Goal: Task Accomplishment & Management: Manage account settings

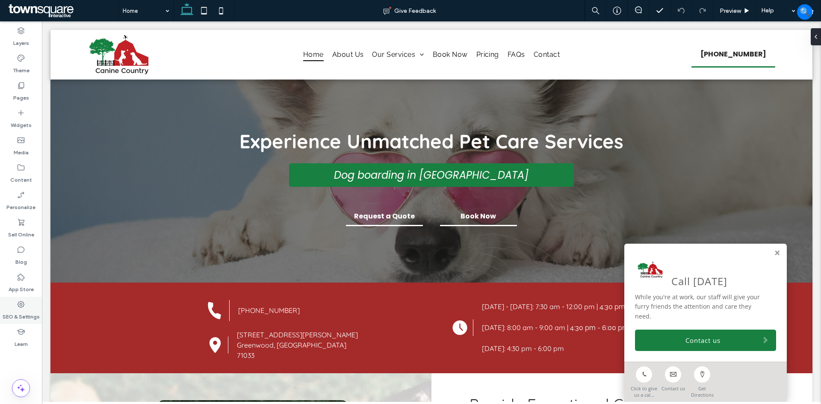
click at [23, 237] on label "SEO & Settings" at bounding box center [21, 315] width 37 height 12
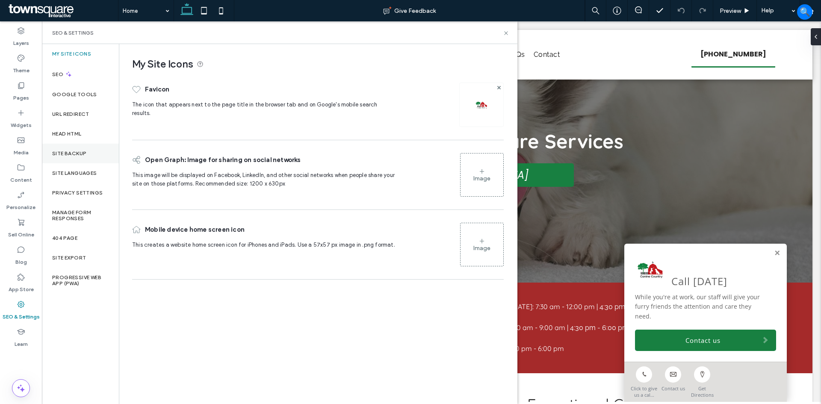
click at [89, 155] on div "Site Backup" at bounding box center [80, 154] width 77 height 20
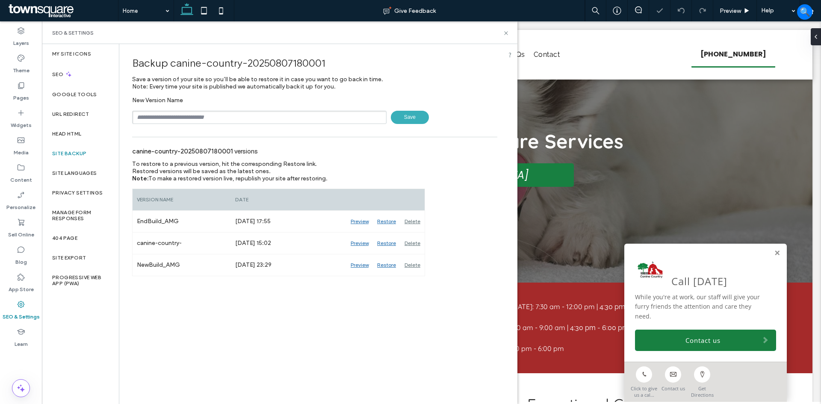
click at [214, 124] on div "Backup canine-country-20250807180001 Save a version of your site so you’ll be a…" at bounding box center [314, 160] width 391 height 232
click at [217, 120] on input "text" at bounding box center [259, 117] width 254 height 13
type input "*"
type input "**********"
click at [325, 116] on span "Save" at bounding box center [410, 117] width 38 height 13
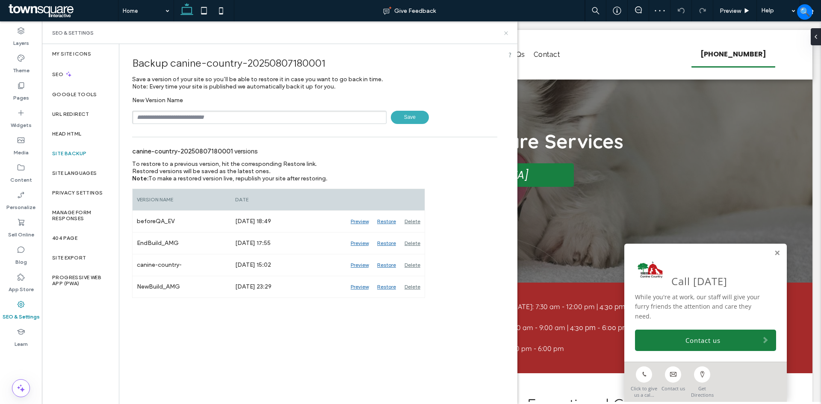
click at [325, 34] on icon at bounding box center [506, 33] width 6 height 6
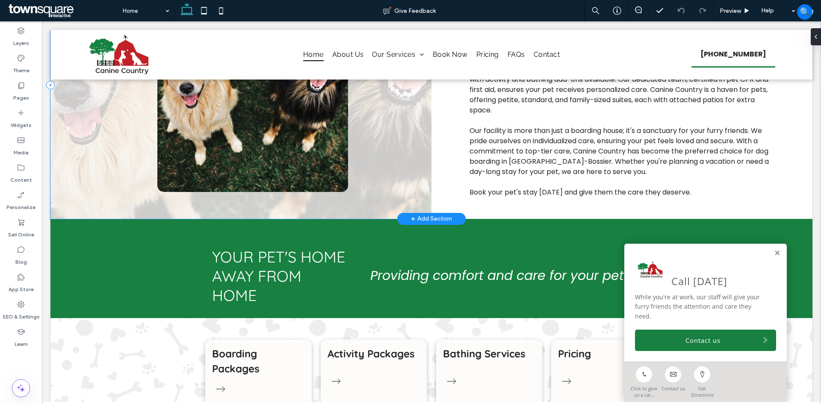
scroll to position [428, 0]
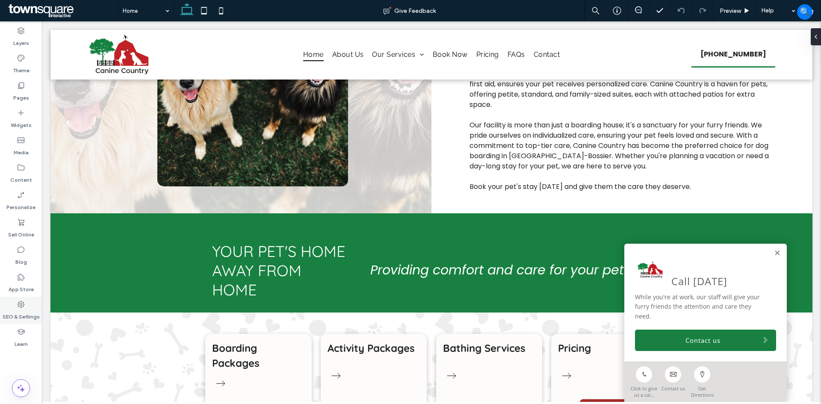
click at [21, 237] on label "SEO & Settings" at bounding box center [21, 315] width 37 height 12
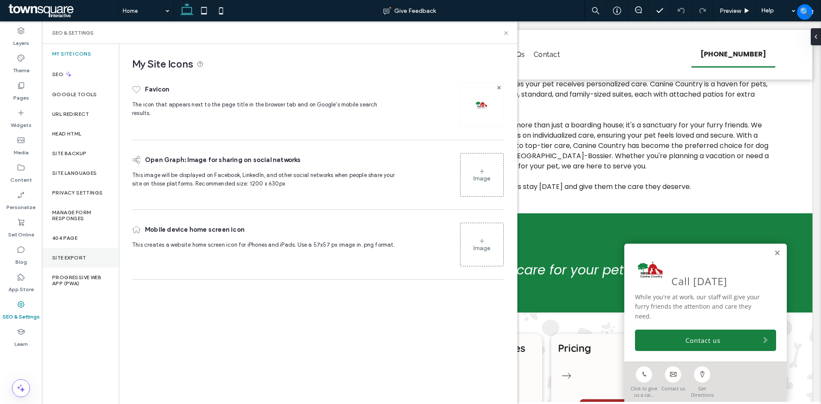
click at [74, 237] on div "Site Export" at bounding box center [80, 258] width 77 height 20
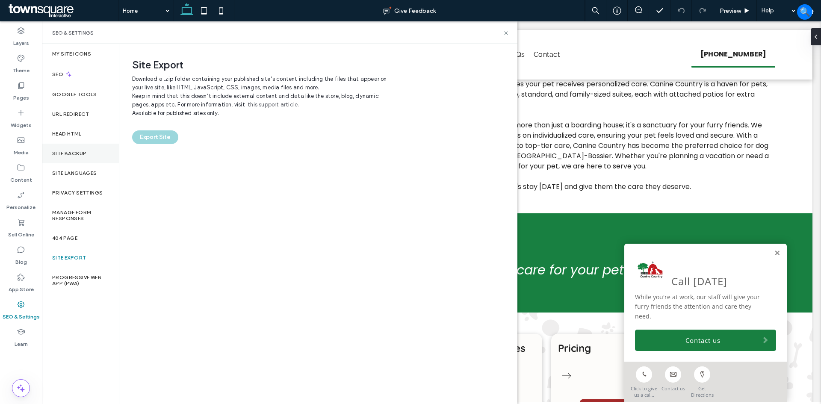
click at [82, 150] on div "Site Backup" at bounding box center [80, 154] width 77 height 20
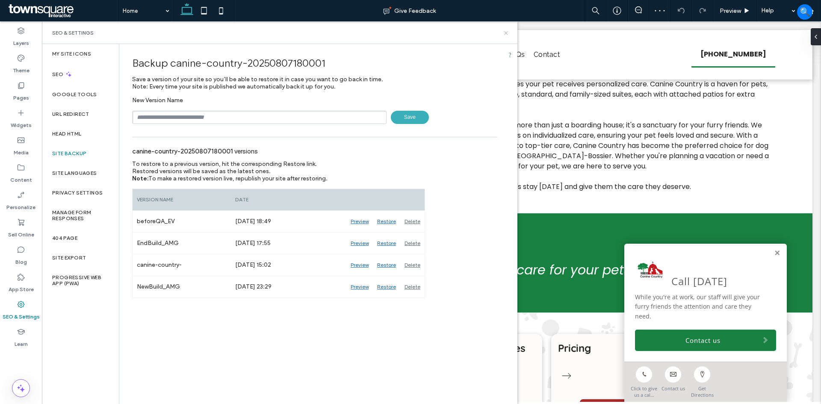
click at [325, 33] on icon at bounding box center [506, 33] width 6 height 6
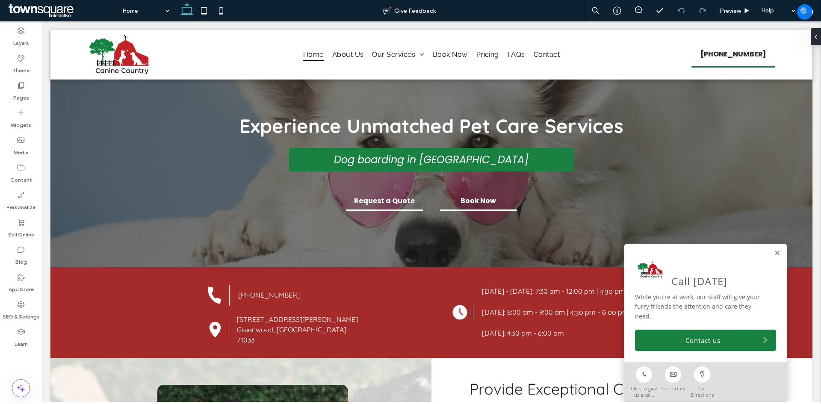
scroll to position [0, 0]
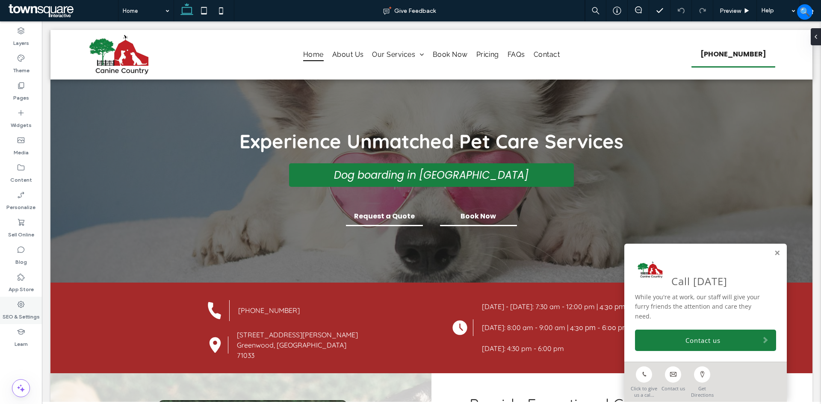
click at [21, 237] on label "SEO & Settings" at bounding box center [21, 315] width 37 height 12
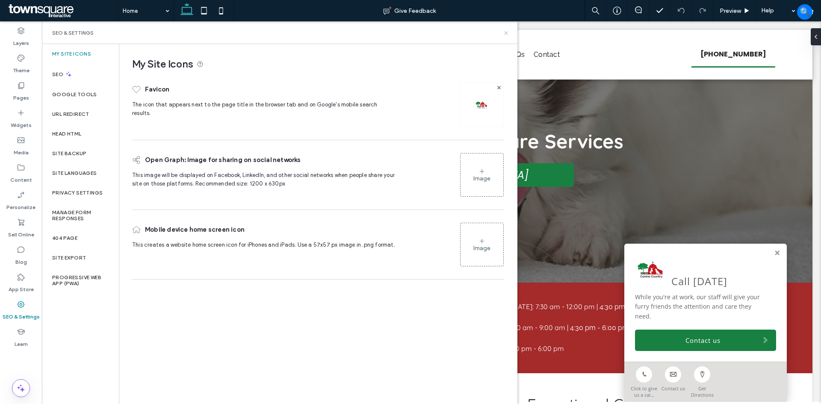
drag, startPoint x: 505, startPoint y: 33, endPoint x: 495, endPoint y: 101, distance: 69.2
click at [325, 33] on use at bounding box center [505, 32] width 3 height 3
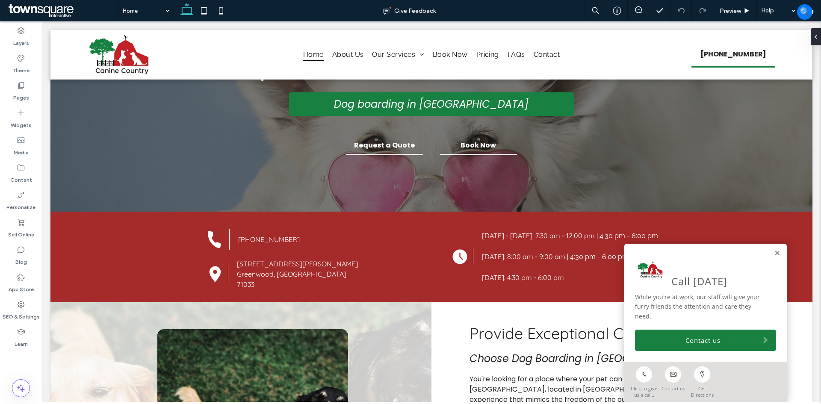
scroll to position [86, 0]
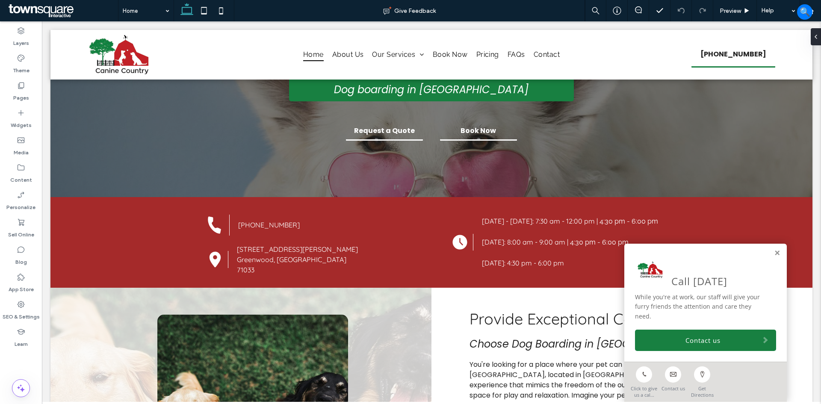
click at [325, 237] on link "Get Directions" at bounding box center [702, 380] width 29 height 36
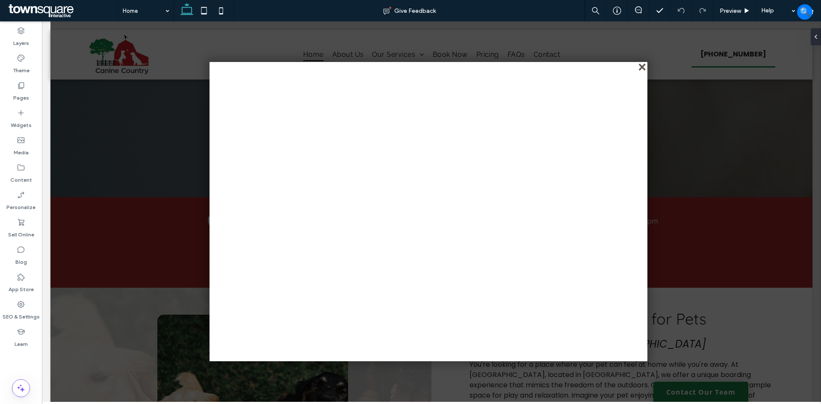
click at [325, 68] on div "close" at bounding box center [643, 68] width 6 height 6
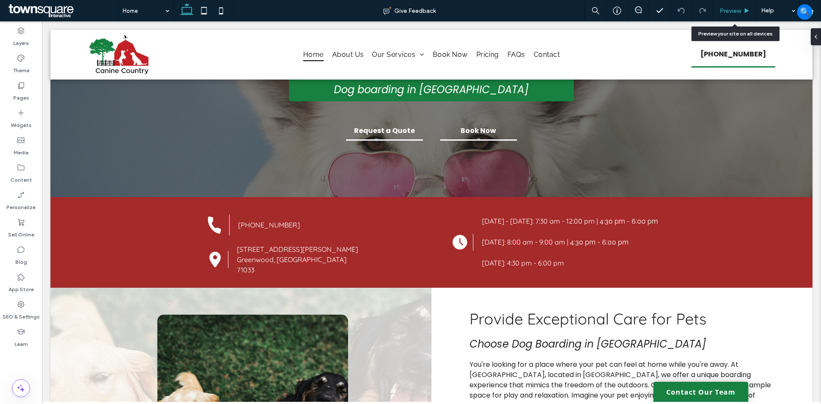
click at [325, 6] on div "Preview" at bounding box center [735, 10] width 44 height 21
click at [325, 8] on span "Preview" at bounding box center [730, 10] width 21 height 7
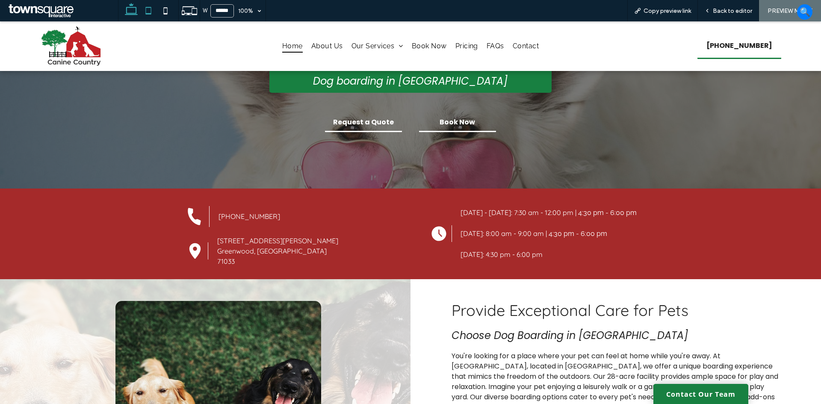
click at [152, 9] on icon at bounding box center [148, 10] width 17 height 17
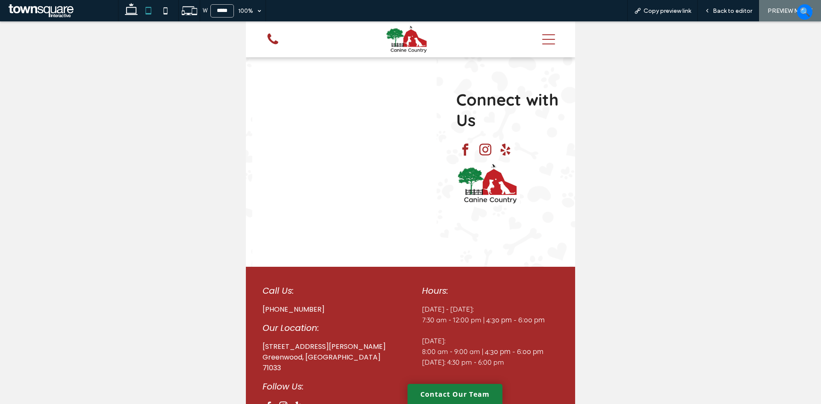
scroll to position [4097, 0]
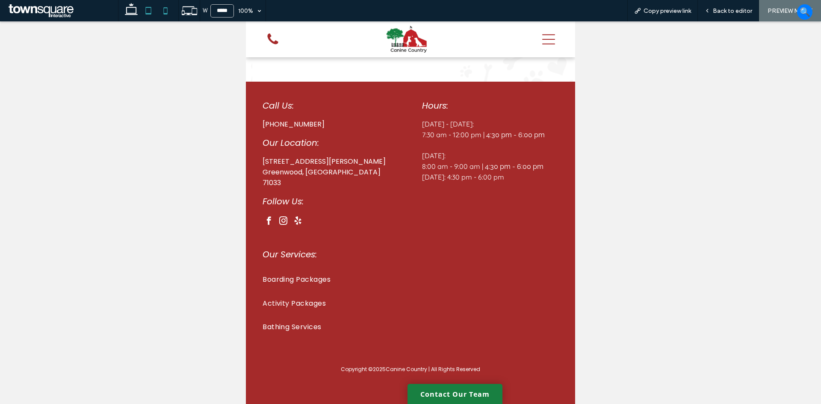
click at [168, 12] on icon at bounding box center [165, 10] width 17 height 17
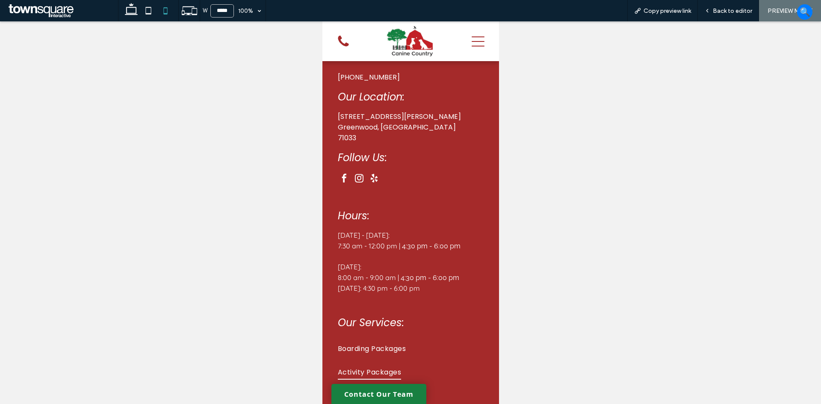
scroll to position [5539, 0]
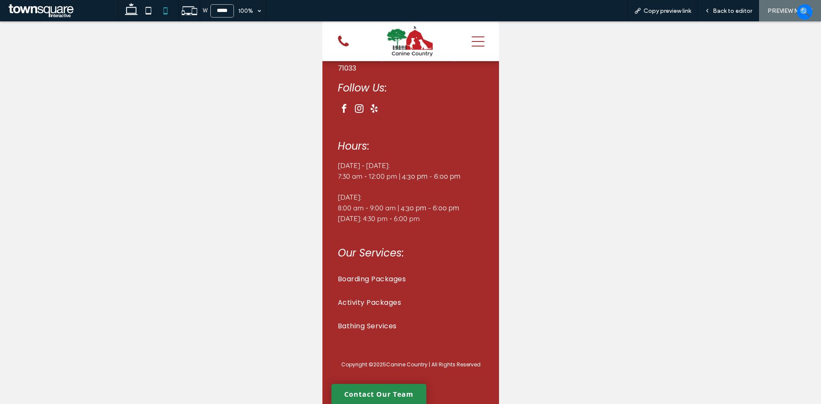
click at [325, 237] on link "Contact Our Team" at bounding box center [378, 394] width 95 height 20
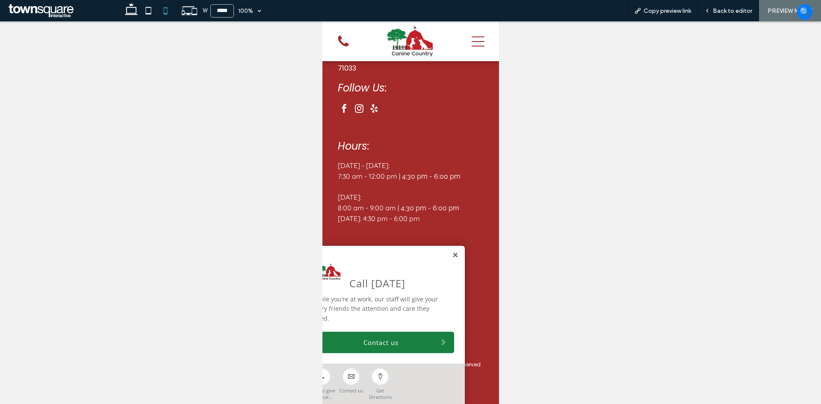
click at [325, 237] on link at bounding box center [455, 255] width 6 height 7
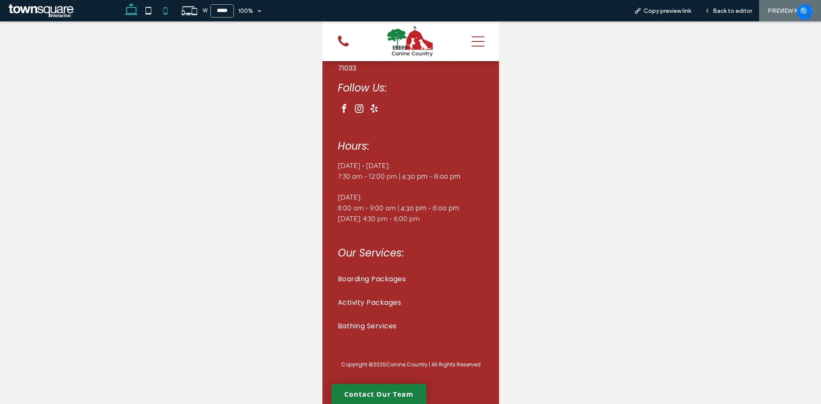
click at [133, 12] on icon at bounding box center [131, 10] width 17 height 17
type input "******"
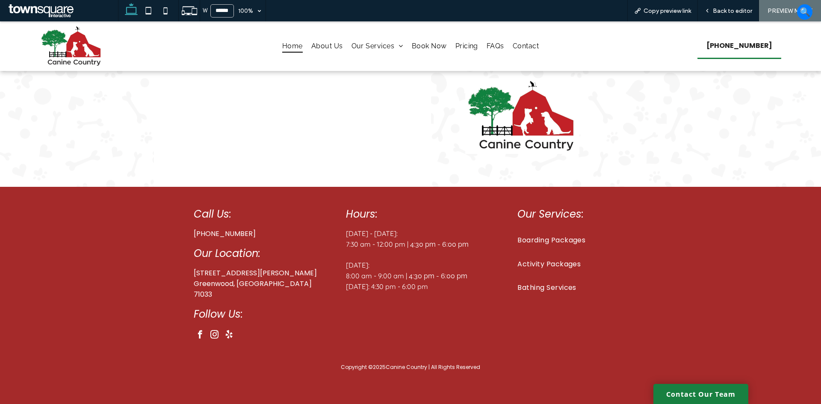
scroll to position [195, 0]
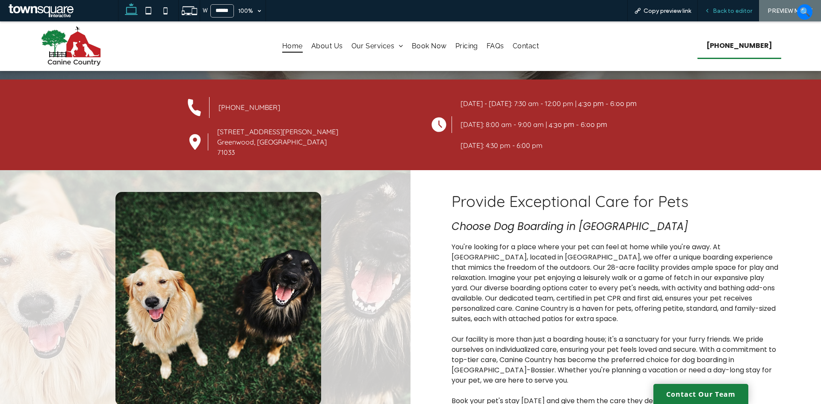
click at [325, 9] on span "Back to editor" at bounding box center [732, 10] width 39 height 7
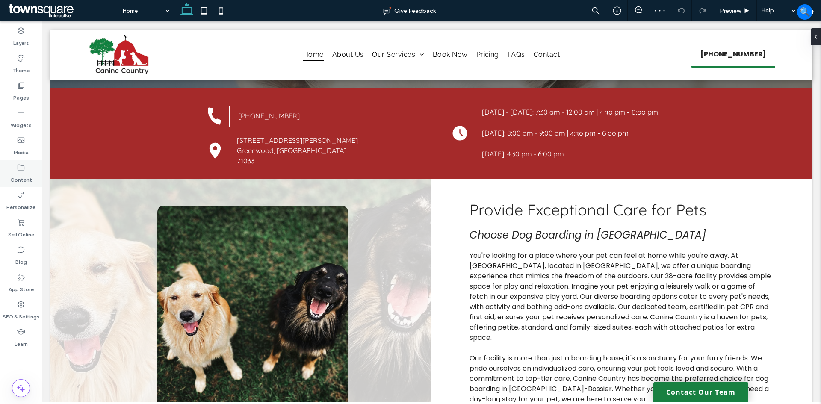
click at [25, 177] on label "Content" at bounding box center [21, 178] width 22 height 12
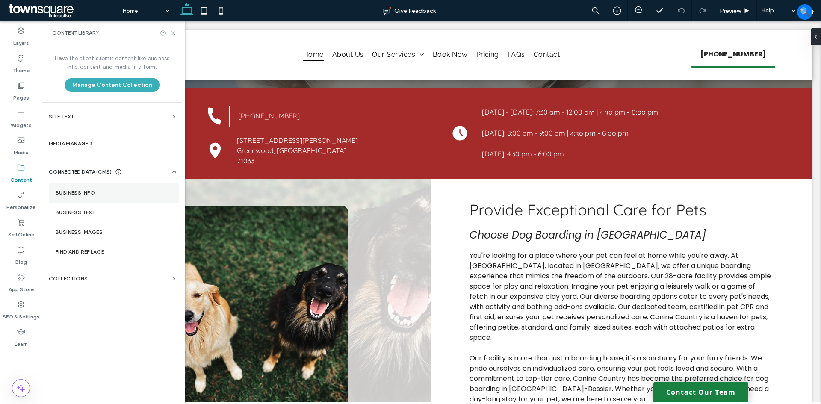
click at [92, 187] on section "Business Info" at bounding box center [114, 193] width 130 height 20
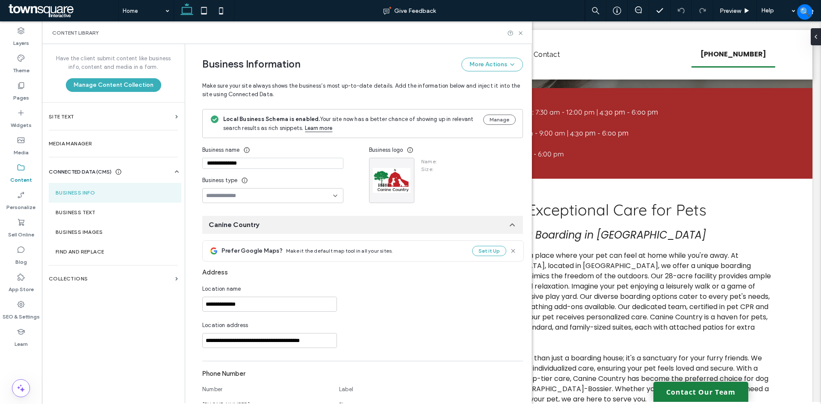
type input "**********"
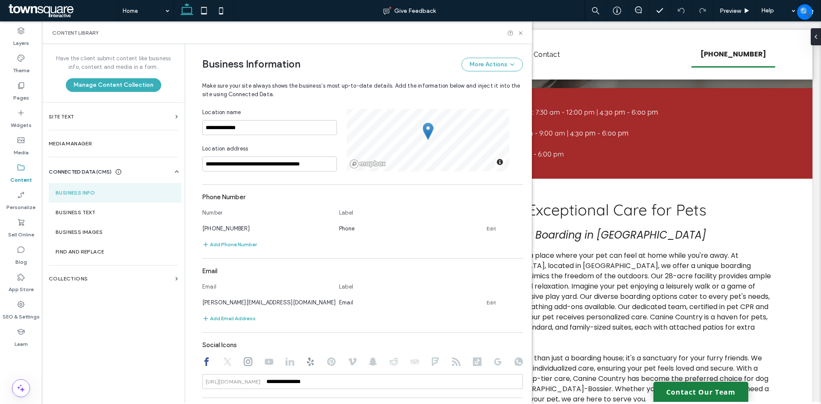
scroll to position [171, 0]
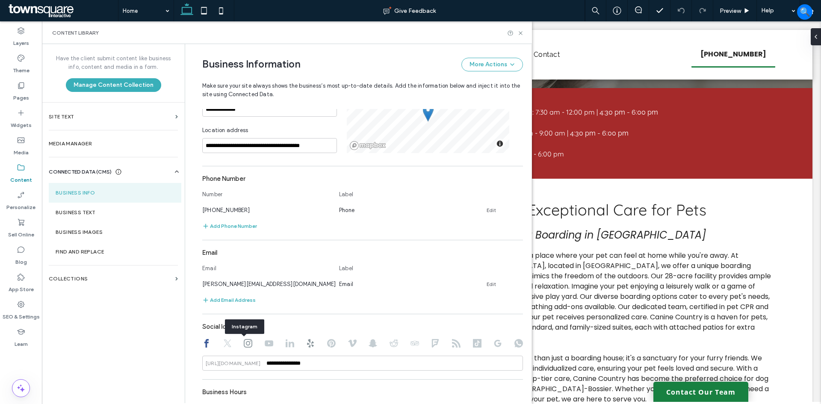
click at [244, 237] on icon at bounding box center [248, 343] width 9 height 9
click at [307, 237] on use at bounding box center [310, 343] width 7 height 9
type input "**********"
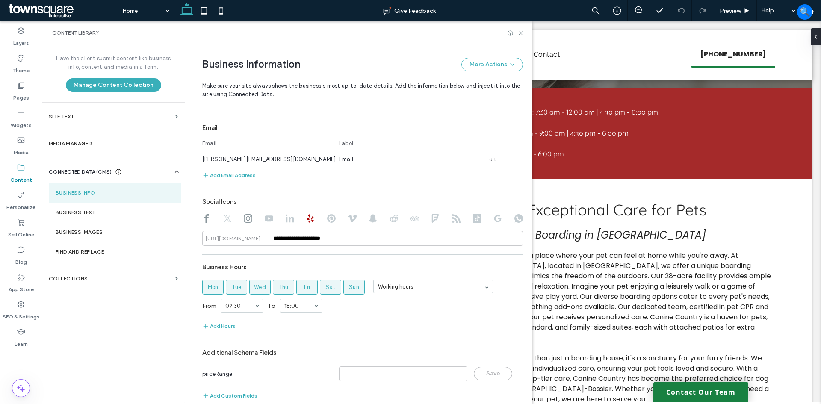
scroll to position [309, 0]
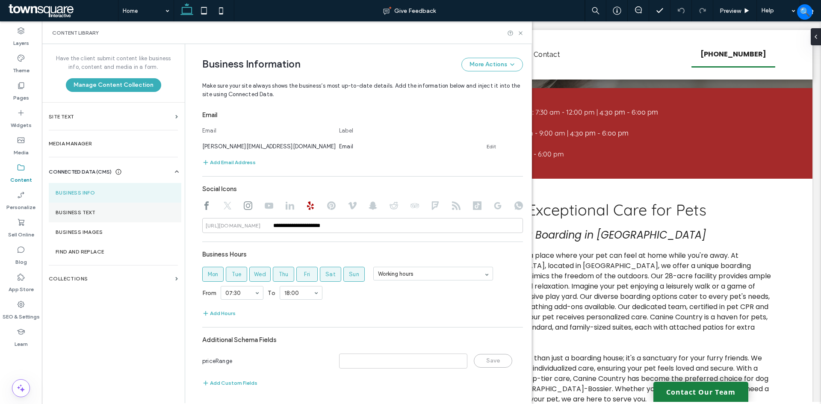
click at [91, 212] on label "Business Text" at bounding box center [115, 213] width 119 height 6
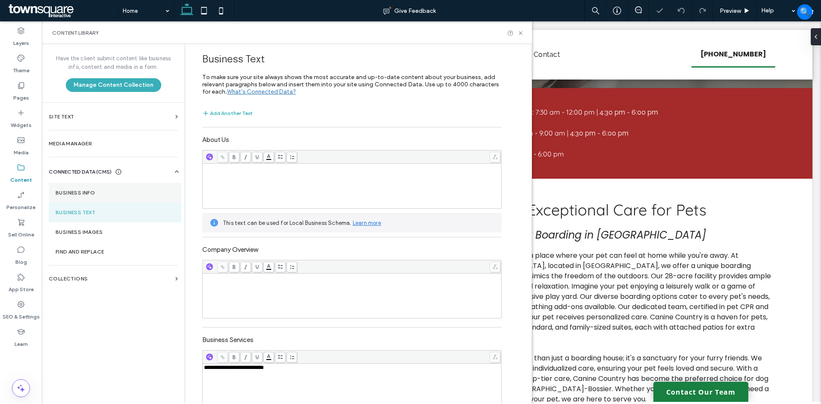
click at [101, 197] on section "Business Info" at bounding box center [115, 193] width 133 height 20
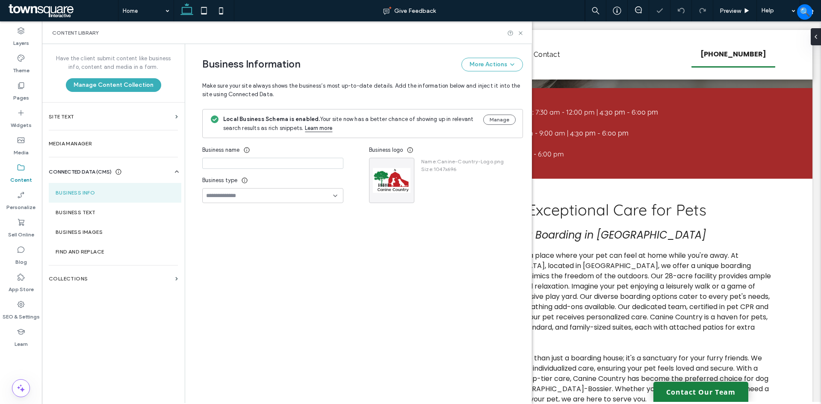
type input "**********"
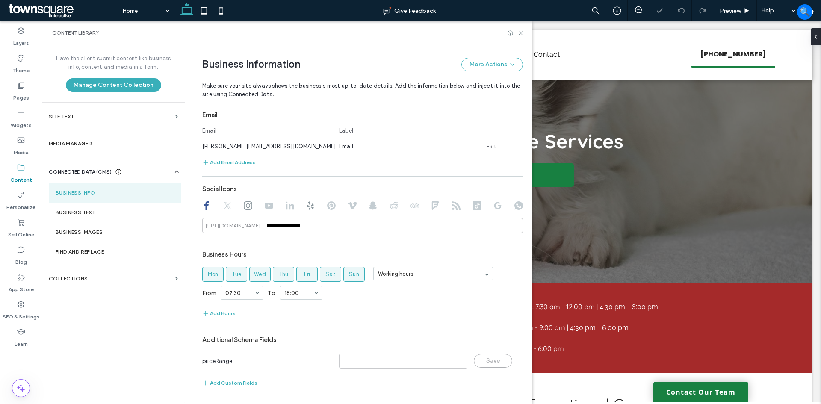
scroll to position [0, 0]
click at [92, 218] on section "Business Text" at bounding box center [115, 213] width 133 height 20
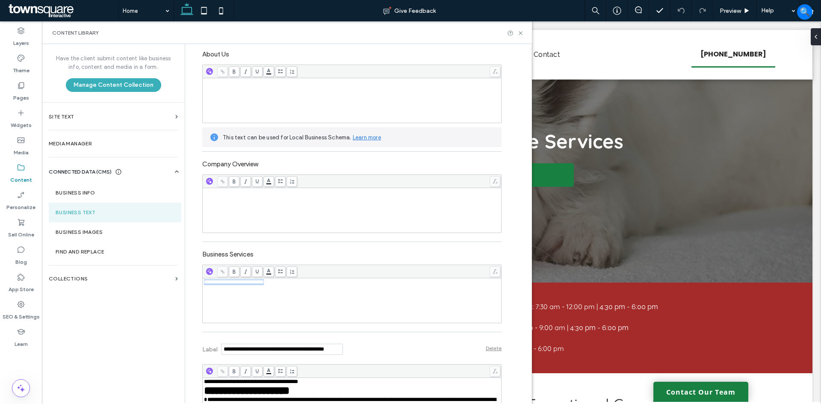
drag, startPoint x: 285, startPoint y: 286, endPoint x: 200, endPoint y: 284, distance: 84.7
click at [204, 237] on div "**********" at bounding box center [352, 300] width 296 height 43
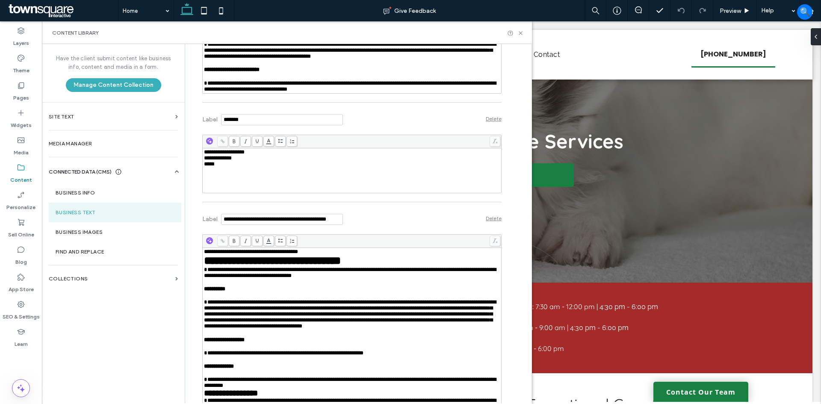
scroll to position [770, 0]
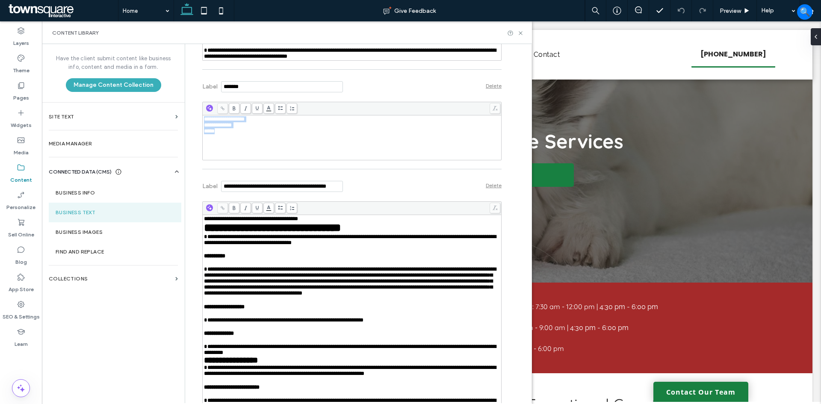
drag, startPoint x: 248, startPoint y: 188, endPoint x: 197, endPoint y: 163, distance: 56.6
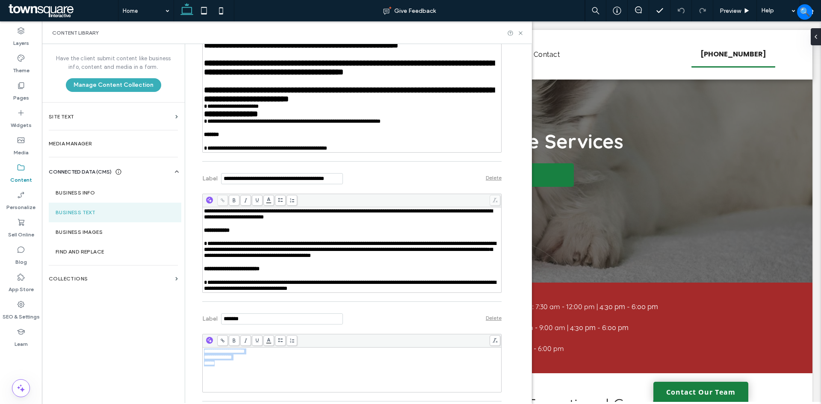
scroll to position [669, 0]
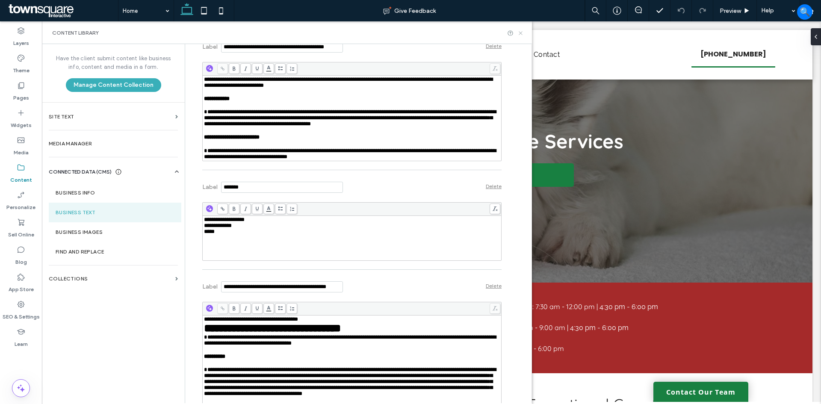
drag, startPoint x: 522, startPoint y: 33, endPoint x: 471, endPoint y: 12, distance: 54.9
click at [325, 33] on icon at bounding box center [520, 33] width 6 height 6
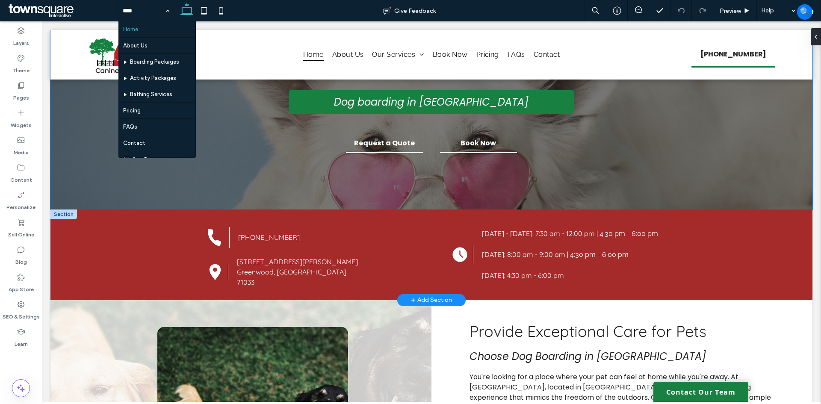
scroll to position [86, 0]
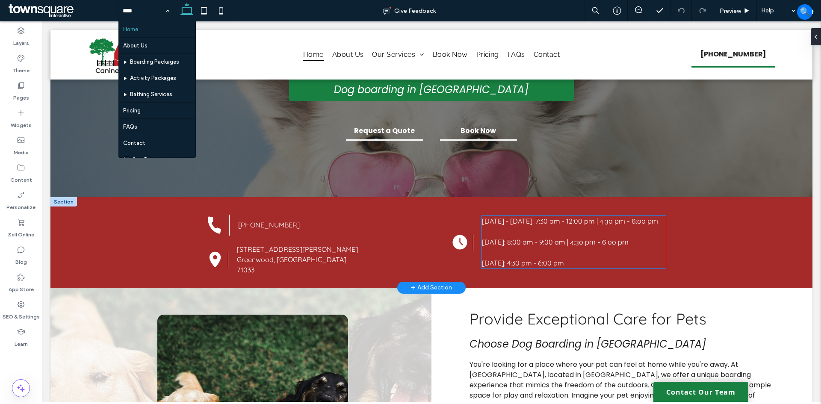
click at [325, 237] on p at bounding box center [574, 253] width 184 height 10
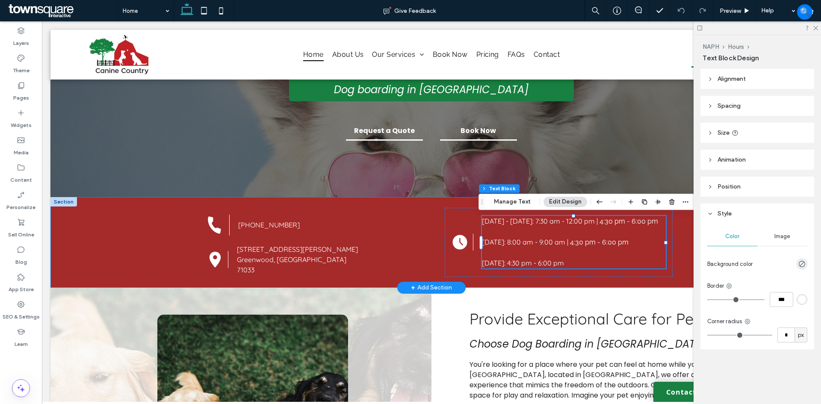
click at [325, 237] on div "(318) 938-5114 9525 Locust Hill Rd Greenwood, LA 71033 Monday - Friday: 7:30 am…" at bounding box center [431, 242] width 513 height 91
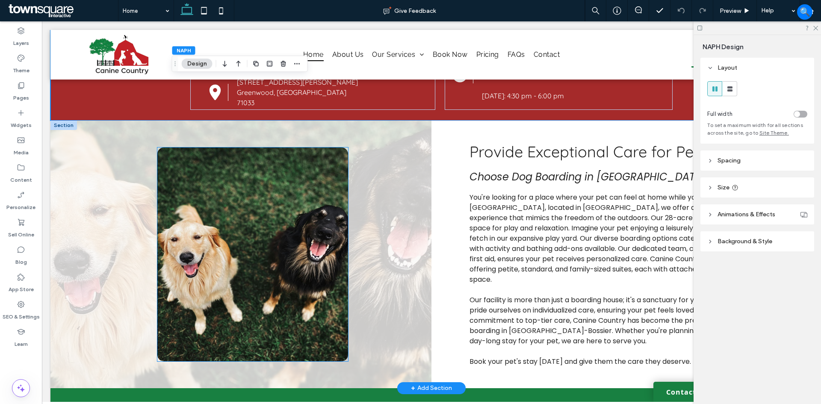
scroll to position [257, 0]
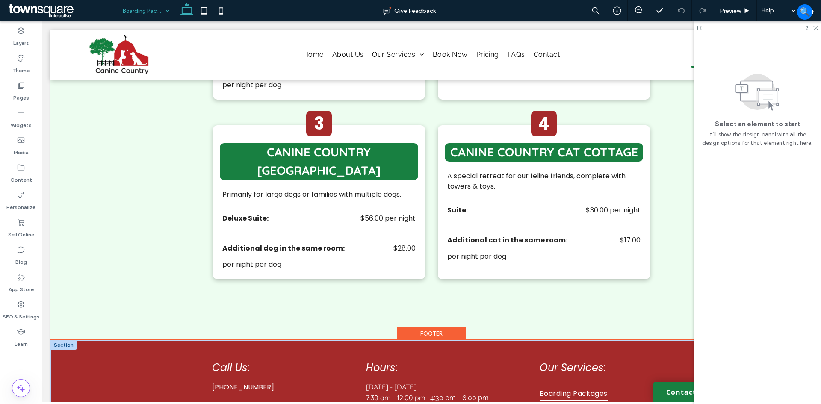
scroll to position [984, 0]
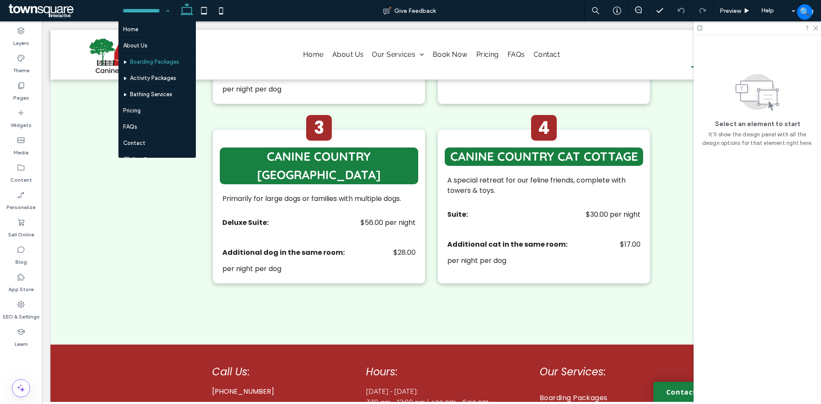
click at [138, 11] on input at bounding box center [144, 10] width 42 height 21
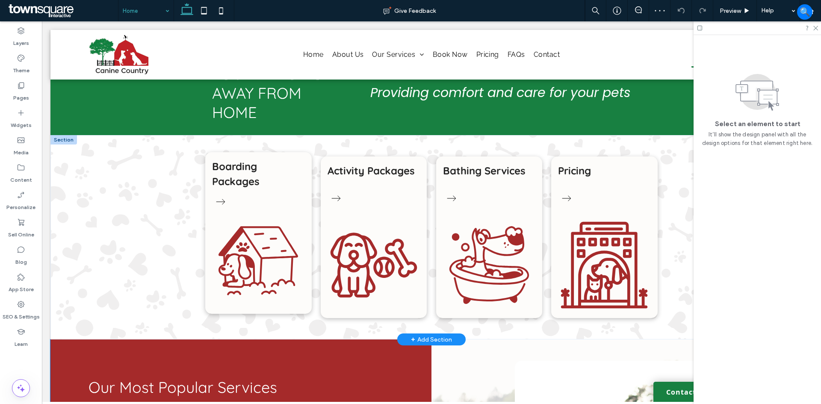
scroll to position [599, 0]
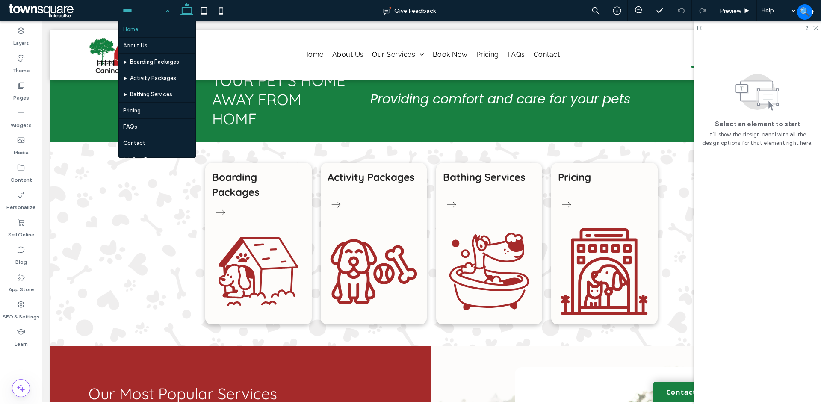
click at [148, 10] on input at bounding box center [144, 10] width 42 height 21
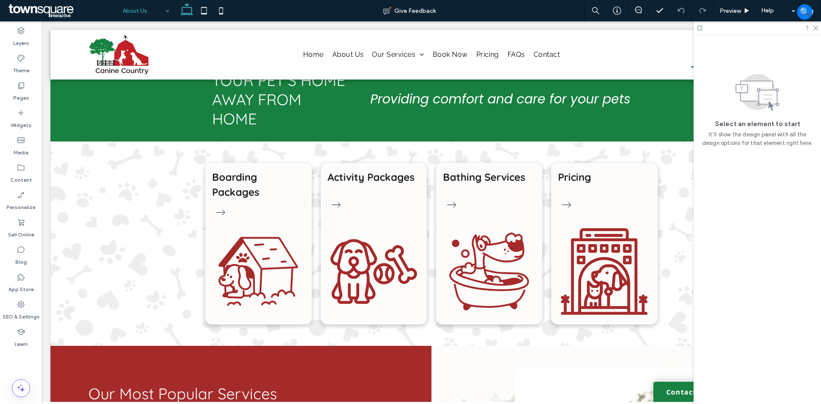
drag, startPoint x: 149, startPoint y: 42, endPoint x: 148, endPoint y: 53, distance: 11.2
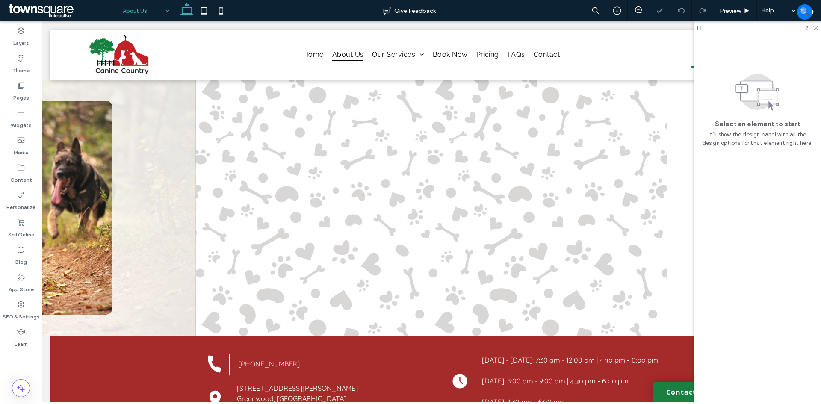
scroll to position [171, 0]
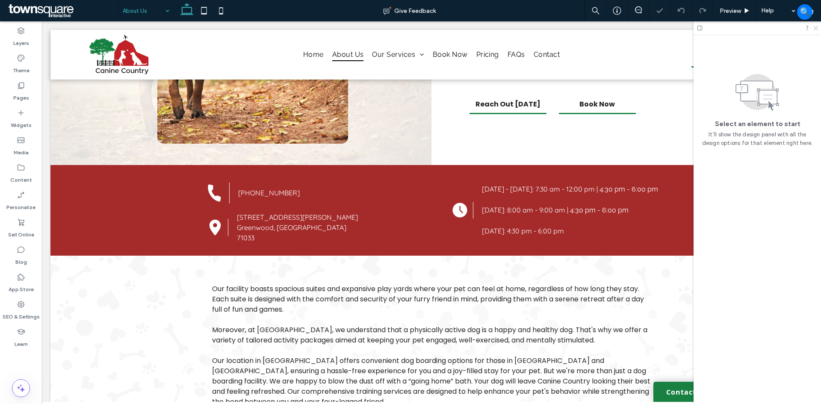
click at [325, 28] on icon at bounding box center [816, 28] width 6 height 6
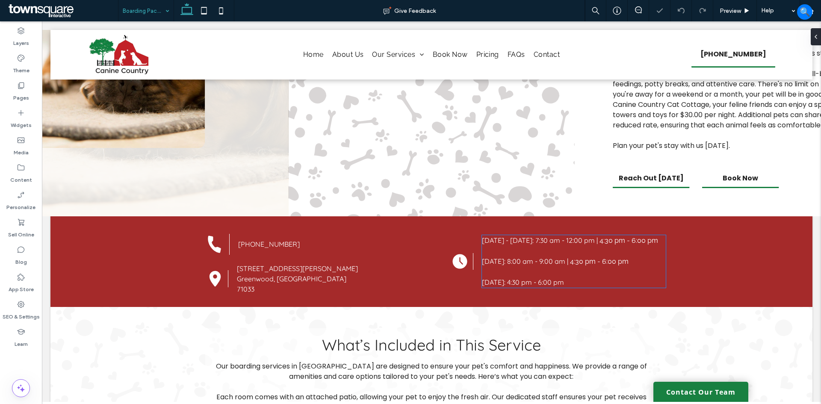
scroll to position [299, 0]
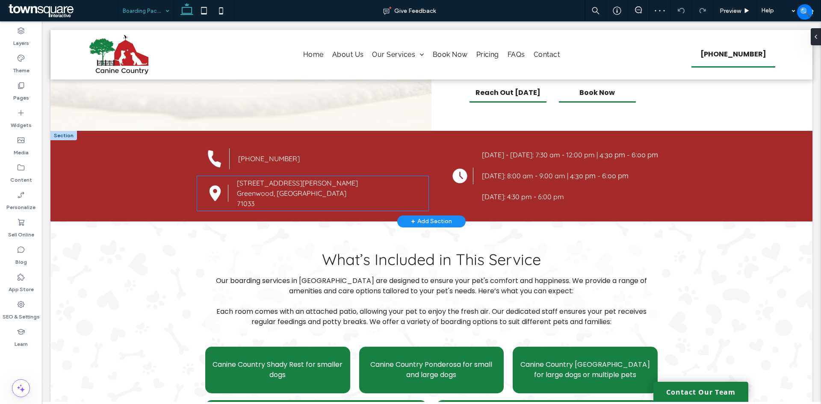
click at [255, 197] on div "9525 Locust Hill Rd Greenwood, LA 71033" at bounding box center [329, 193] width 185 height 31
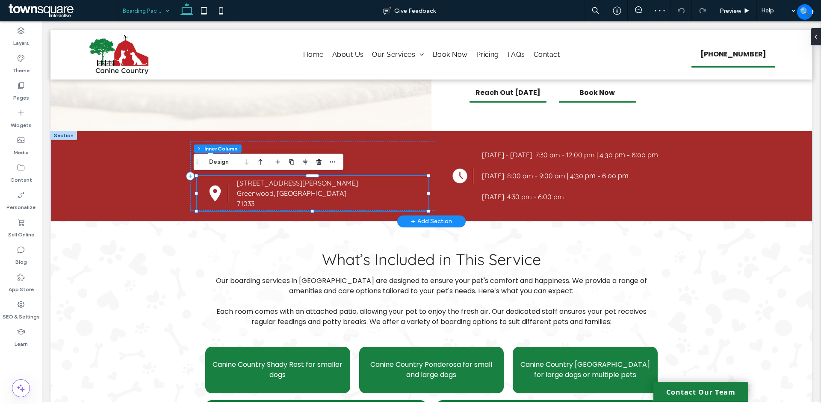
click at [257, 192] on div "9525 Locust Hill Rd Greenwood, LA 71033" at bounding box center [329, 193] width 185 height 31
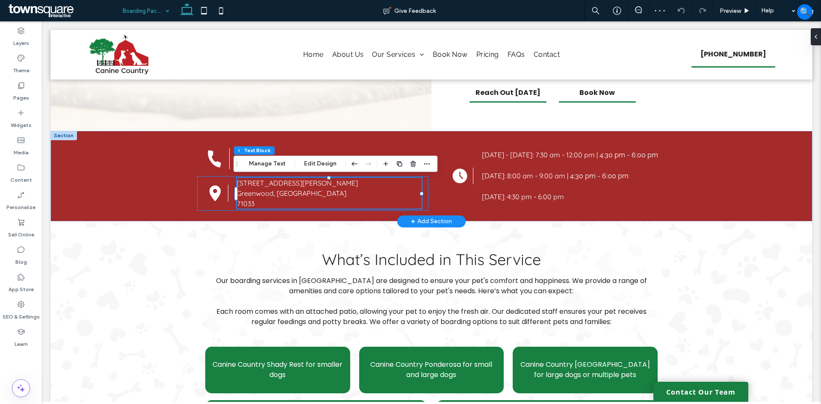
click at [261, 192] on div "9525 Locust Hill Rd Greenwood, LA 71033" at bounding box center [329, 193] width 185 height 31
click at [219, 161] on icon at bounding box center [214, 158] width 21 height 21
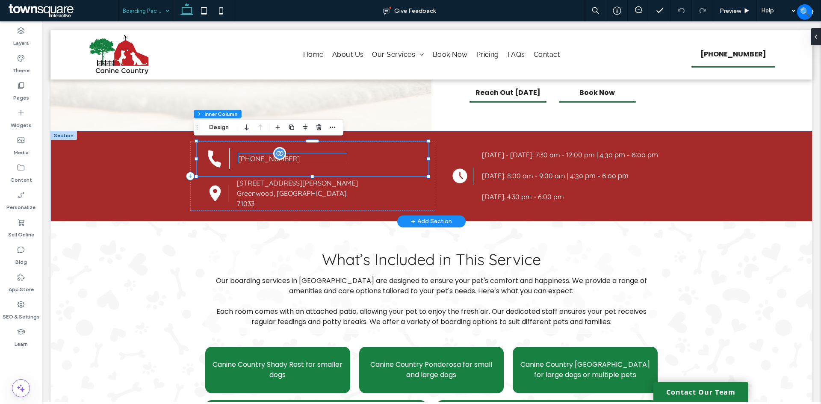
click at [253, 159] on div "(318) 938-5114" at bounding box center [292, 159] width 109 height 10
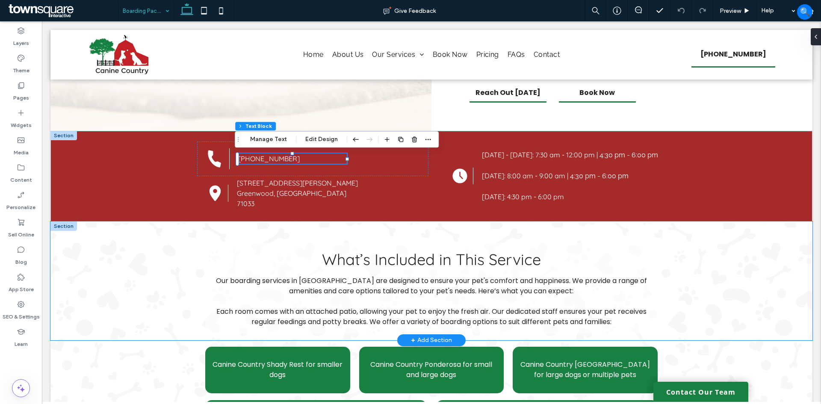
click at [180, 225] on div "What’s Included in This Service Our boarding services in Greenwood are designed…" at bounding box center [431, 281] width 513 height 119
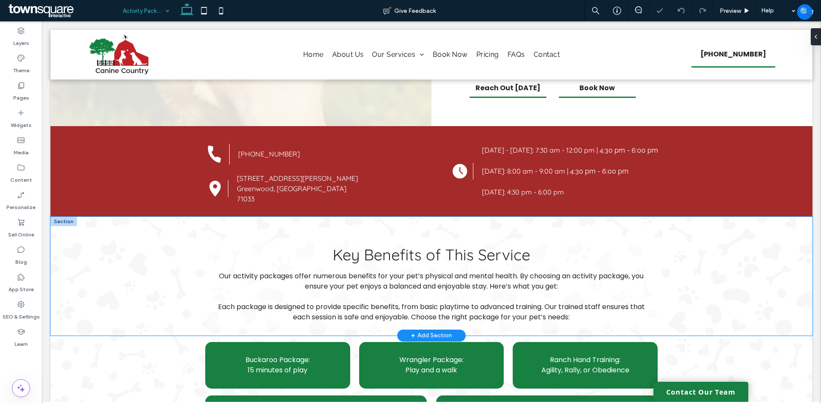
scroll to position [299, 0]
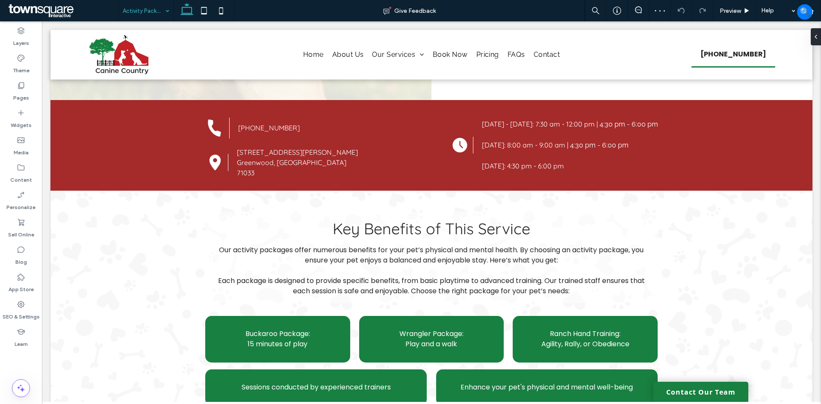
click at [163, 12] on div "Activity Packages" at bounding box center [145, 10] width 55 height 21
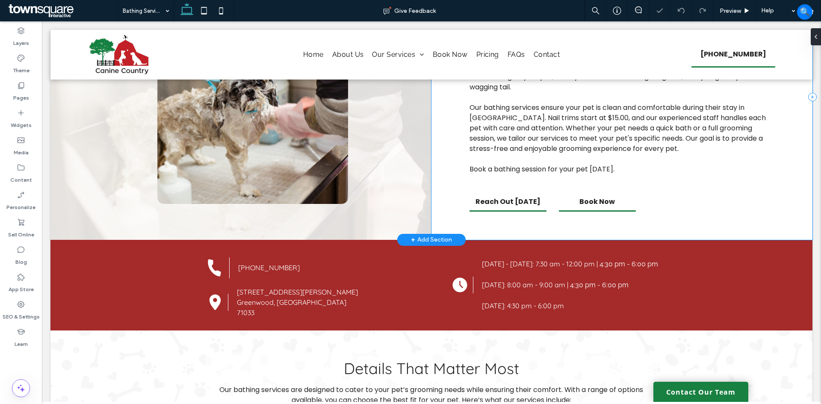
scroll to position [128, 0]
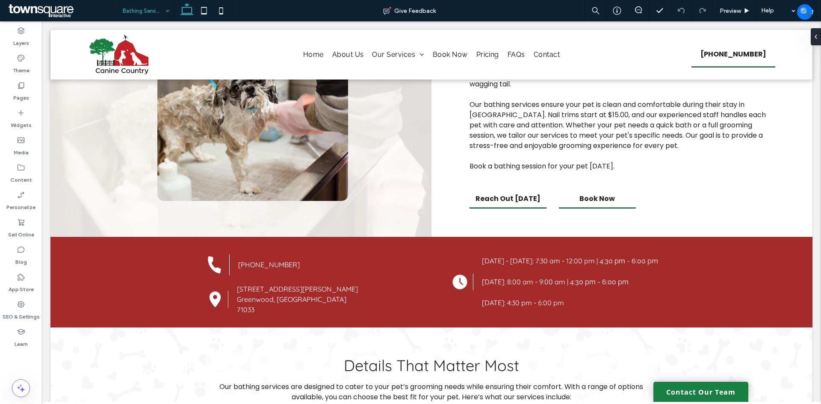
click at [153, 11] on input at bounding box center [144, 10] width 42 height 21
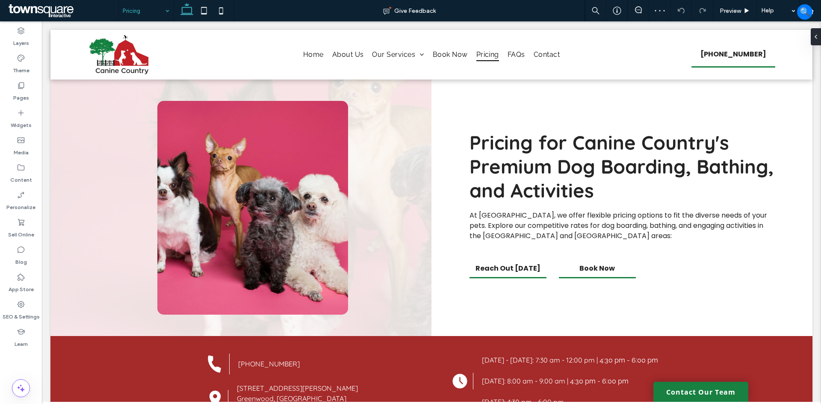
click at [166, 15] on div "Pricing" at bounding box center [145, 10] width 55 height 21
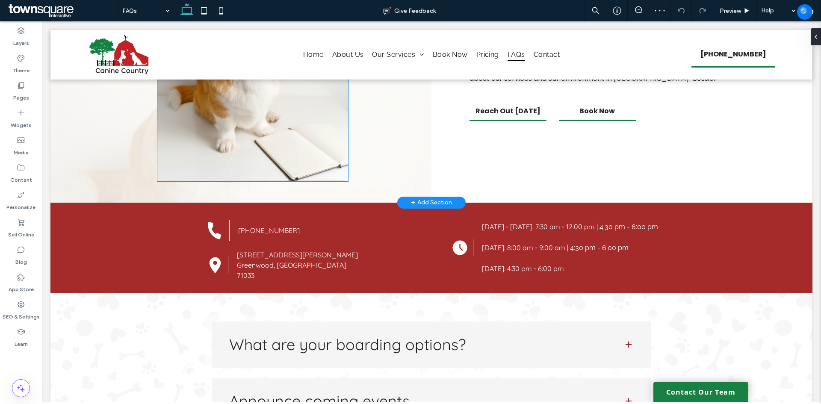
scroll to position [128, 0]
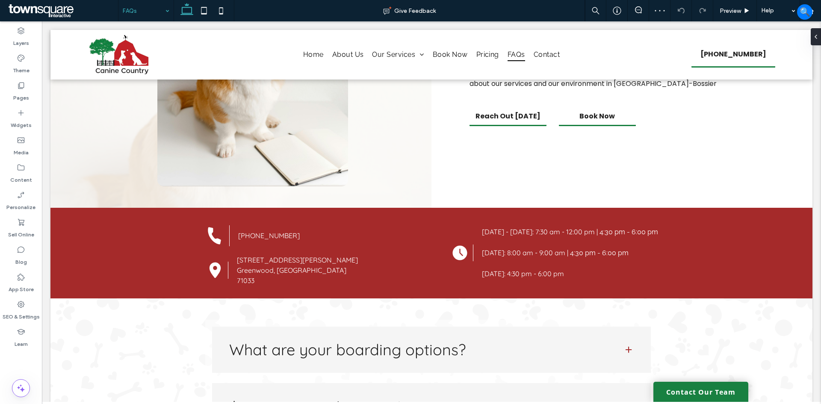
click at [153, 11] on input at bounding box center [144, 10] width 42 height 21
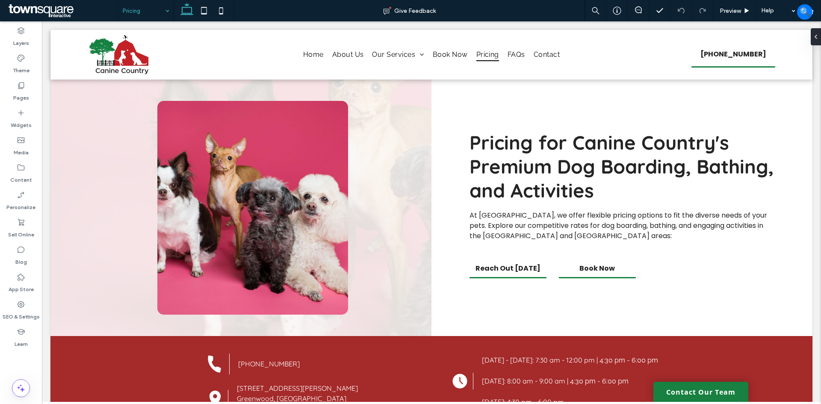
click at [142, 12] on input at bounding box center [144, 10] width 42 height 21
click at [161, 12] on input at bounding box center [144, 10] width 42 height 21
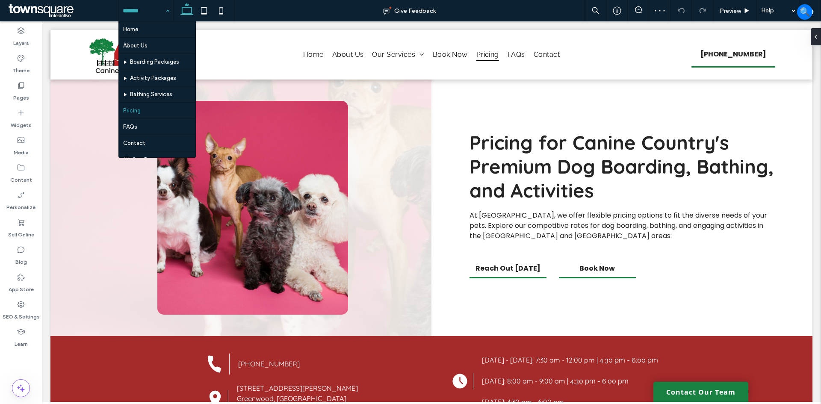
click at [152, 8] on input at bounding box center [144, 10] width 42 height 21
click at [148, 12] on input at bounding box center [144, 10] width 42 height 21
click at [154, 12] on input at bounding box center [144, 10] width 42 height 21
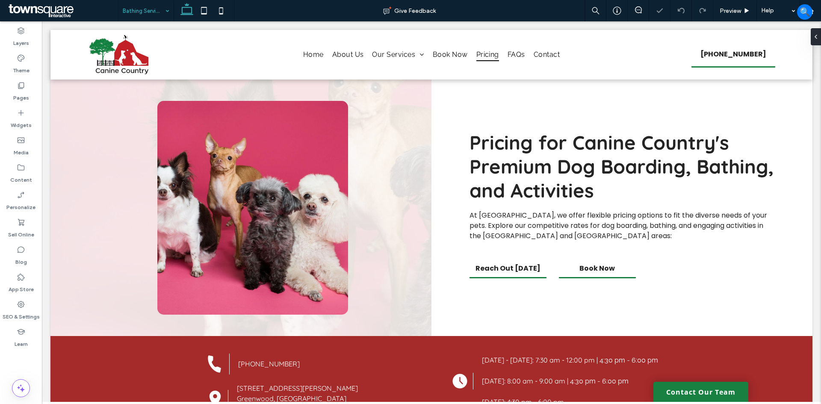
click at [143, 9] on input at bounding box center [144, 10] width 42 height 21
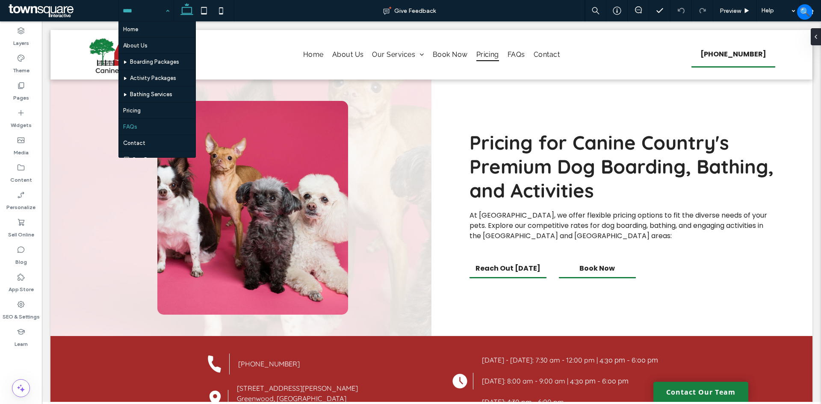
click at [136, 11] on input at bounding box center [144, 10] width 42 height 21
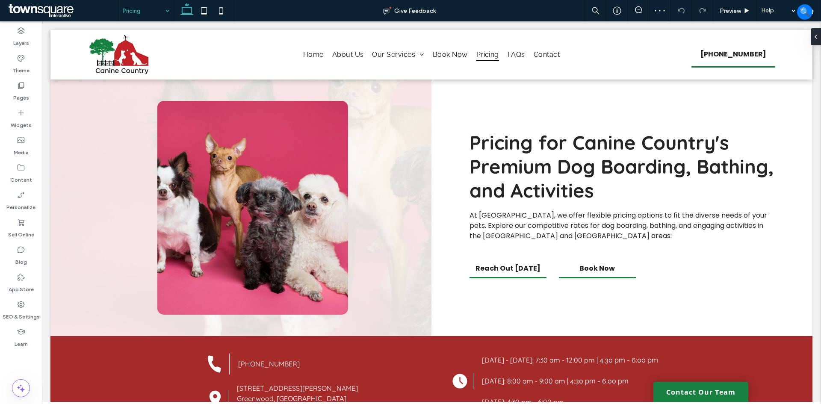
click at [155, 10] on input at bounding box center [144, 10] width 42 height 21
click at [139, 6] on input at bounding box center [144, 10] width 42 height 21
click at [728, 10] on span "Preview" at bounding box center [730, 10] width 21 height 7
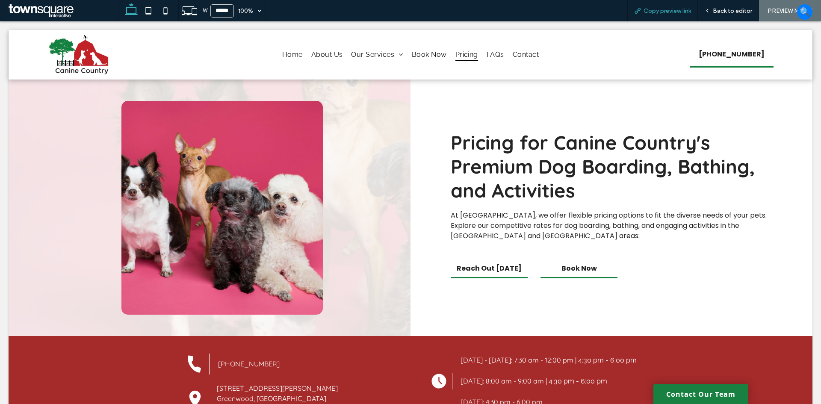
click at [671, 8] on span "Copy preview link" at bounding box center [667, 10] width 47 height 7
click at [150, 13] on icon at bounding box center [148, 10] width 17 height 17
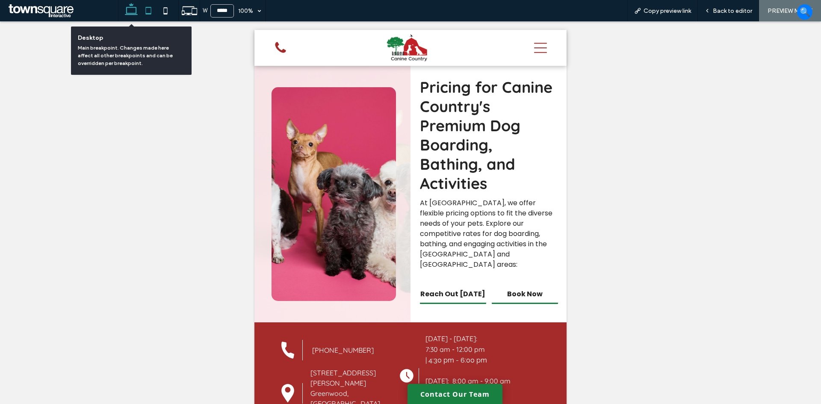
click at [131, 11] on icon at bounding box center [131, 10] width 17 height 17
type input "******"
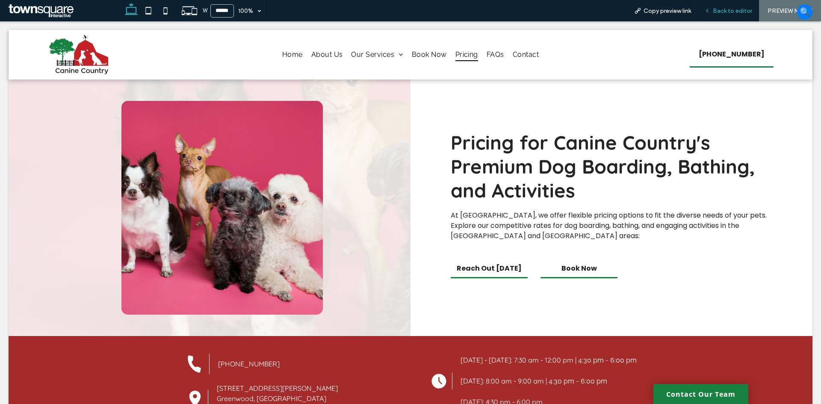
click at [723, 7] on span "Back to editor" at bounding box center [732, 10] width 39 height 7
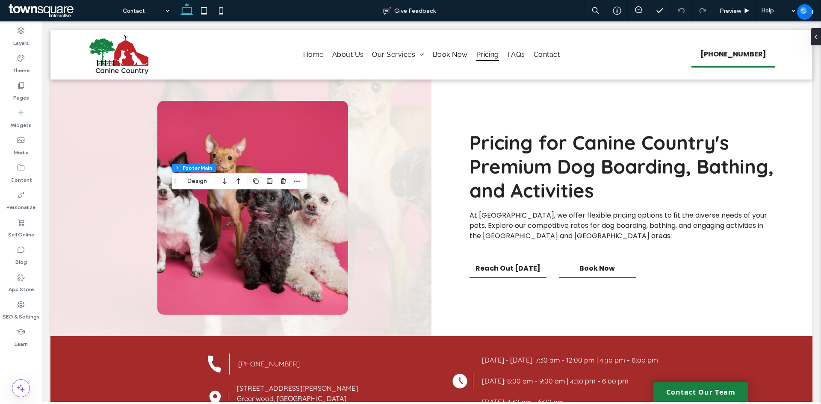
scroll to position [103, 0]
type input "*"
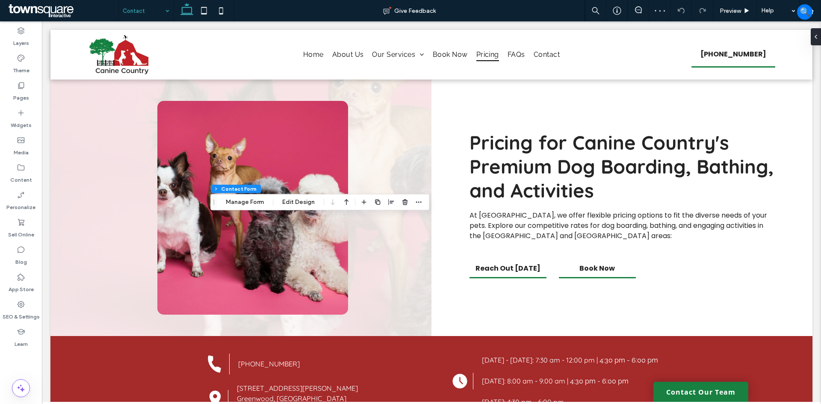
type input "*"
type input "***"
type input "*"
click at [257, 204] on button "Manage Form" at bounding box center [244, 202] width 49 height 10
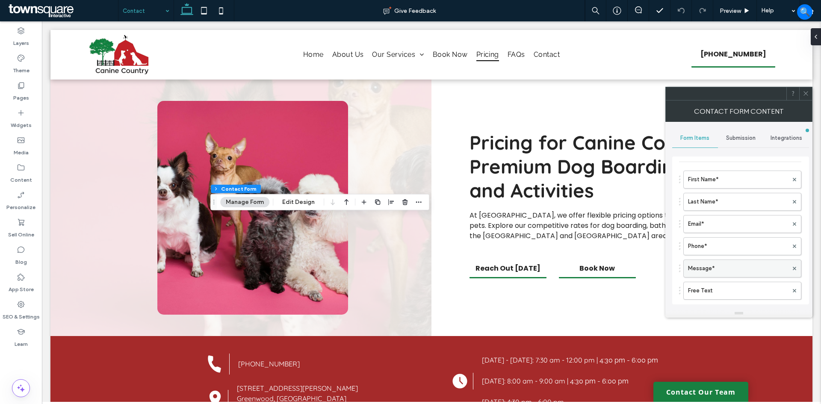
scroll to position [86, 0]
click at [749, 139] on span "Submission" at bounding box center [741, 138] width 30 height 7
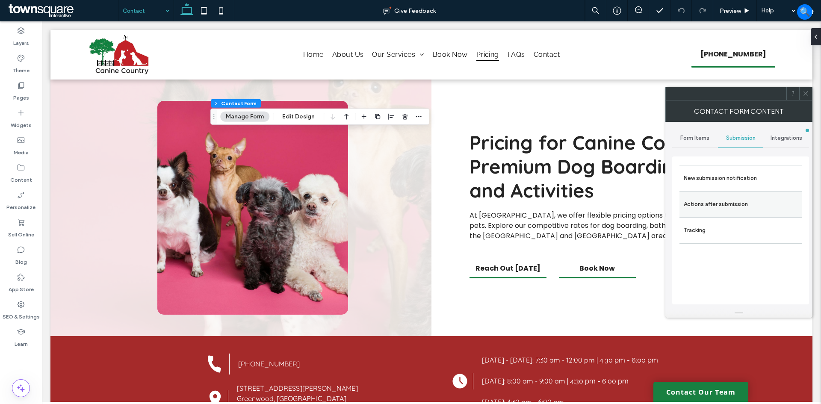
click at [746, 203] on label "Actions after submission" at bounding box center [741, 204] width 114 height 17
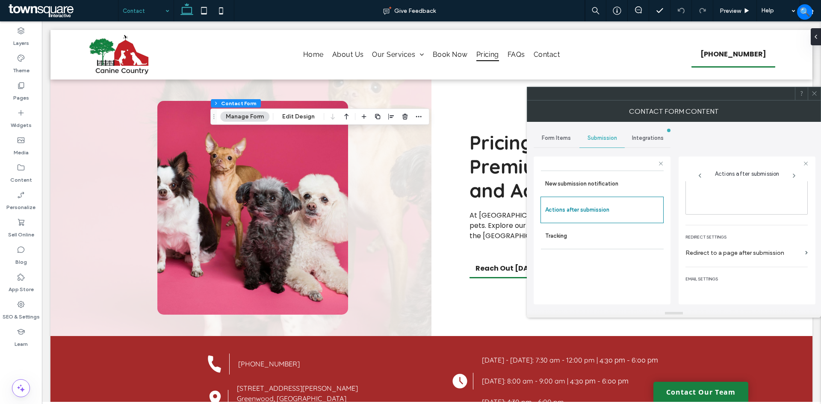
scroll to position [148, 0]
click at [815, 95] on icon at bounding box center [814, 93] width 6 height 6
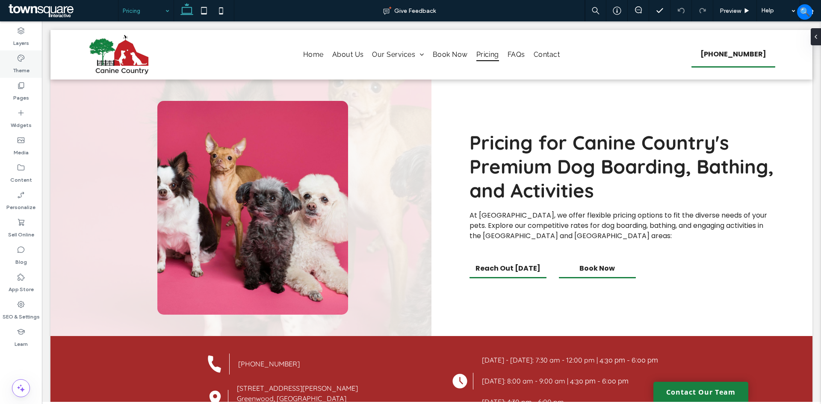
drag, startPoint x: 28, startPoint y: 61, endPoint x: 22, endPoint y: 69, distance: 9.5
click at [28, 61] on div "Theme" at bounding box center [21, 63] width 42 height 27
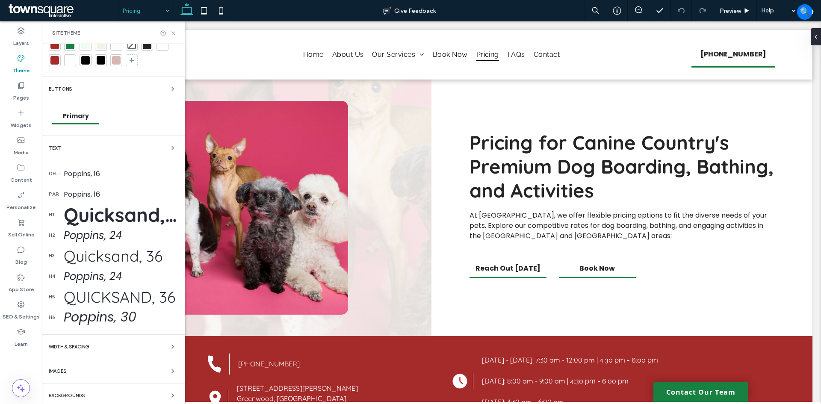
scroll to position [36, 0]
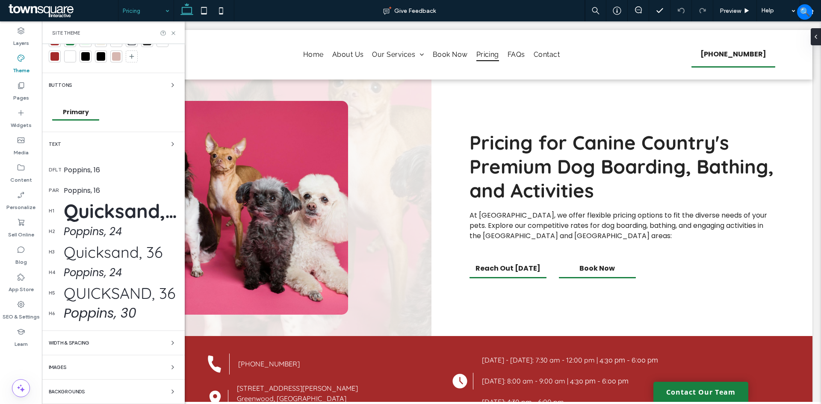
click at [78, 392] on span "Backgrounds" at bounding box center [67, 392] width 36 height 5
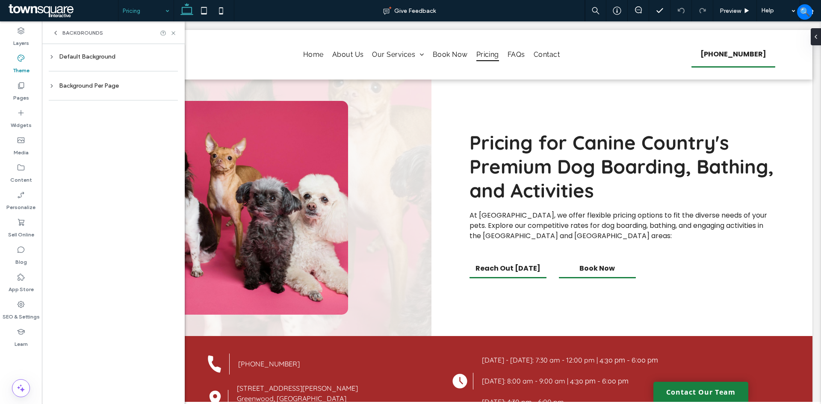
scroll to position [0, 0]
click at [102, 89] on div "Background Per Page" at bounding box center [113, 85] width 129 height 7
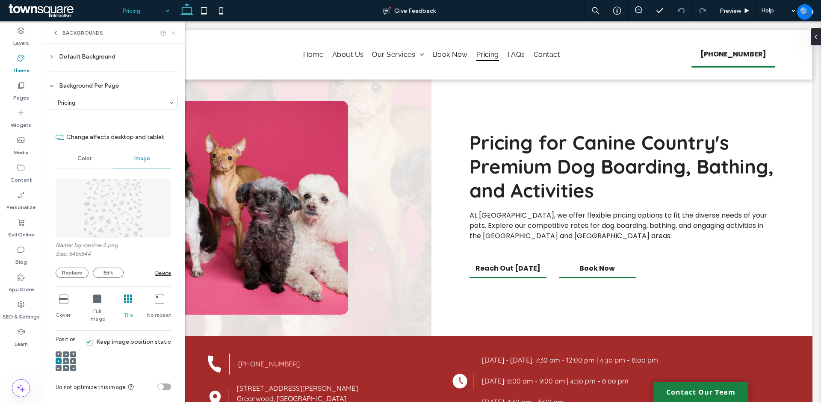
click at [173, 33] on use at bounding box center [172, 32] width 3 height 3
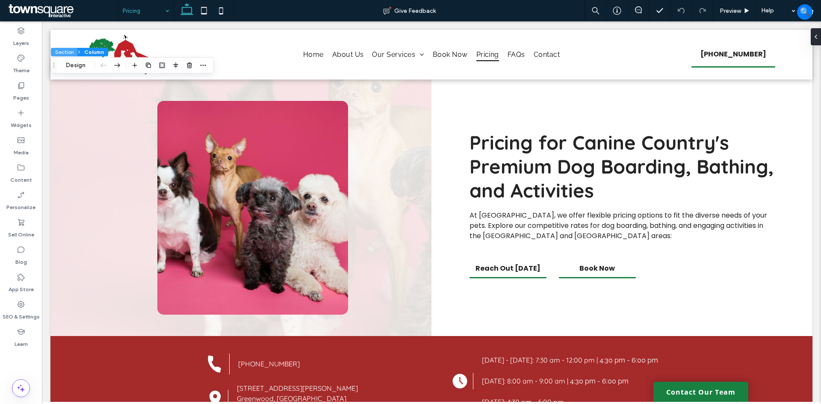
click at [64, 52] on button "Section" at bounding box center [64, 52] width 27 height 9
click at [71, 63] on button "Design" at bounding box center [75, 65] width 31 height 10
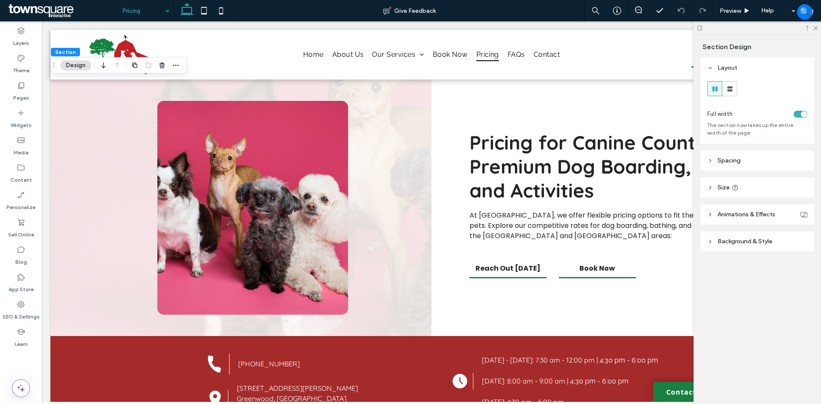
click at [741, 245] on span "Background & Style" at bounding box center [745, 241] width 55 height 7
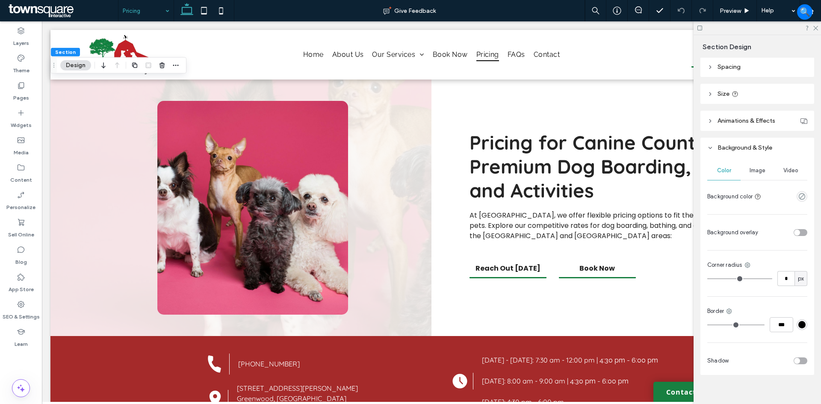
scroll to position [102, 0]
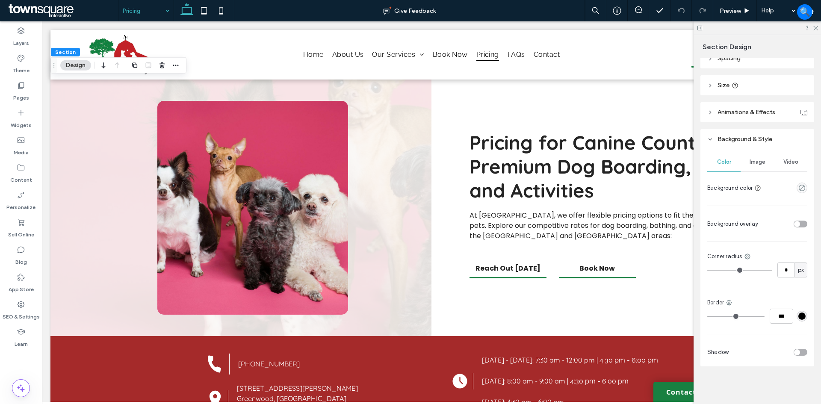
click at [757, 157] on div "Image" at bounding box center [757, 162] width 33 height 19
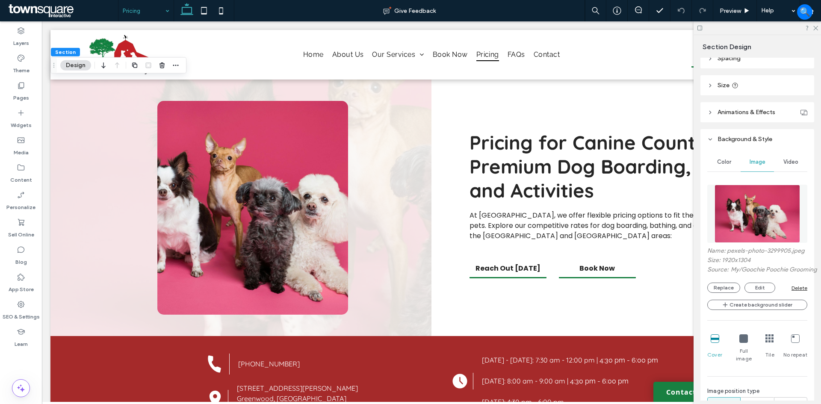
click at [792, 291] on div "Delete" at bounding box center [800, 288] width 16 height 6
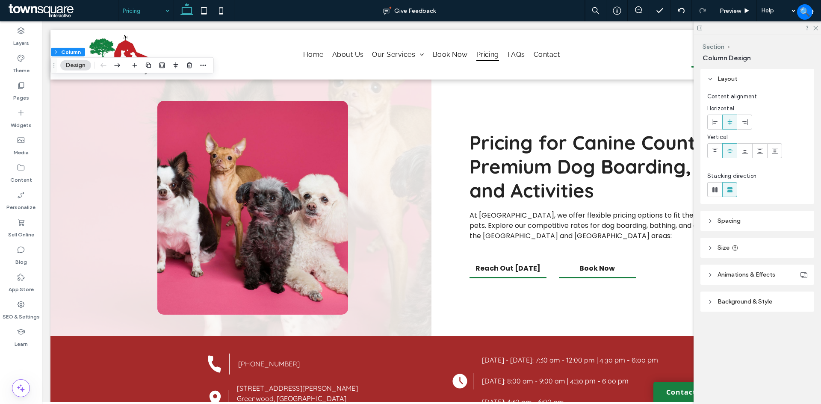
click at [741, 276] on span "Animations & Effects" at bounding box center [747, 274] width 58 height 7
click at [750, 334] on span "Background & Style" at bounding box center [745, 337] width 55 height 7
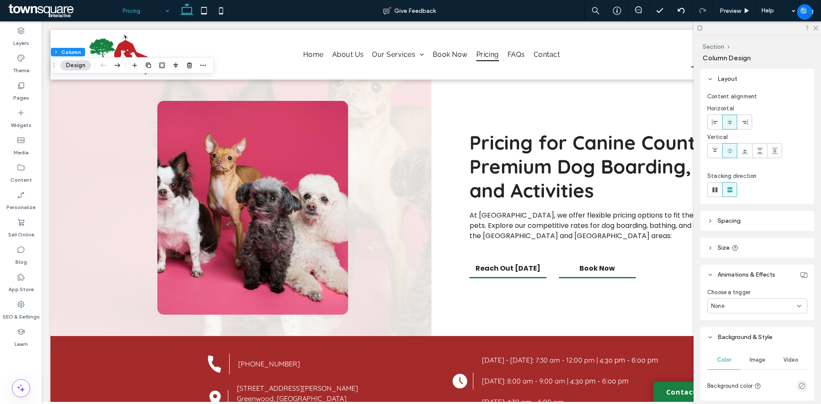
click at [751, 358] on span "Image" at bounding box center [758, 360] width 16 height 7
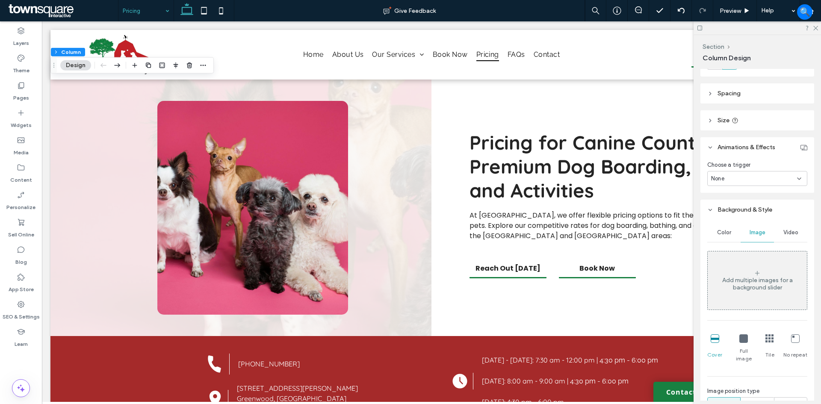
scroll to position [128, 0]
click at [754, 280] on div "Add multiple images for a background slider" at bounding box center [757, 283] width 99 height 15
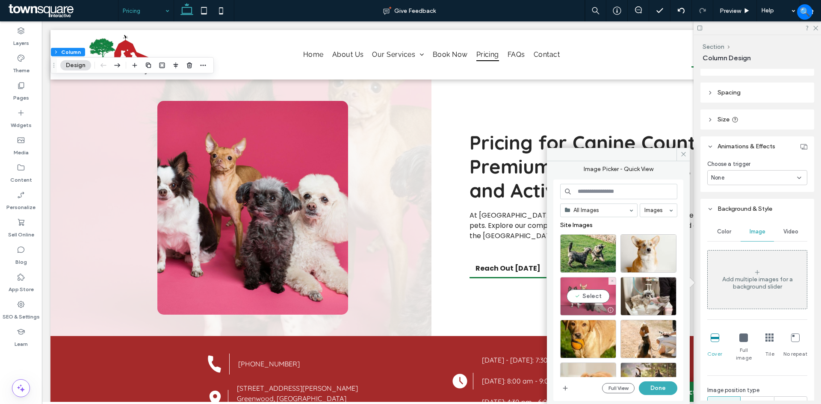
click at [597, 296] on div "Select" at bounding box center [588, 296] width 56 height 38
click at [655, 389] on button "Done" at bounding box center [658, 388] width 38 height 14
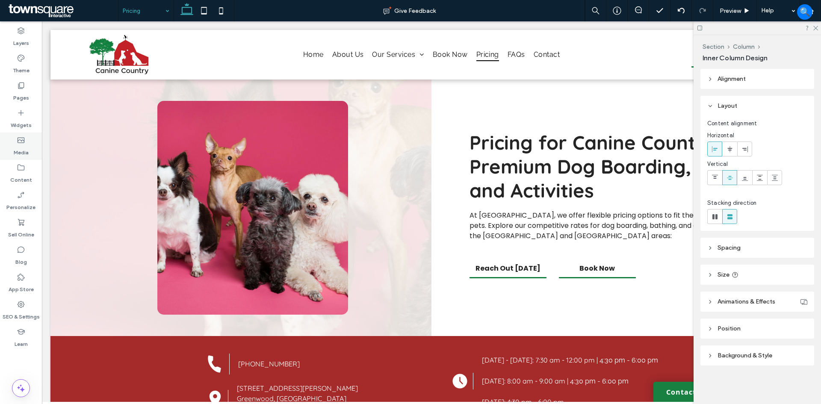
type input "**"
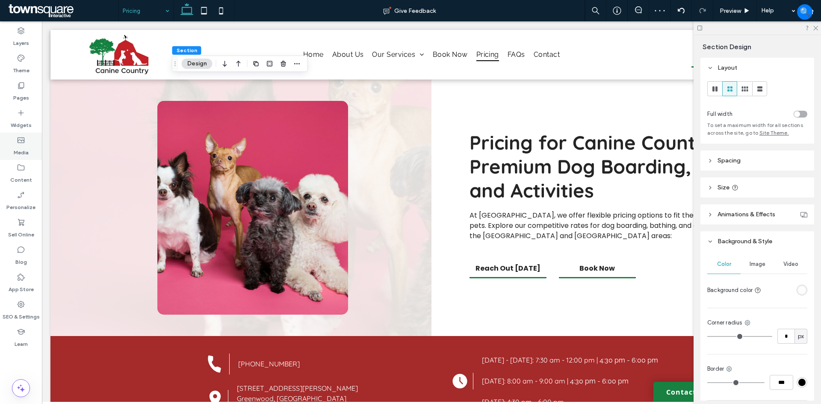
click at [35, 144] on div "Media" at bounding box center [21, 146] width 42 height 27
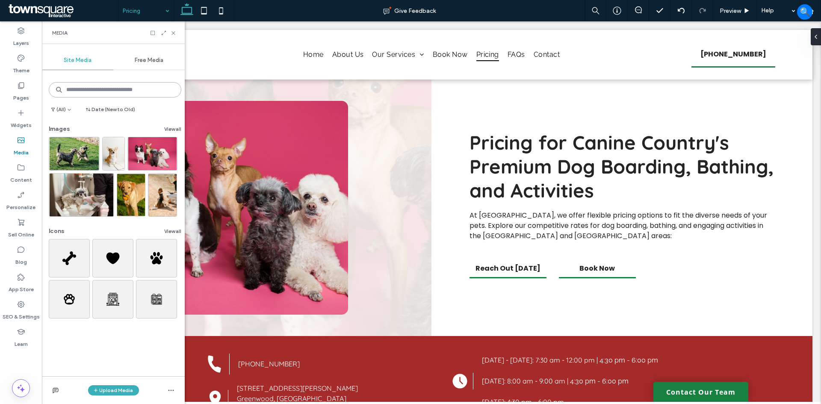
click at [111, 89] on input at bounding box center [115, 89] width 133 height 15
click at [151, 61] on span "Free Media" at bounding box center [149, 60] width 29 height 7
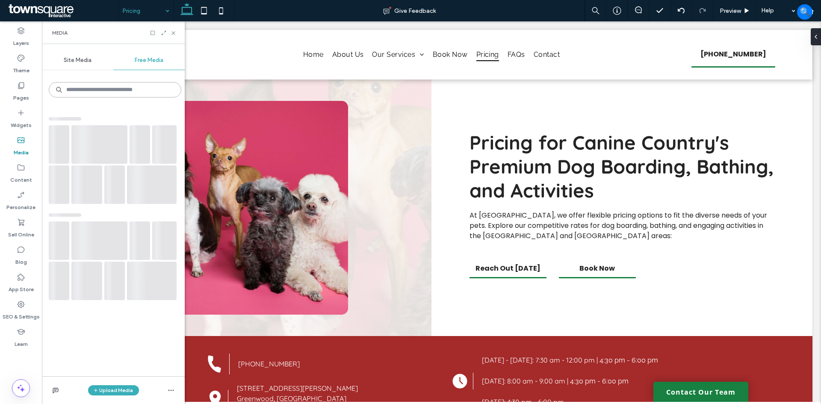
click at [142, 89] on input at bounding box center [115, 89] width 133 height 15
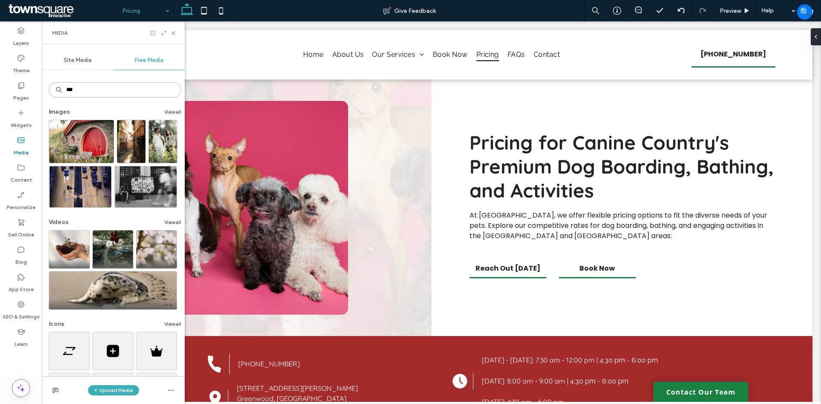
type input "***"
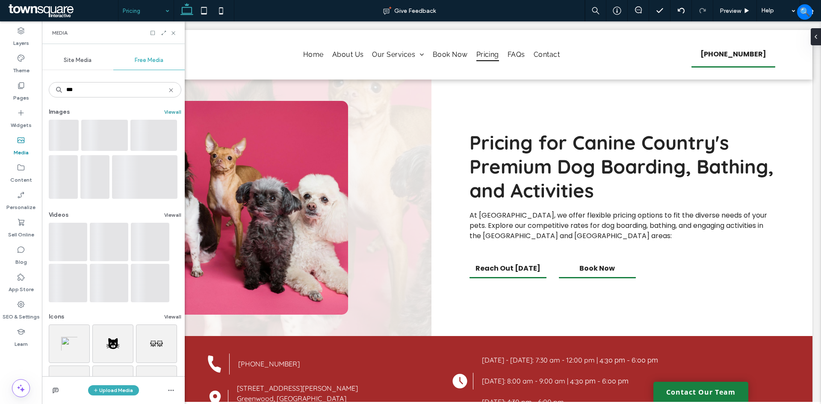
click at [170, 113] on button "View all" at bounding box center [172, 112] width 17 height 10
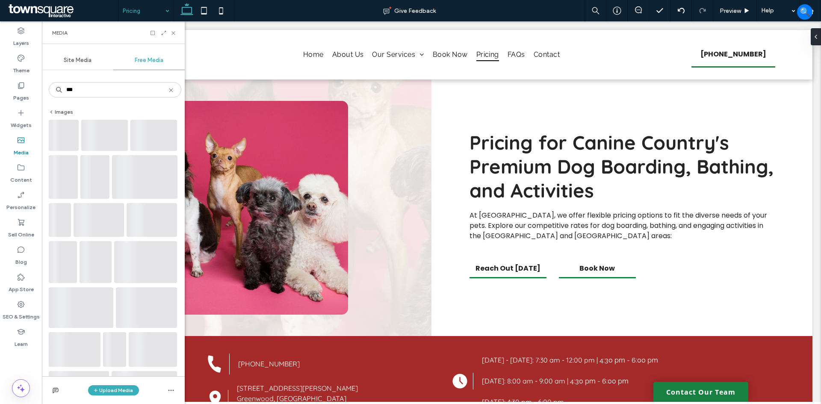
click at [99, 74] on div "*** Images" at bounding box center [113, 224] width 143 height 304
click at [89, 91] on input "***" at bounding box center [115, 89] width 133 height 15
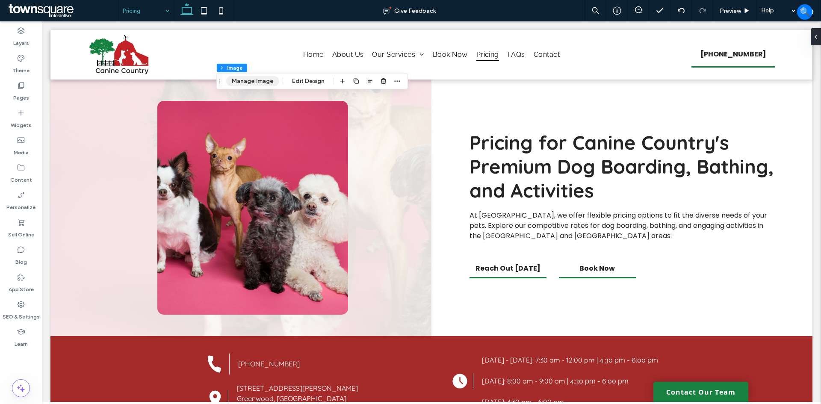
click at [253, 81] on button "Manage Image" at bounding box center [252, 81] width 53 height 10
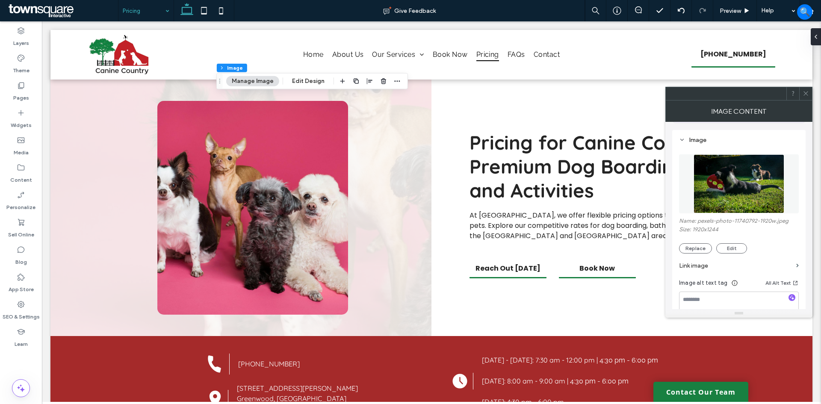
scroll to position [86, 0]
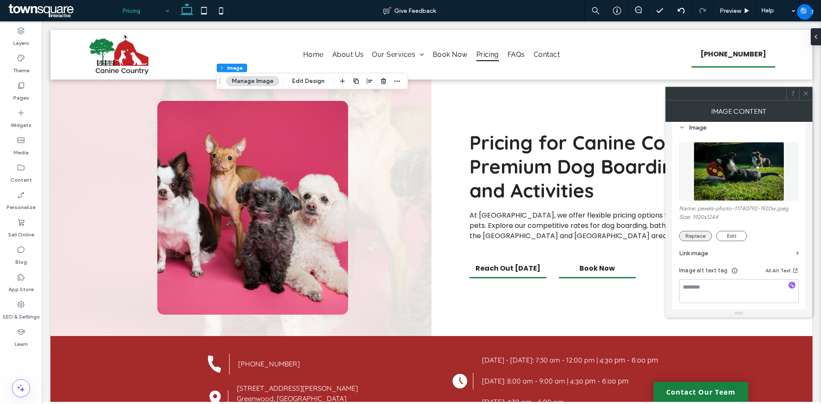
click at [706, 235] on button "Replace" at bounding box center [695, 236] width 33 height 10
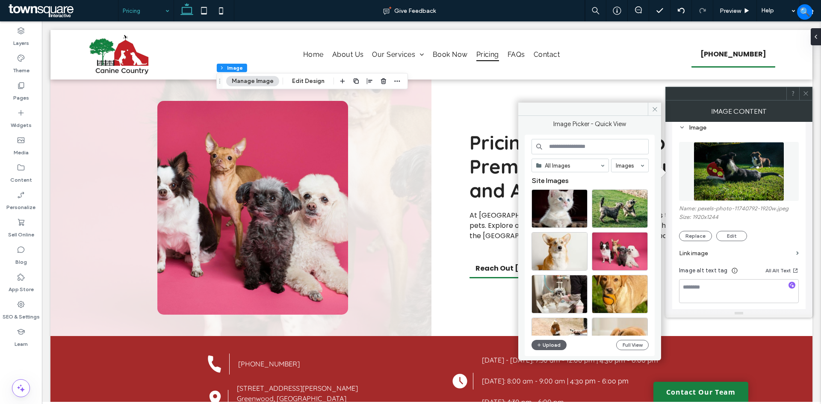
click at [576, 143] on input at bounding box center [590, 146] width 117 height 15
click at [562, 207] on div "Select" at bounding box center [560, 208] width 56 height 38
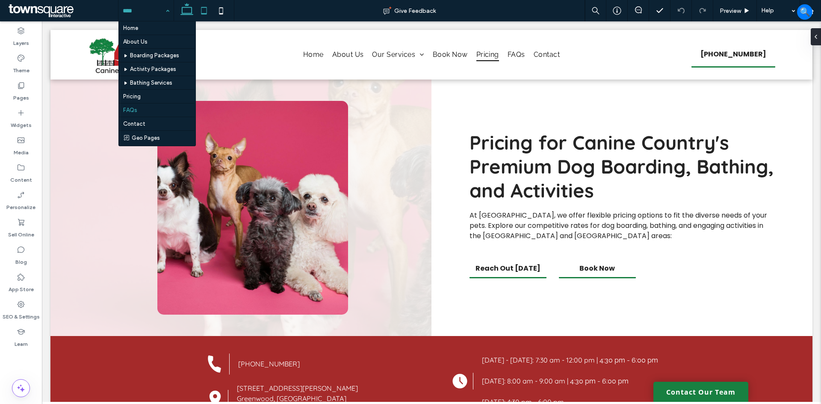
click at [204, 4] on icon at bounding box center [203, 10] width 17 height 17
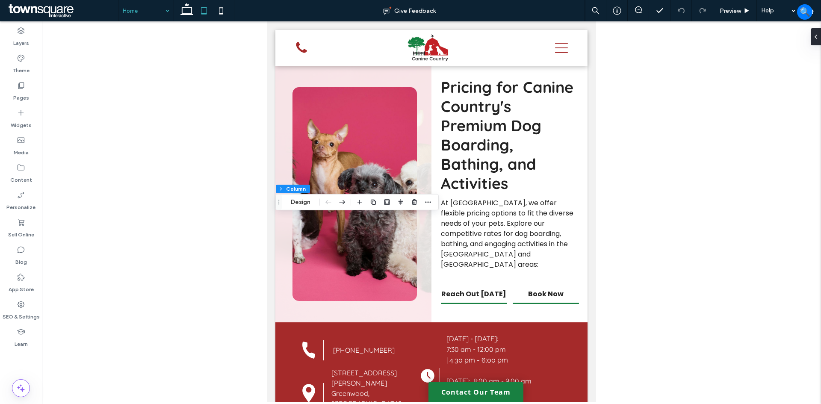
click at [299, 210] on div "Content 1 Column Design" at bounding box center [356, 202] width 163 height 16
click at [301, 207] on button "Design" at bounding box center [300, 202] width 31 height 10
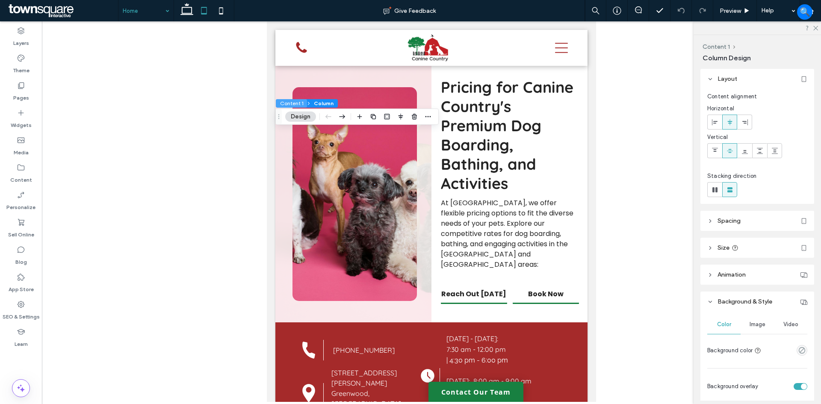
click at [297, 103] on button "Content 1" at bounding box center [291, 103] width 31 height 9
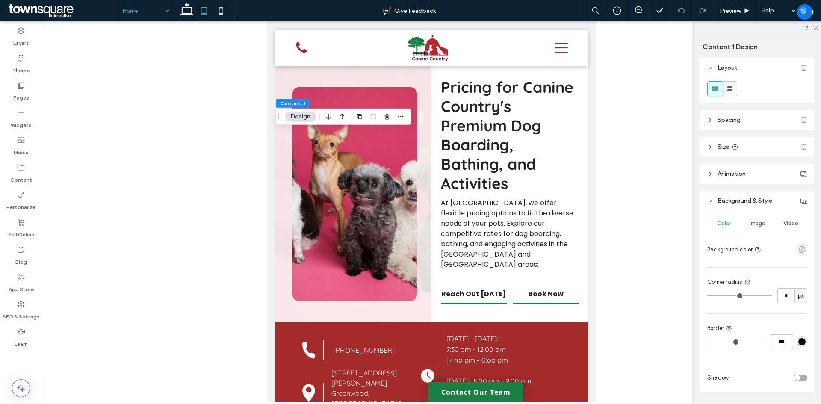
click at [731, 88] on use at bounding box center [729, 88] width 5 height 5
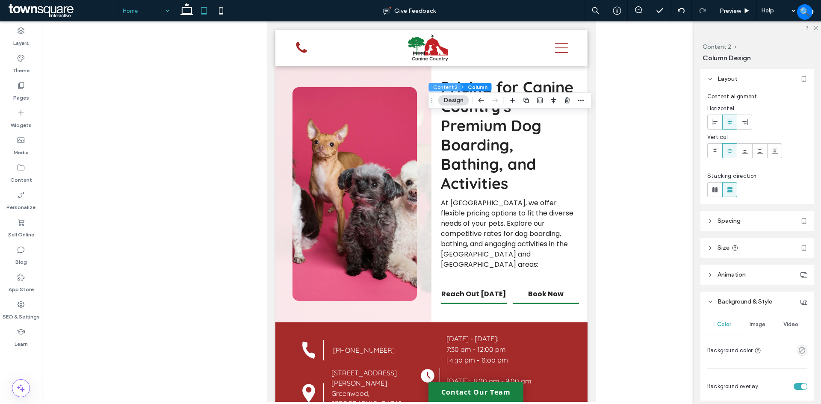
click at [449, 88] on button "Content 2" at bounding box center [445, 87] width 32 height 9
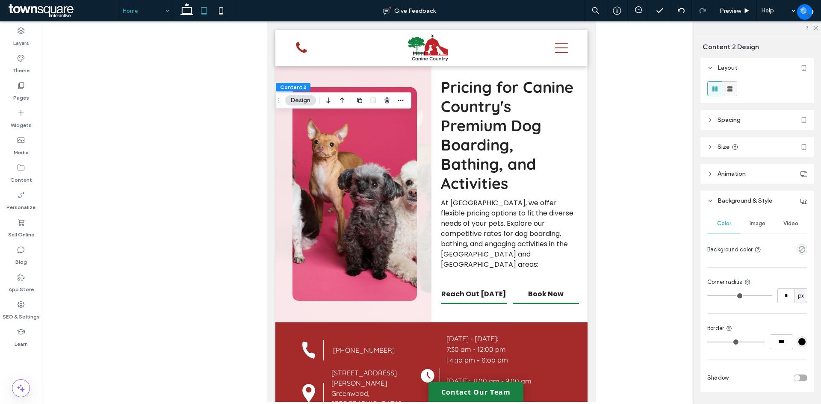
click at [734, 89] on icon at bounding box center [730, 89] width 9 height 9
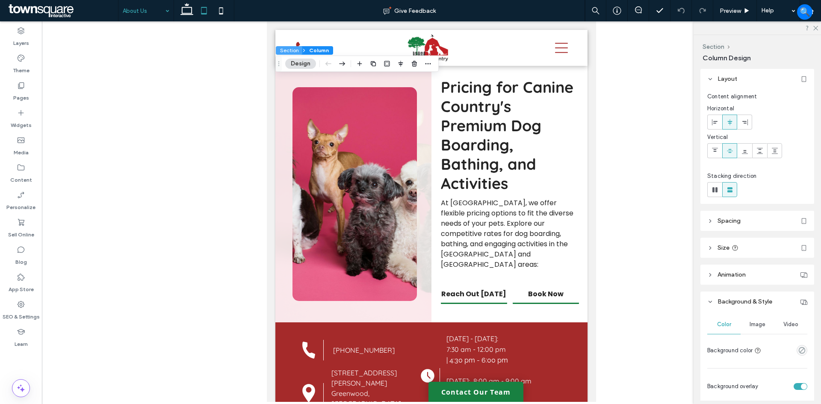
click at [283, 50] on button "Section" at bounding box center [289, 50] width 27 height 9
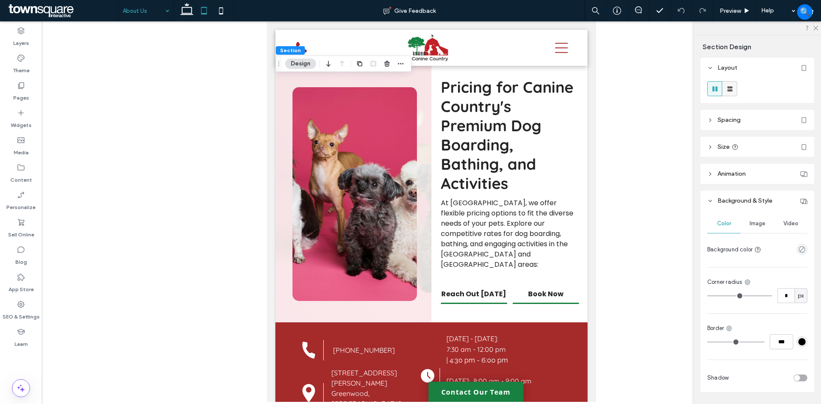
click at [727, 89] on icon at bounding box center [730, 89] width 9 height 9
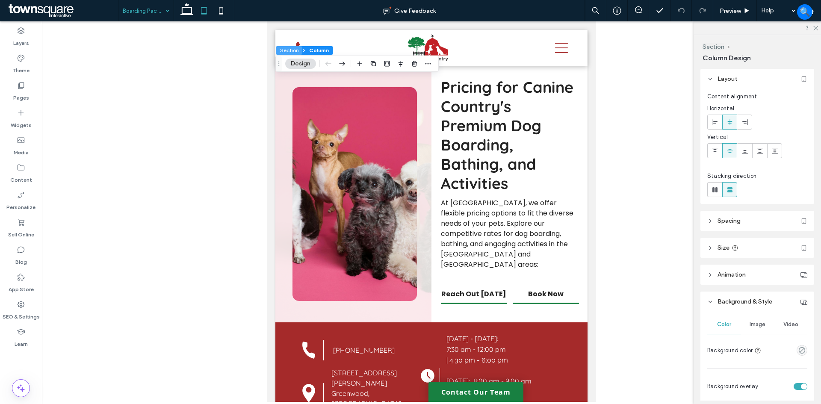
click at [288, 51] on button "Section" at bounding box center [289, 50] width 27 height 9
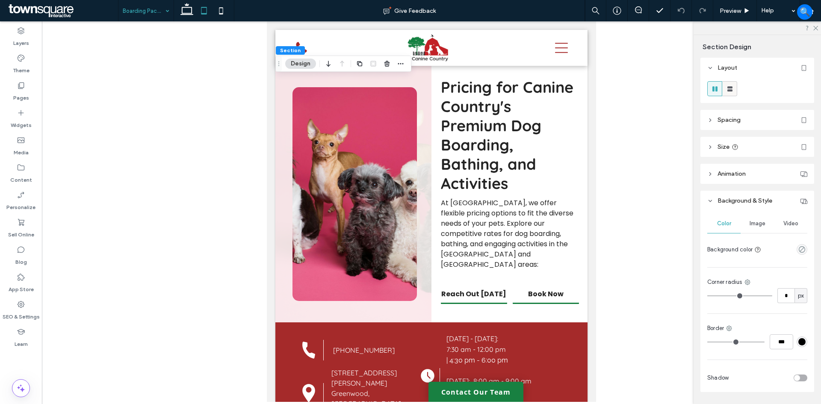
click at [730, 92] on icon at bounding box center [730, 89] width 9 height 9
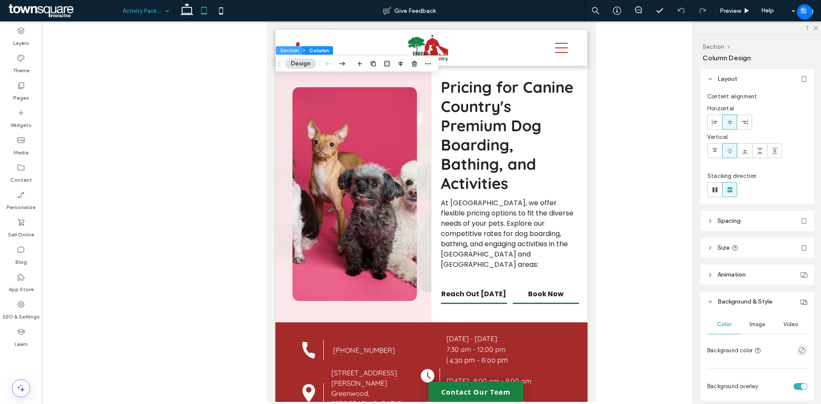
click at [289, 52] on button "Section" at bounding box center [289, 50] width 27 height 9
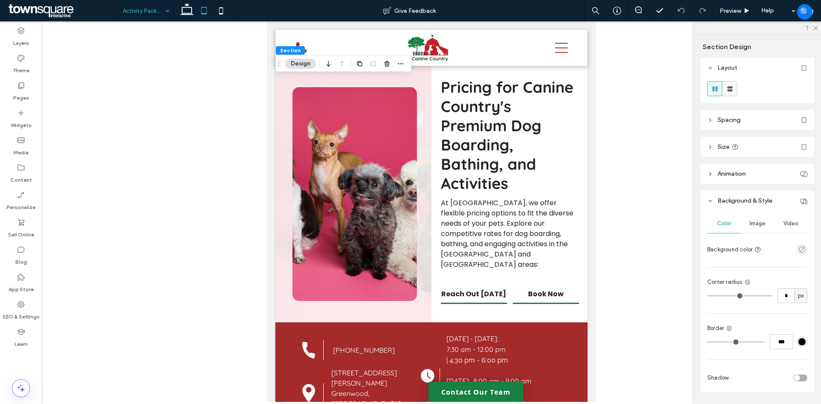
click at [730, 91] on use at bounding box center [729, 88] width 5 height 5
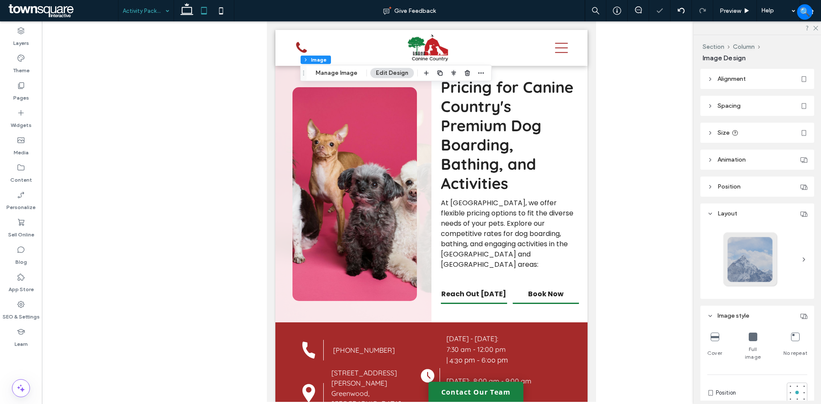
type input "**"
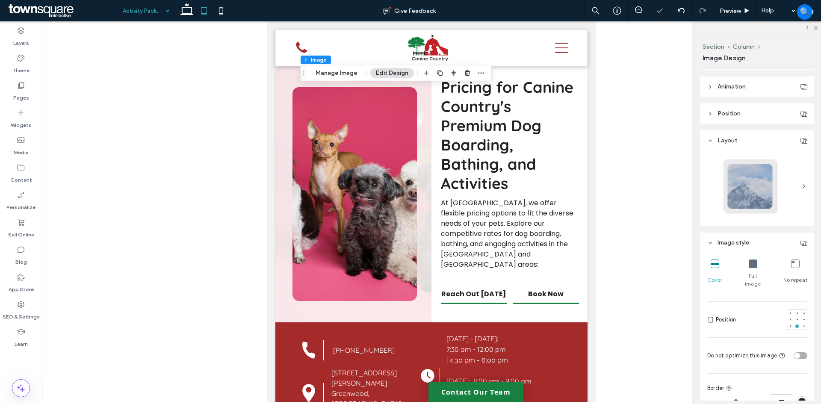
scroll to position [86, 0]
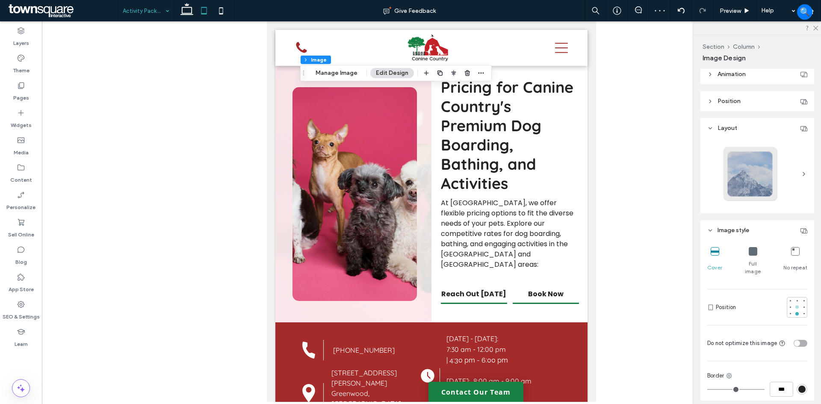
click at [795, 305] on div at bounding box center [796, 306] width 3 height 3
click at [794, 304] on div at bounding box center [797, 307] width 6 height 6
click at [795, 305] on div at bounding box center [796, 306] width 3 height 3
click at [794, 298] on div at bounding box center [797, 301] width 6 height 6
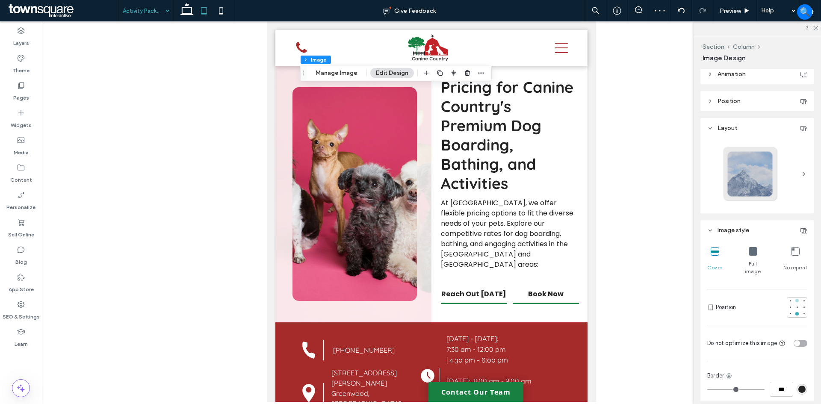
click at [794, 298] on div at bounding box center [797, 301] width 6 height 6
click at [615, 189] on div at bounding box center [431, 211] width 779 height 381
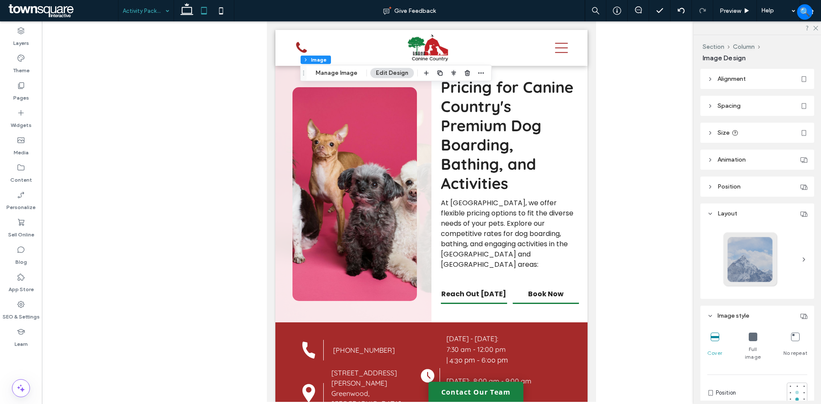
click at [795, 391] on div at bounding box center [796, 392] width 3 height 3
click at [188, 11] on icon at bounding box center [186, 10] width 17 height 17
type input "**"
type input "****"
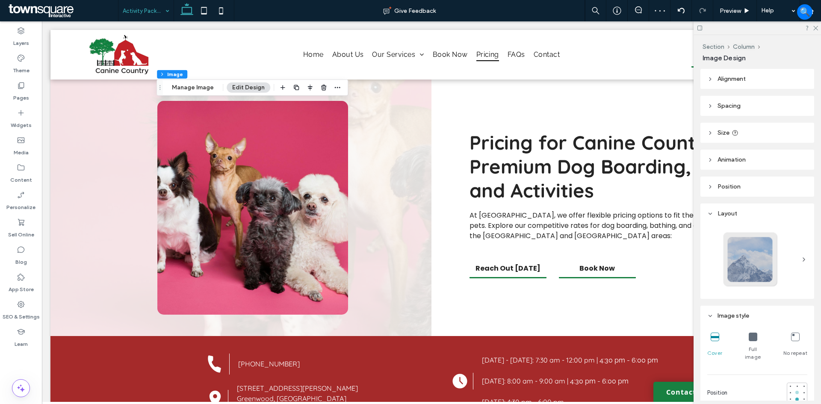
click at [795, 391] on div at bounding box center [796, 392] width 3 height 3
click at [202, 7] on use at bounding box center [204, 10] width 6 height 7
type input "**"
type input "****"
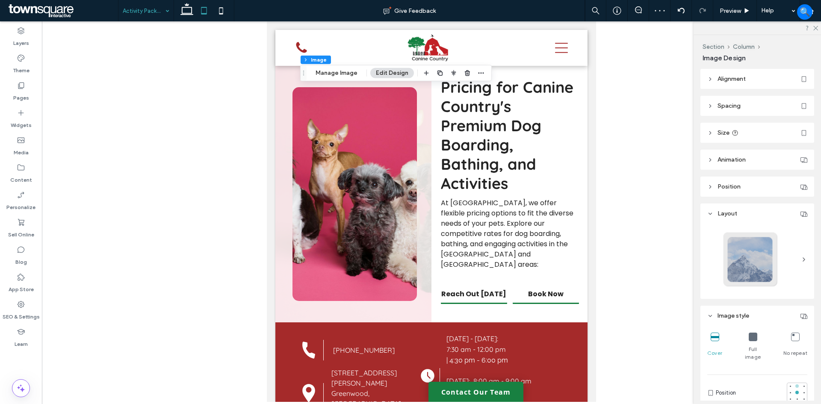
click at [794, 383] on div at bounding box center [797, 386] width 6 height 6
click at [795, 384] on div at bounding box center [796, 385] width 3 height 3
drag, startPoint x: 219, startPoint y: 9, endPoint x: 228, endPoint y: 22, distance: 16.9
click at [219, 8] on icon at bounding box center [221, 10] width 17 height 17
type input "**"
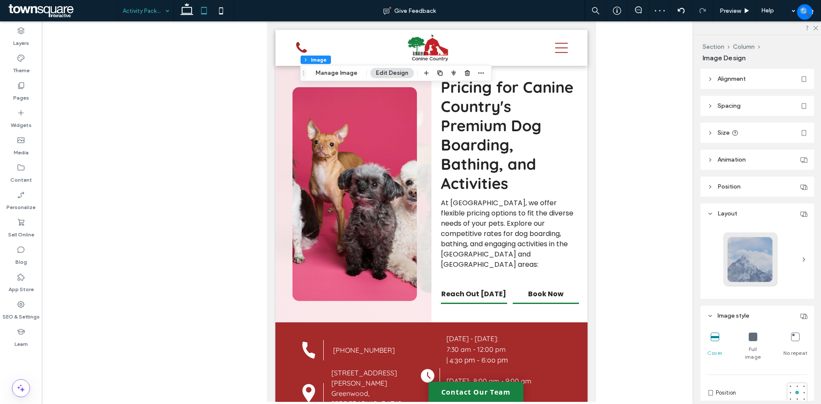
type input "****"
type input "***"
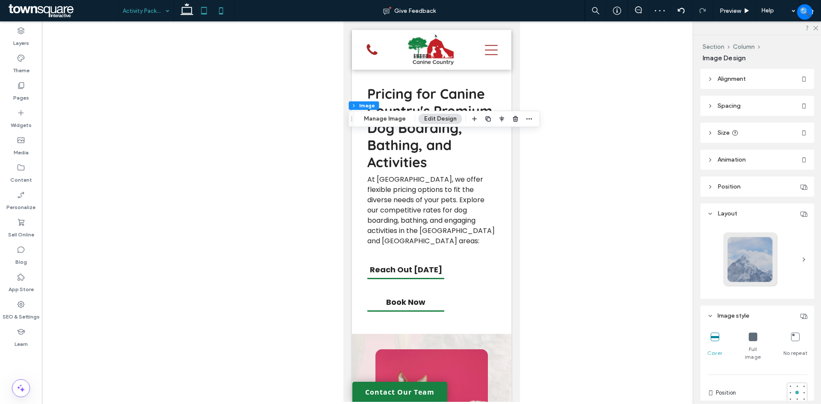
click at [201, 12] on icon at bounding box center [203, 10] width 17 height 17
type input "**"
type input "****"
type input "***"
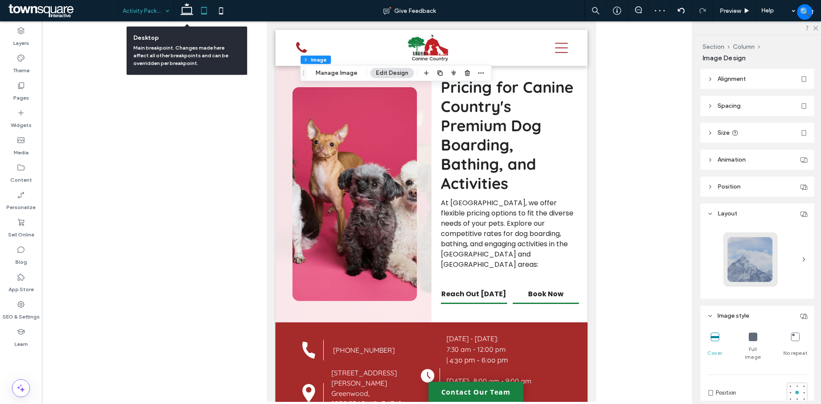
drag, startPoint x: 183, startPoint y: 12, endPoint x: 161, endPoint y: 11, distance: 22.3
click at [183, 12] on icon at bounding box center [186, 10] width 17 height 17
type input "**"
type input "****"
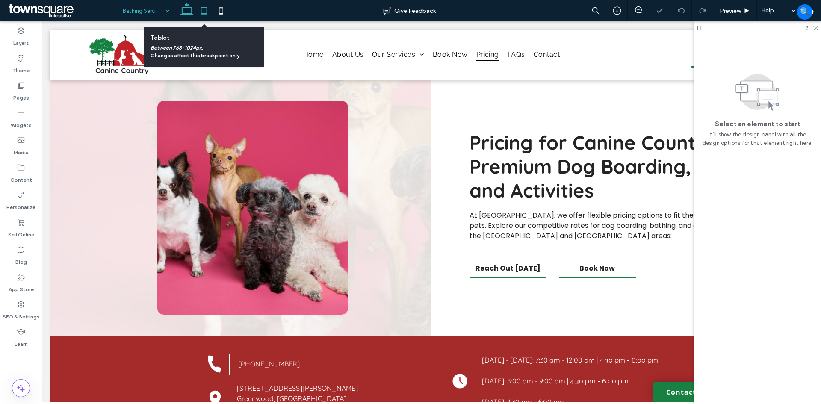
click at [204, 12] on icon at bounding box center [203, 10] width 17 height 17
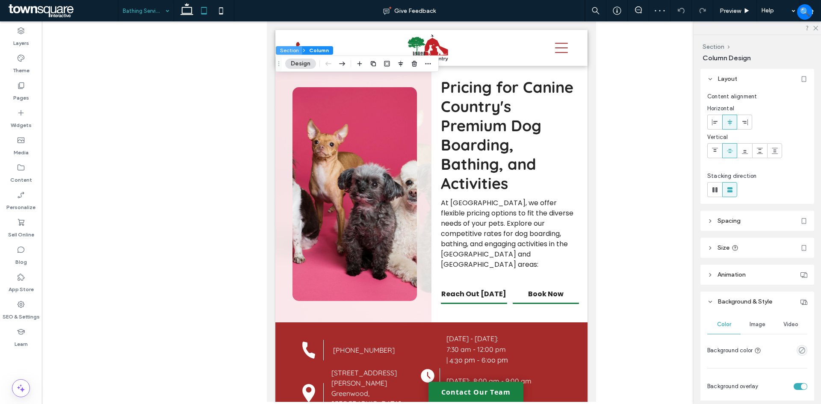
click at [295, 49] on button "Section" at bounding box center [289, 50] width 27 height 9
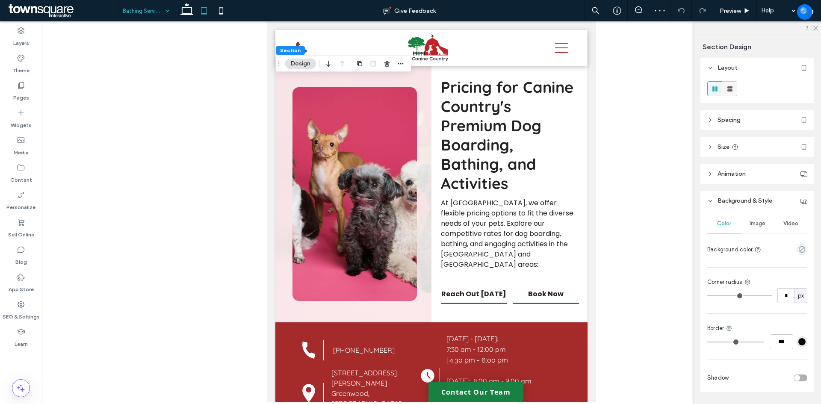
click at [729, 87] on use at bounding box center [729, 88] width 5 height 5
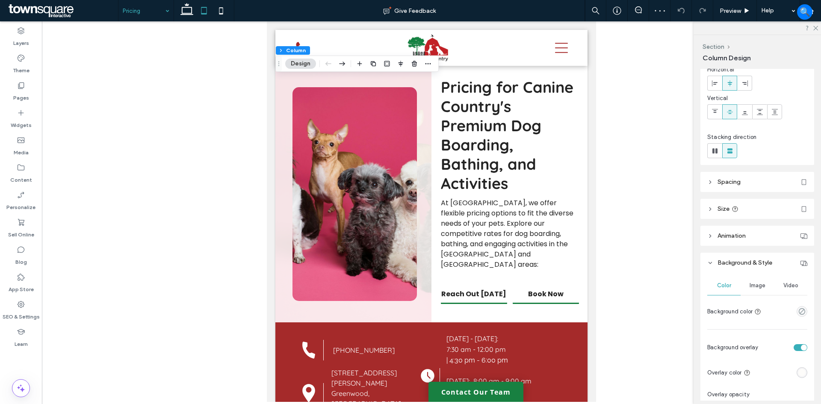
scroll to position [43, 0]
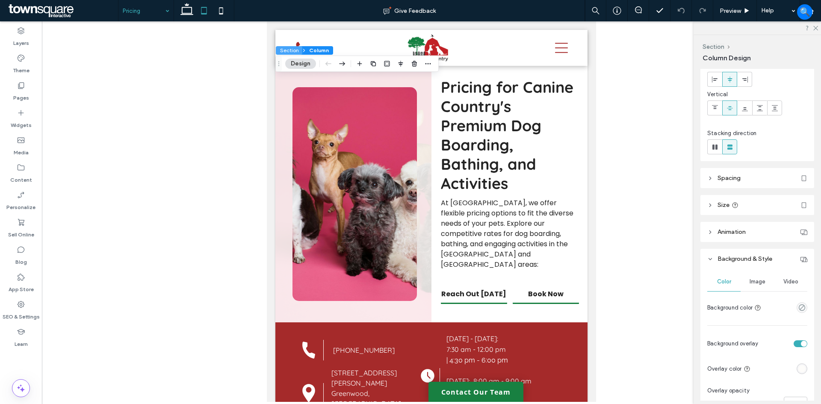
click at [290, 52] on button "Section" at bounding box center [289, 50] width 27 height 9
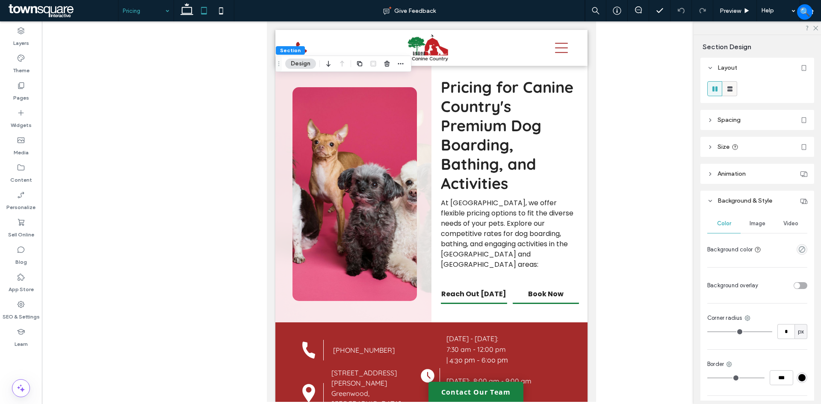
click at [729, 90] on use at bounding box center [729, 88] width 5 height 5
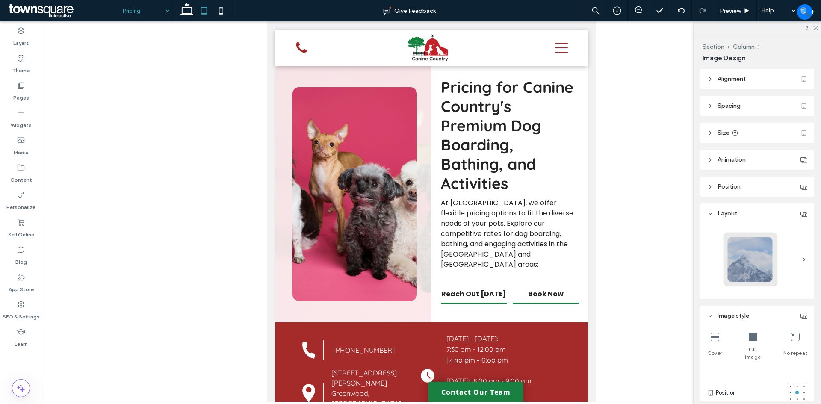
type input "**"
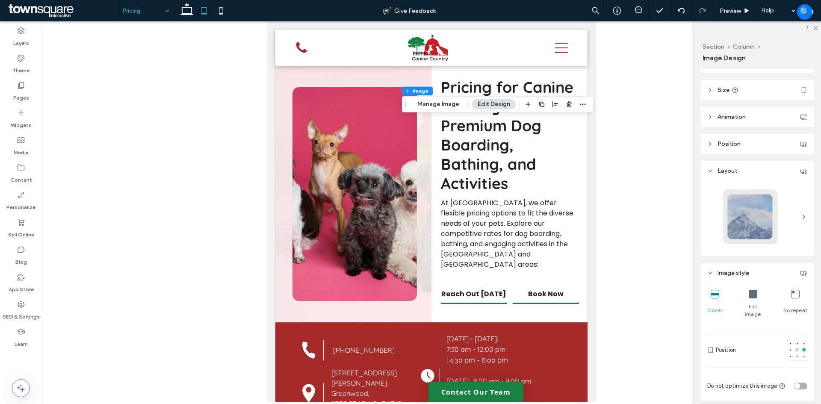
click at [795, 348] on div at bounding box center [796, 349] width 3 height 3
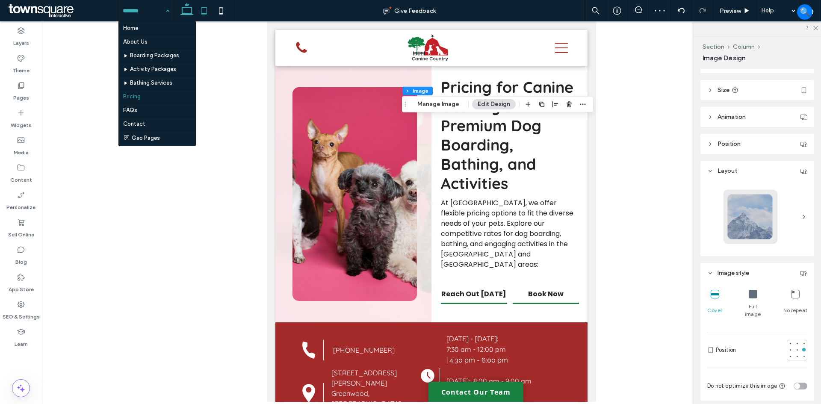
click at [192, 12] on icon at bounding box center [186, 10] width 17 height 17
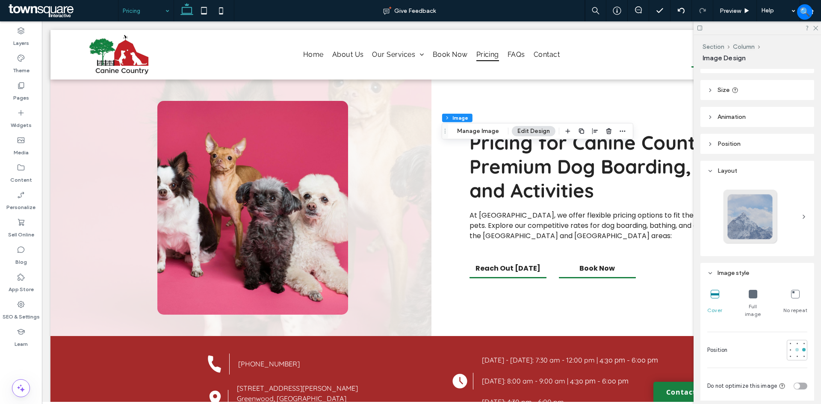
click at [795, 348] on div at bounding box center [796, 349] width 3 height 3
click at [801, 347] on div at bounding box center [804, 350] width 6 height 6
click at [222, 9] on icon at bounding box center [221, 10] width 17 height 17
type input "***"
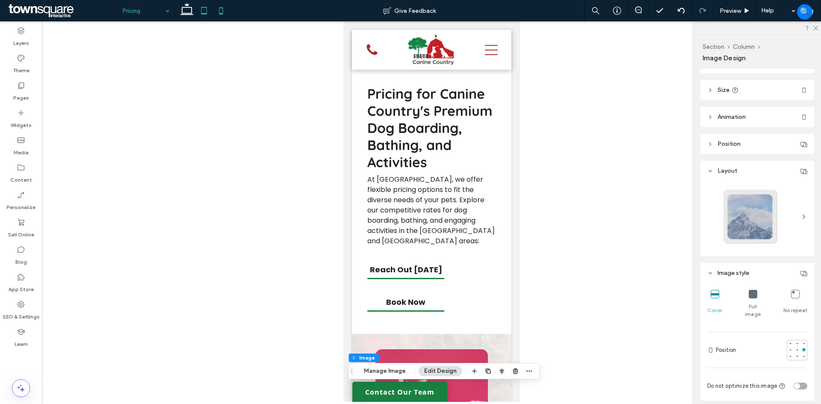
click at [203, 13] on use at bounding box center [204, 10] width 6 height 7
type input "***"
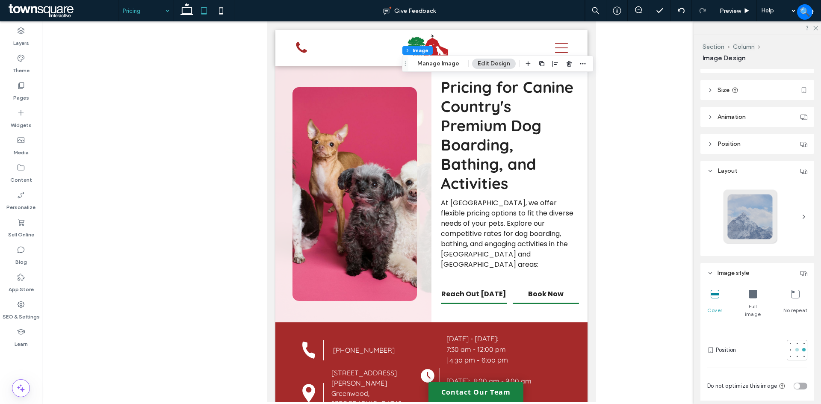
click at [795, 348] on div at bounding box center [796, 349] width 3 height 3
click at [186, 13] on icon at bounding box center [186, 10] width 17 height 17
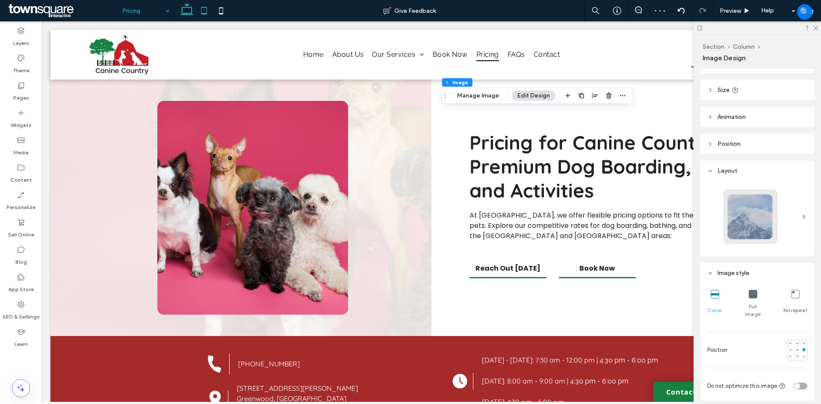
click at [202, 9] on icon at bounding box center [203, 10] width 17 height 17
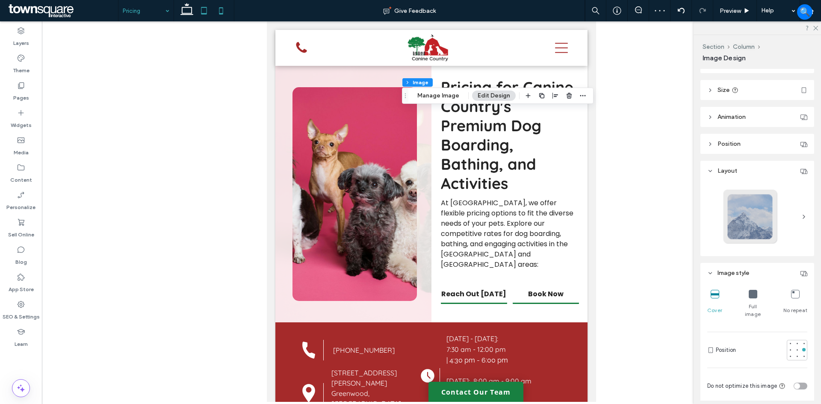
click at [215, 6] on icon at bounding box center [221, 10] width 17 height 17
type input "***"
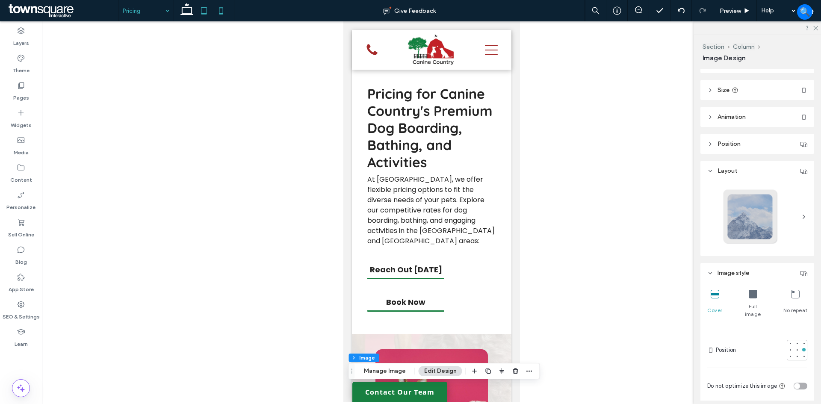
click at [203, 6] on icon at bounding box center [203, 10] width 17 height 17
type input "***"
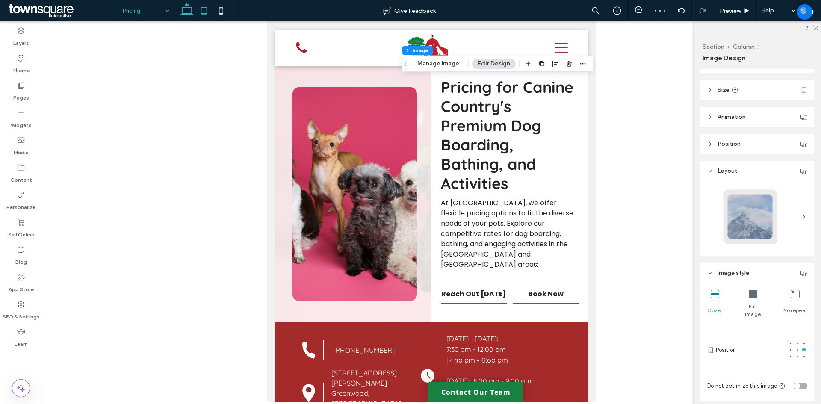
click at [190, 16] on icon at bounding box center [186, 10] width 17 height 17
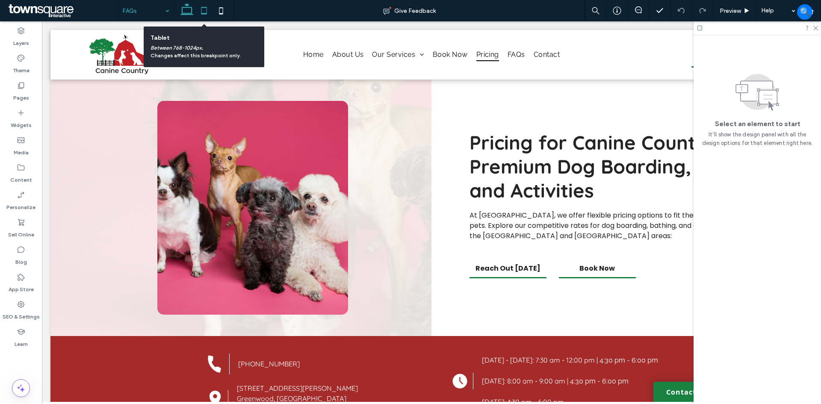
click at [209, 6] on icon at bounding box center [203, 10] width 17 height 17
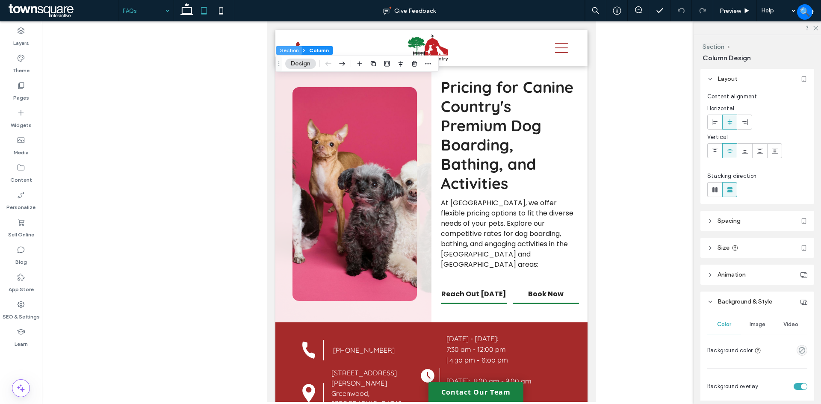
click at [286, 50] on button "Section" at bounding box center [289, 50] width 27 height 9
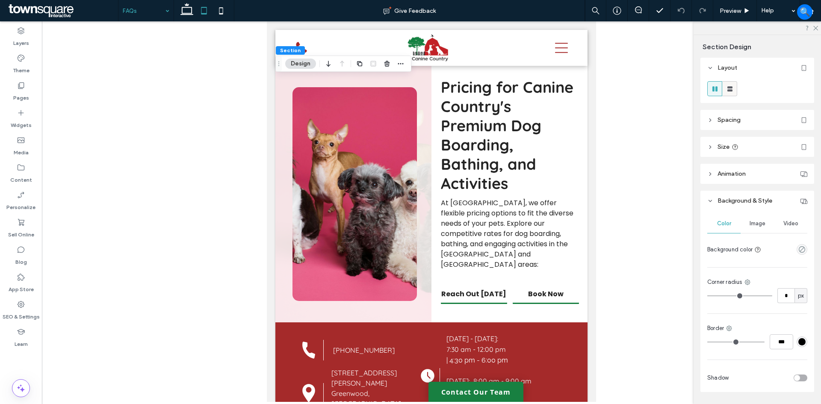
click at [732, 89] on icon at bounding box center [730, 89] width 9 height 9
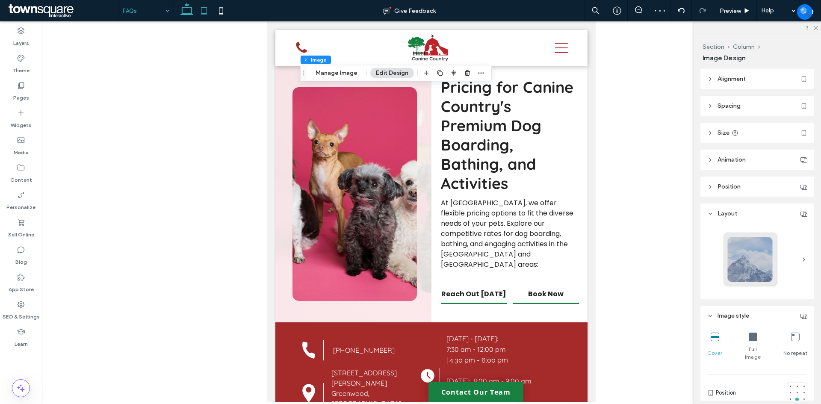
click at [190, 9] on icon at bounding box center [186, 10] width 17 height 17
type input "**"
type input "****"
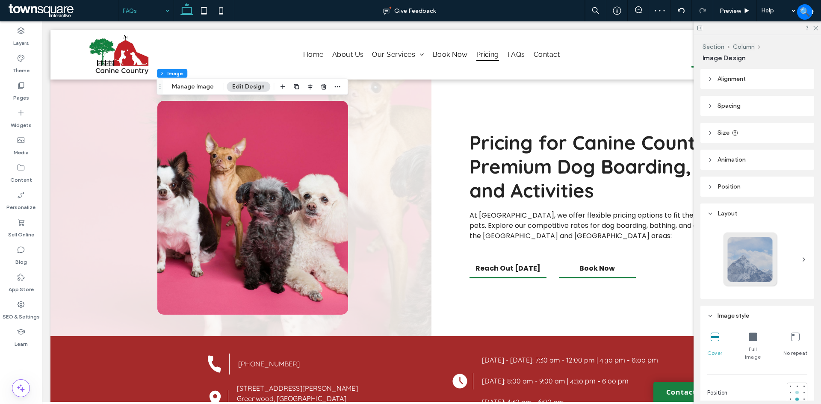
click at [794, 390] on div at bounding box center [797, 393] width 6 height 6
click at [207, 6] on icon at bounding box center [203, 10] width 17 height 17
type input "**"
type input "****"
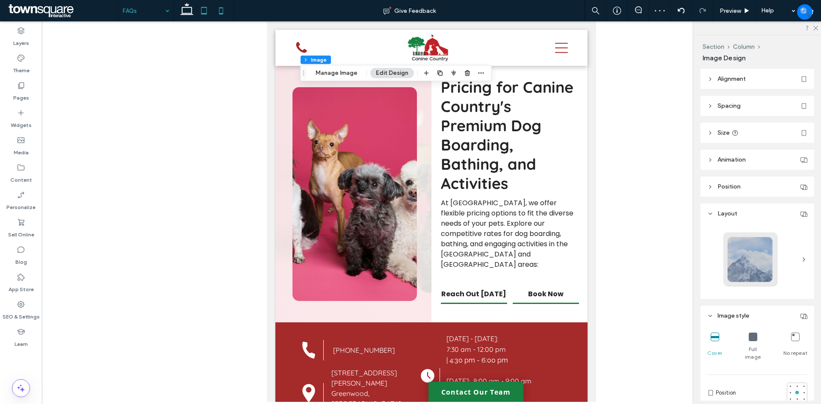
click at [221, 11] on icon at bounding box center [221, 10] width 17 height 17
type input "**"
type input "****"
type input "***"
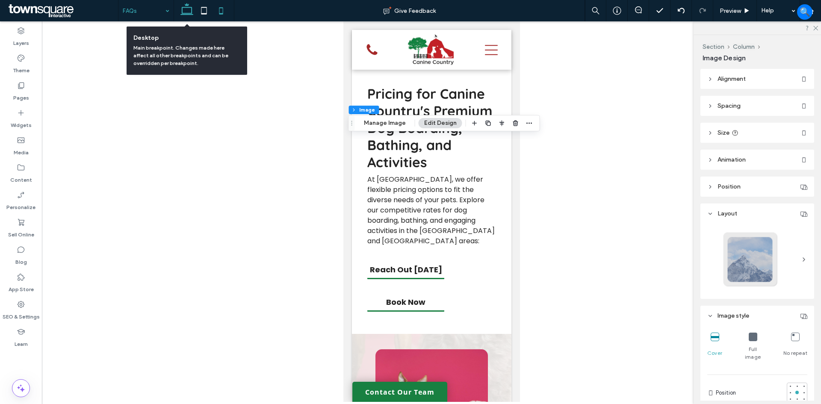
click at [192, 14] on icon at bounding box center [186, 10] width 17 height 17
type input "**"
type input "****"
type input "***"
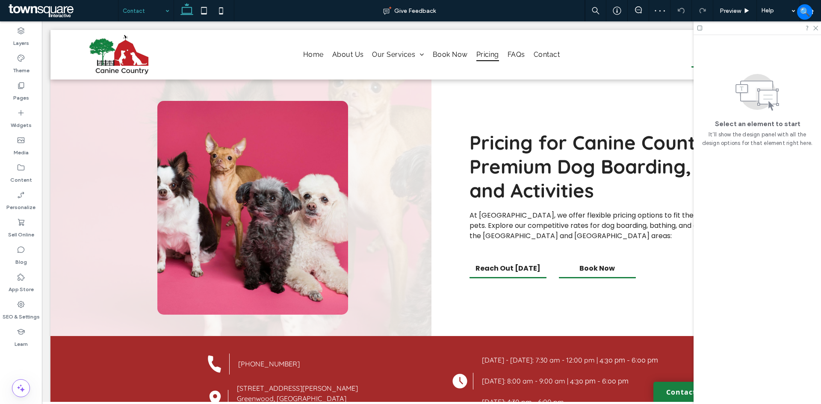
drag, startPoint x: 208, startPoint y: 12, endPoint x: 198, endPoint y: 22, distance: 14.2
click at [208, 12] on icon at bounding box center [203, 10] width 17 height 17
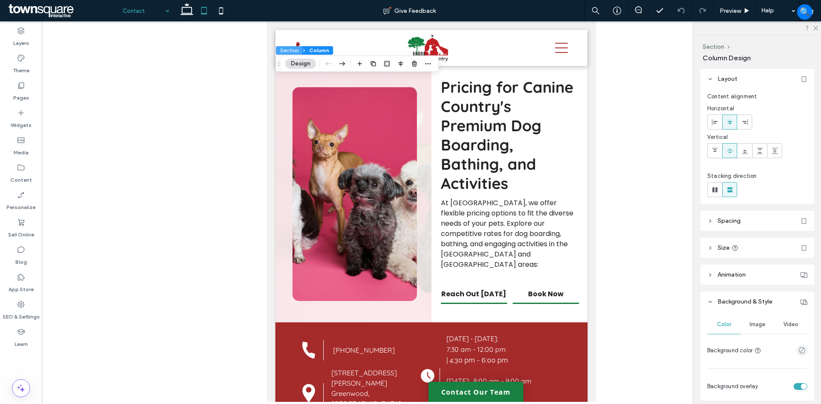
click at [285, 49] on button "Section" at bounding box center [289, 50] width 27 height 9
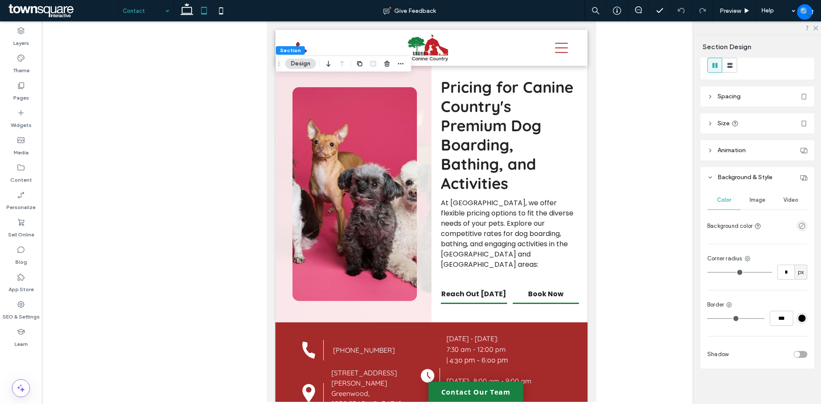
scroll to position [26, 0]
click at [753, 196] on span "Image" at bounding box center [758, 198] width 16 height 7
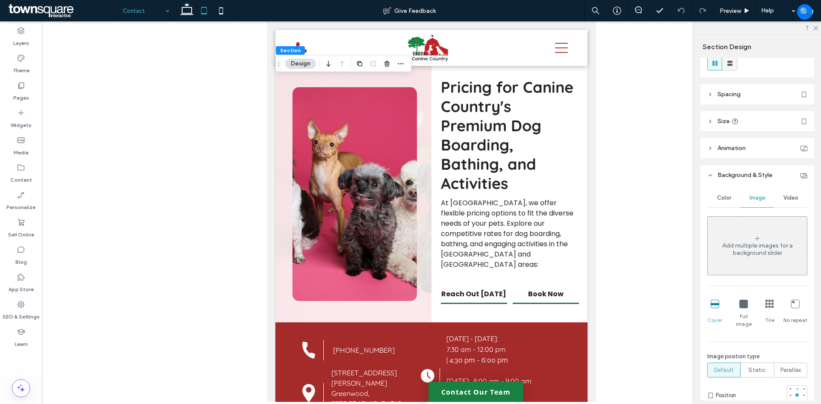
click at [732, 65] on use at bounding box center [729, 63] width 5 height 5
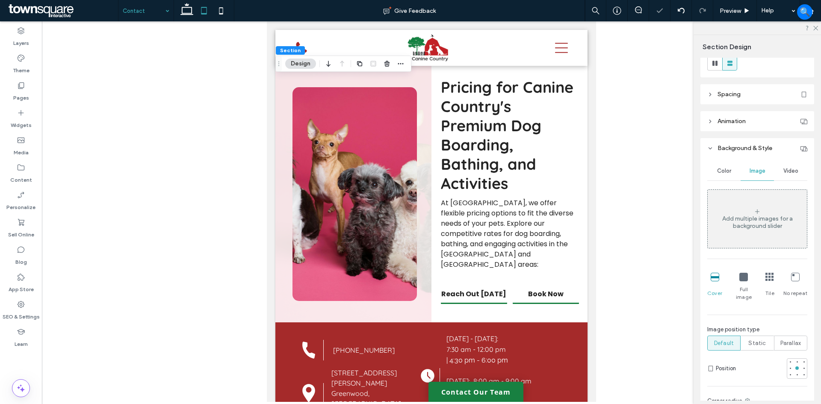
click at [609, 159] on div at bounding box center [431, 211] width 779 height 381
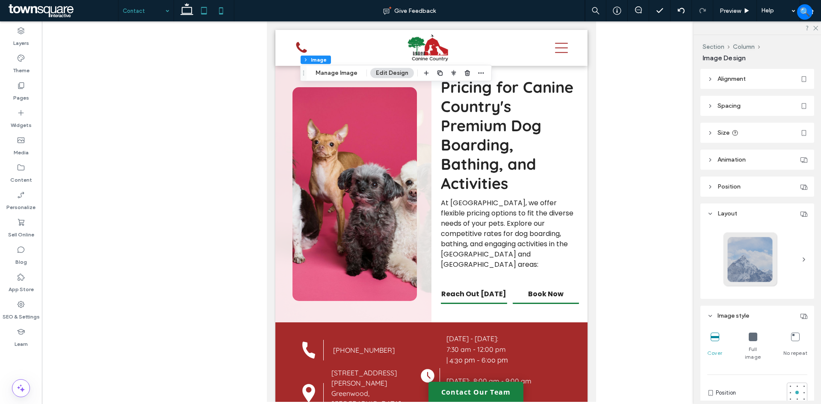
click at [220, 12] on icon at bounding box center [221, 10] width 17 height 17
type input "**"
type input "****"
type input "***"
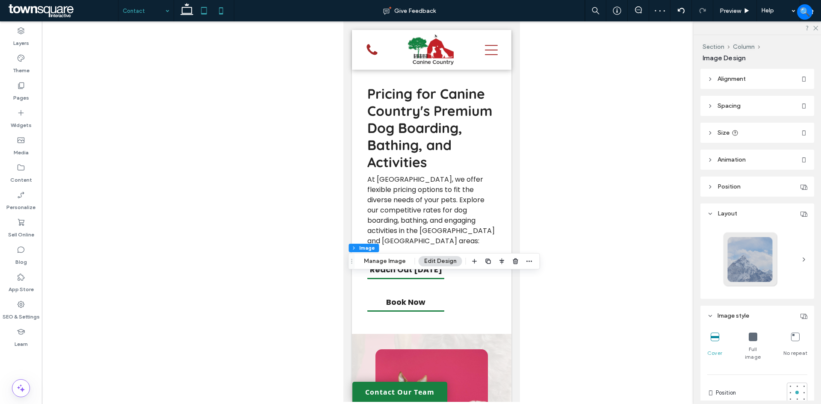
click at [203, 15] on icon at bounding box center [203, 10] width 17 height 17
type input "**"
type input "****"
type input "***"
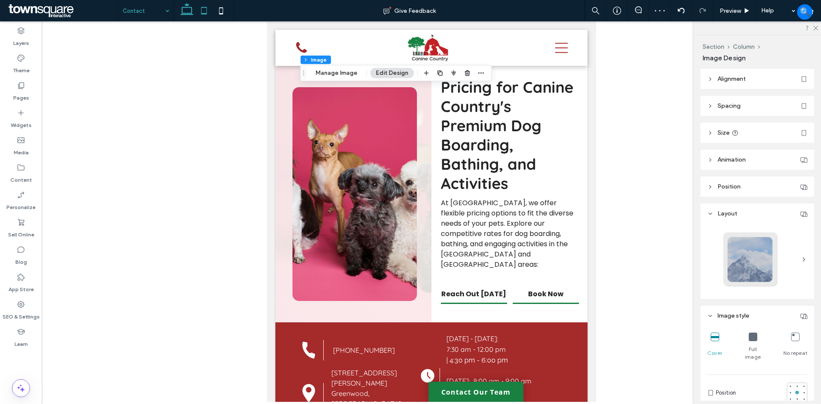
click at [188, 20] on span at bounding box center [186, 10] width 17 height 21
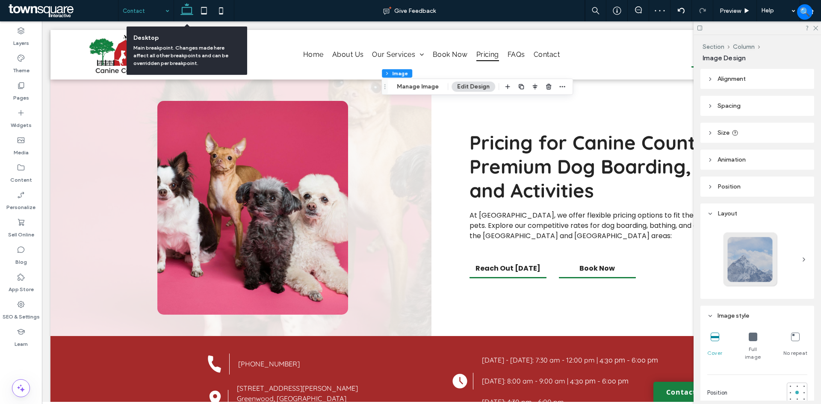
type input "**"
type input "****"
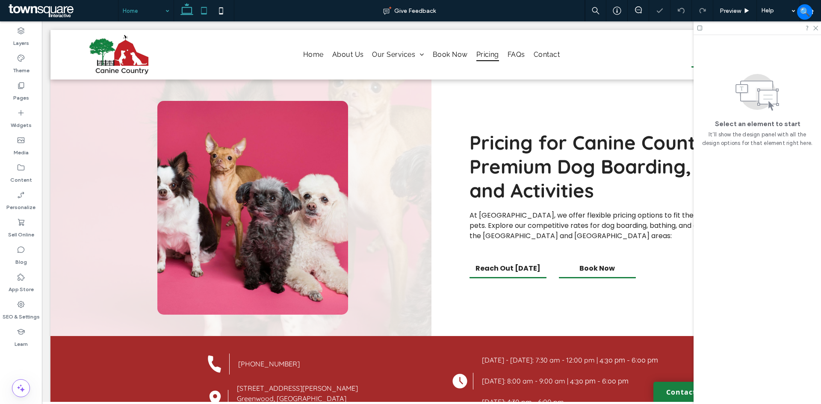
click at [205, 7] on icon at bounding box center [203, 10] width 17 height 17
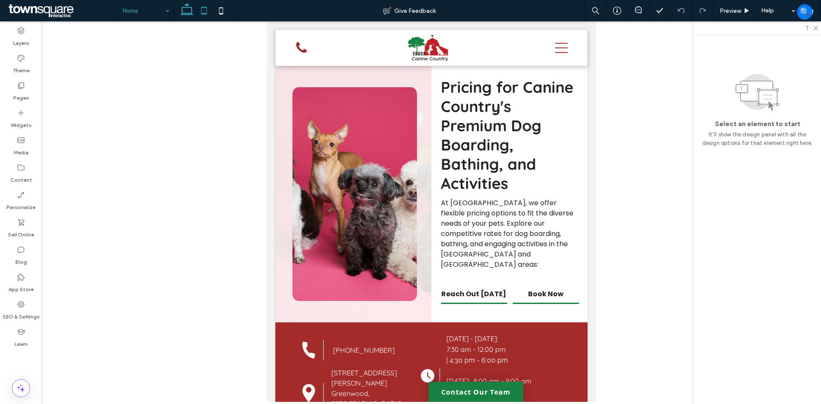
click at [187, 11] on icon at bounding box center [186, 10] width 17 height 17
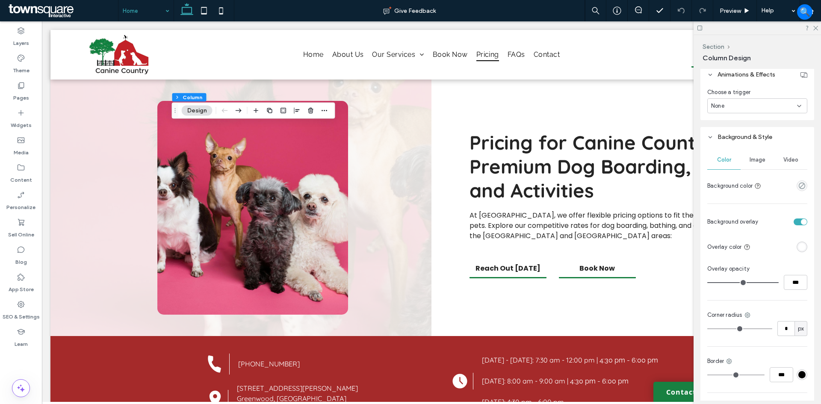
scroll to position [214, 0]
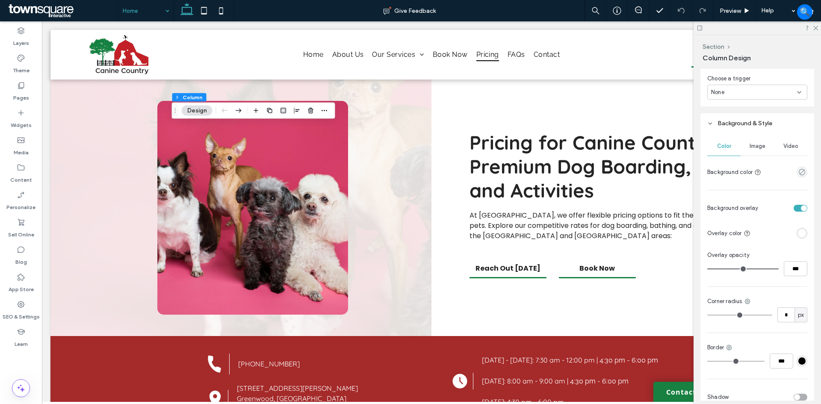
click at [796, 207] on div "toggle" at bounding box center [801, 208] width 14 height 7
type input "***"
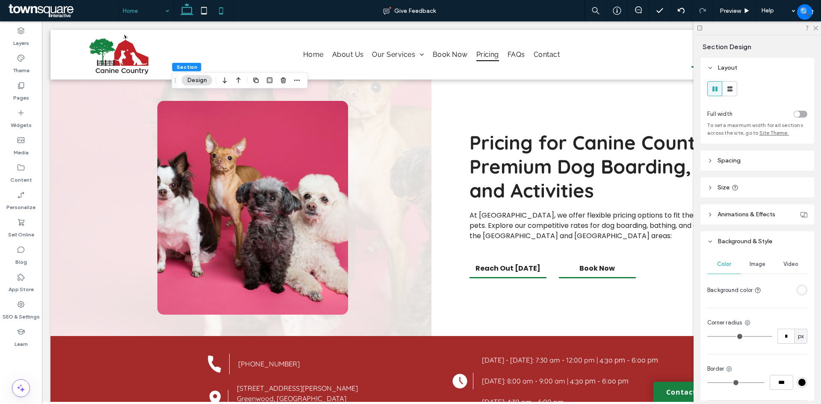
click at [222, 13] on icon at bounding box center [221, 10] width 17 height 17
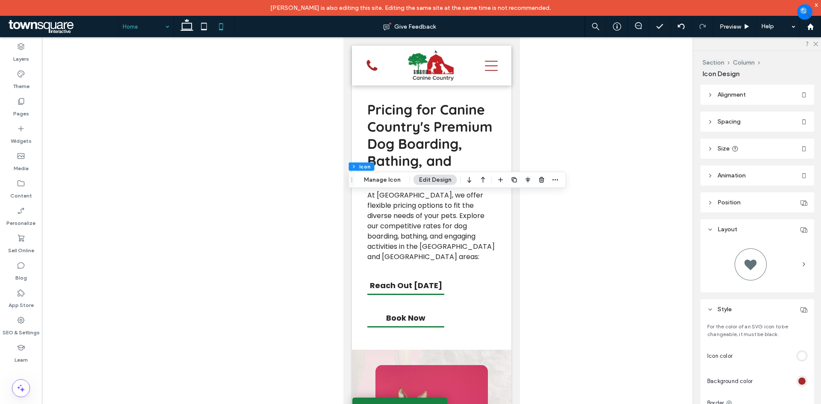
click at [237, 182] on div at bounding box center [431, 227] width 779 height 381
click at [219, 198] on div at bounding box center [431, 227] width 779 height 381
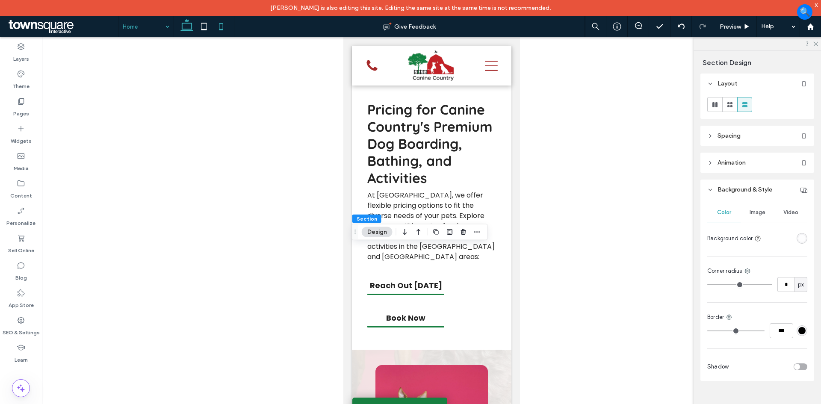
click at [185, 27] on icon at bounding box center [186, 26] width 17 height 17
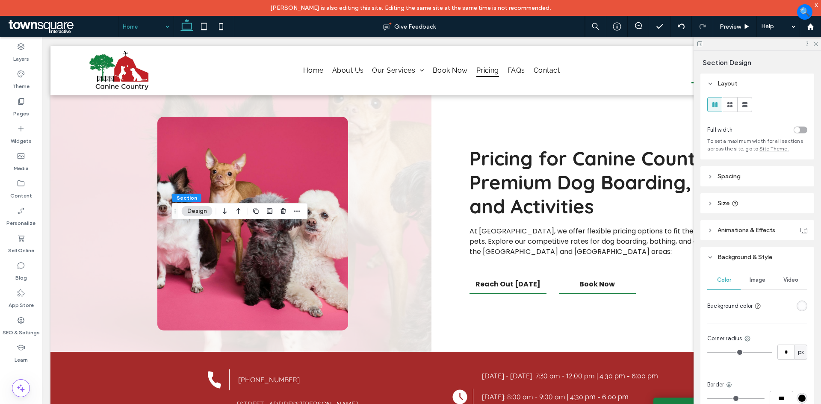
click at [202, 25] on icon at bounding box center [203, 26] width 17 height 17
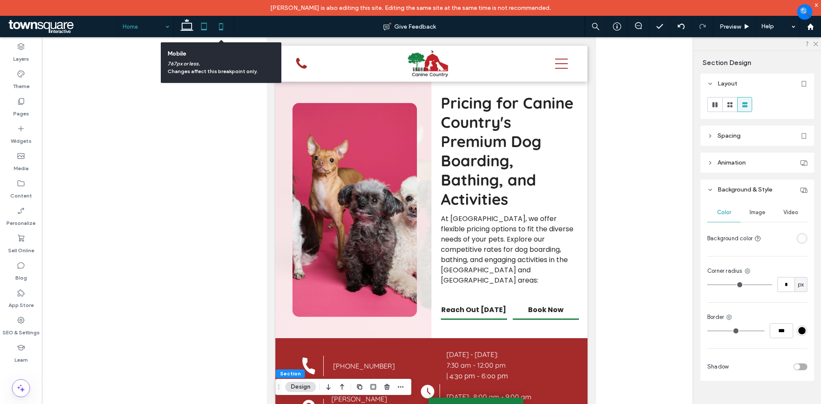
click at [219, 26] on icon at bounding box center [221, 26] width 17 height 17
type input "**"
type input "*"
type input "***"
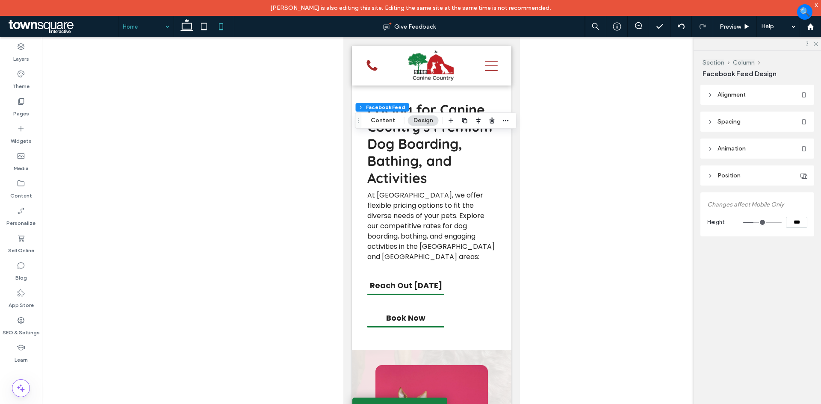
click at [258, 131] on div at bounding box center [431, 227] width 779 height 381
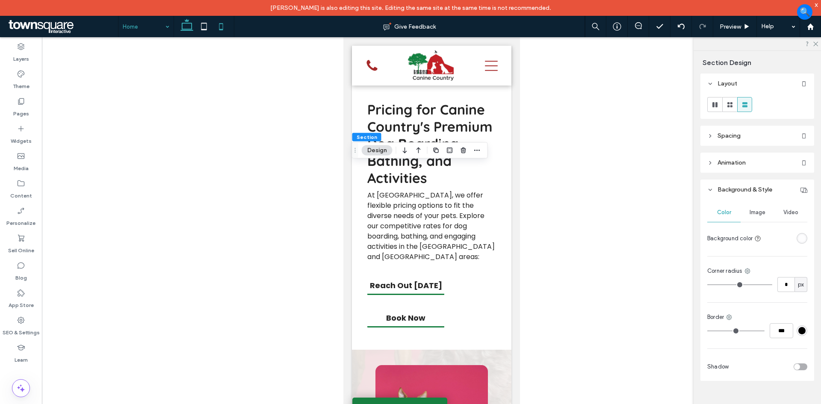
click at [193, 23] on icon at bounding box center [186, 26] width 17 height 17
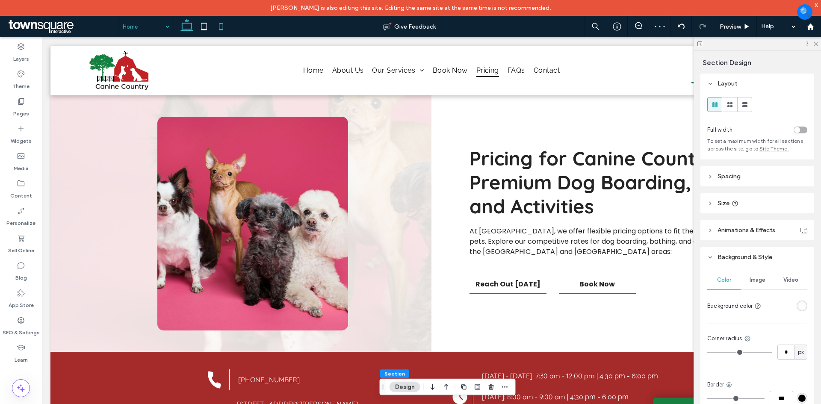
drag, startPoint x: 224, startPoint y: 23, endPoint x: 217, endPoint y: 36, distance: 14.9
click at [224, 23] on icon at bounding box center [221, 26] width 17 height 17
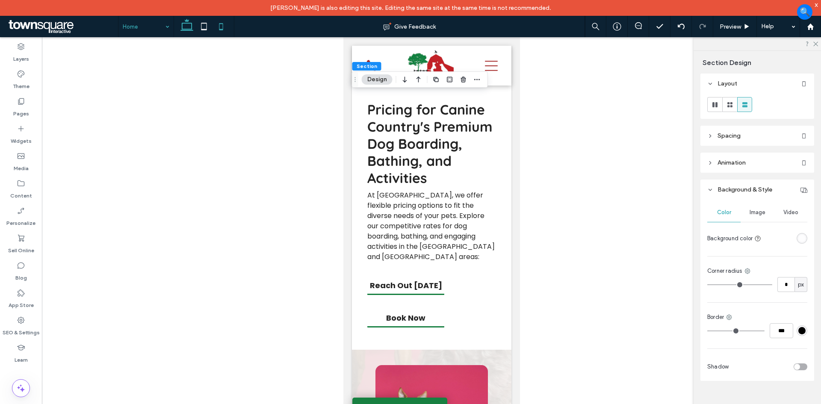
click at [184, 27] on icon at bounding box center [186, 26] width 17 height 17
type input "**"
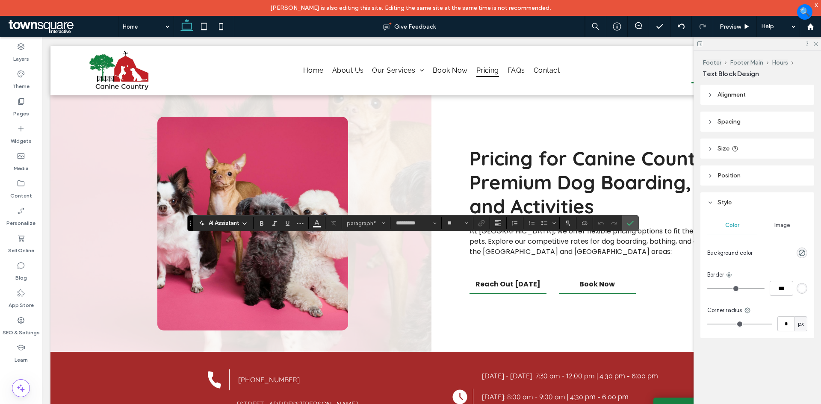
type input "*******"
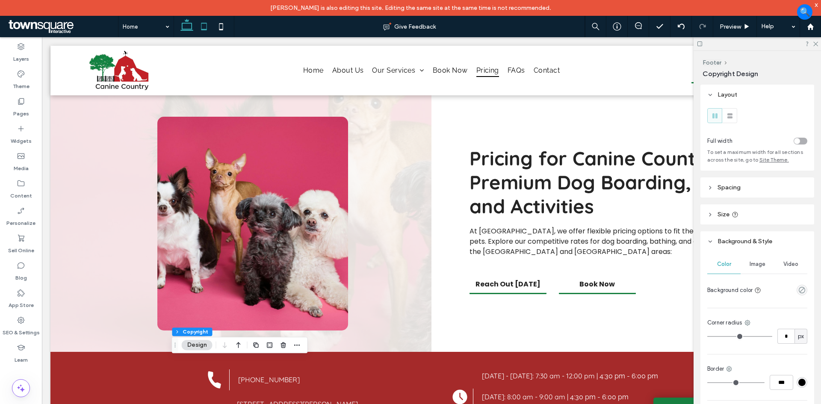
click at [210, 22] on icon at bounding box center [203, 26] width 17 height 17
type input "**"
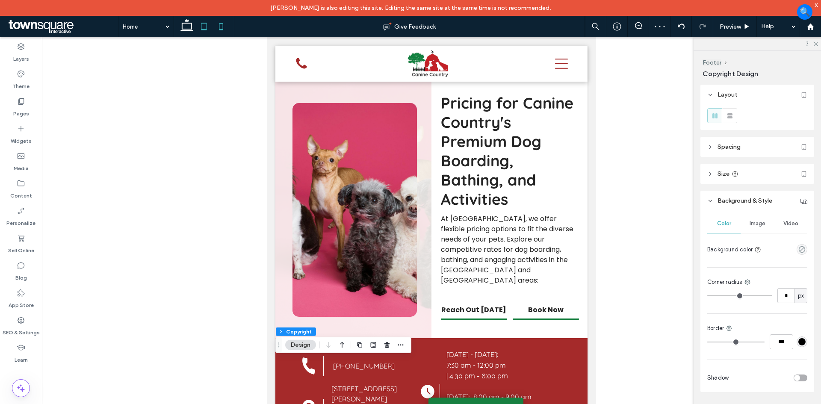
click at [220, 29] on use at bounding box center [221, 26] width 4 height 7
type input "**"
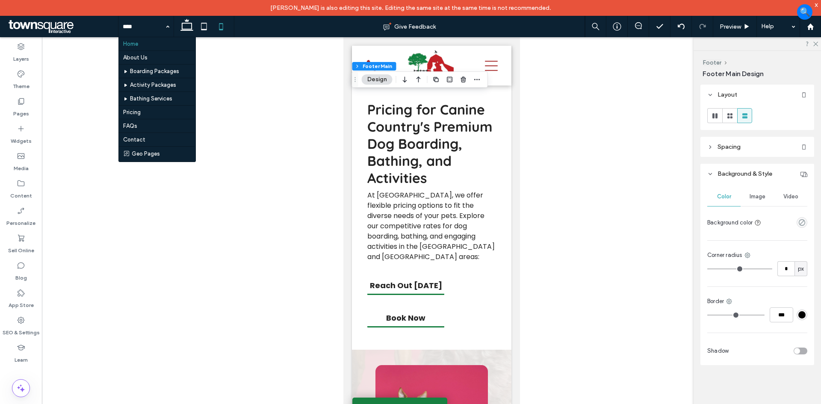
drag, startPoint x: 148, startPoint y: 47, endPoint x: 159, endPoint y: 56, distance: 14.0
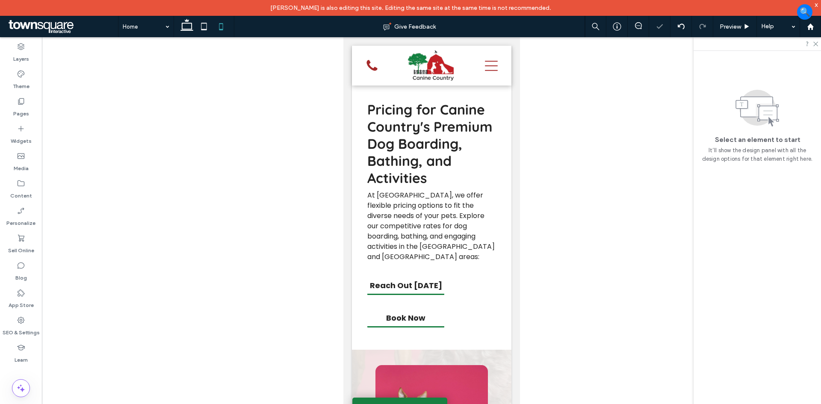
click at [190, 31] on div "Home Give Feedback Preview Help Design Panel Site Comments Team & Clients Autom…" at bounding box center [410, 202] width 821 height 404
click at [190, 31] on icon at bounding box center [186, 26] width 17 height 17
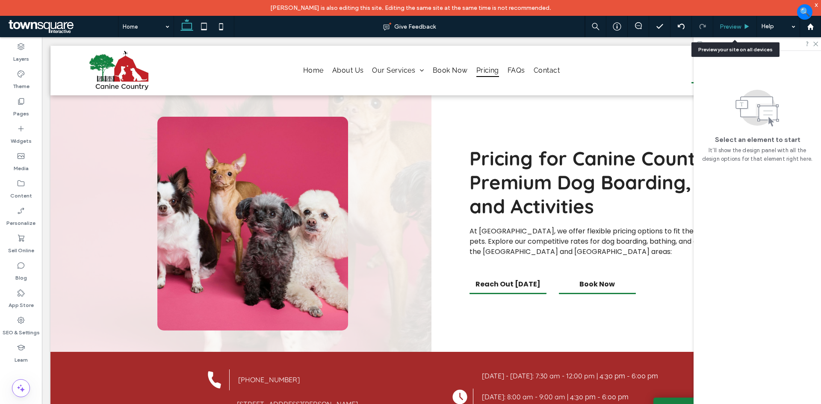
click at [733, 26] on span "Preview" at bounding box center [730, 26] width 21 height 7
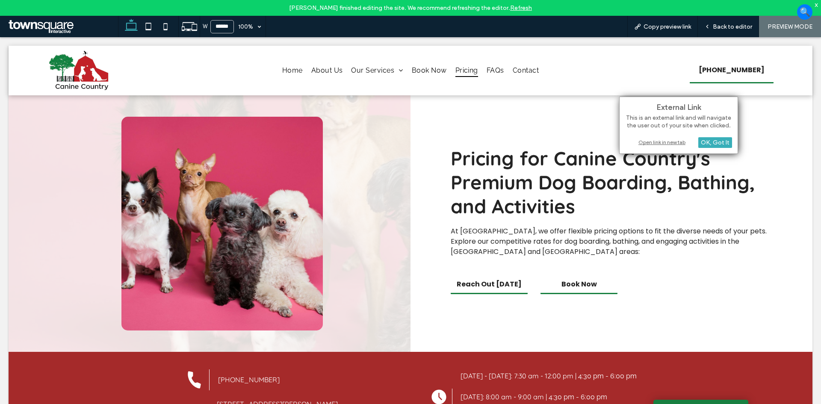
click at [654, 142] on div "Open link in new tab" at bounding box center [678, 142] width 107 height 9
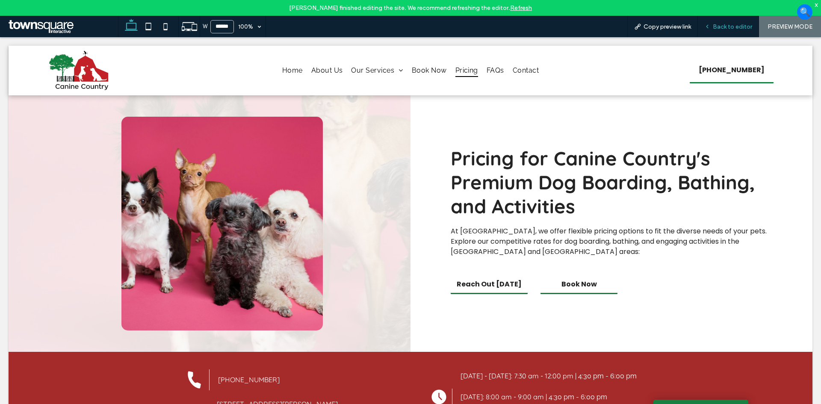
click at [737, 24] on span "Back to editor" at bounding box center [732, 26] width 39 height 7
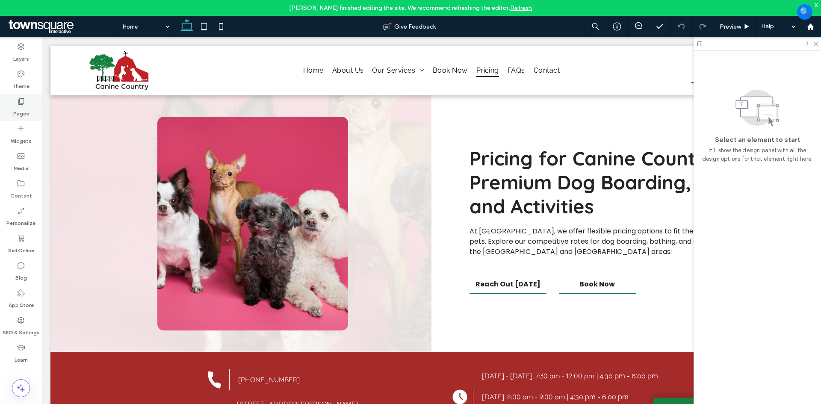
click at [27, 101] on div "Pages" at bounding box center [21, 107] width 42 height 27
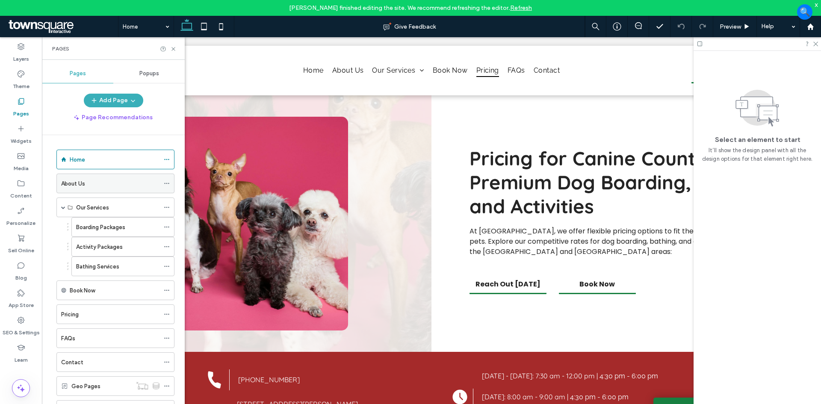
click at [168, 182] on icon at bounding box center [167, 183] width 6 height 6
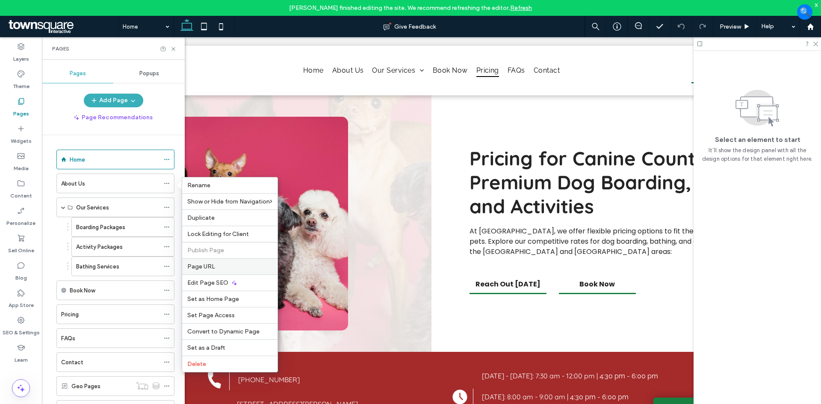
click at [217, 270] on label "Page URL" at bounding box center [229, 266] width 85 height 7
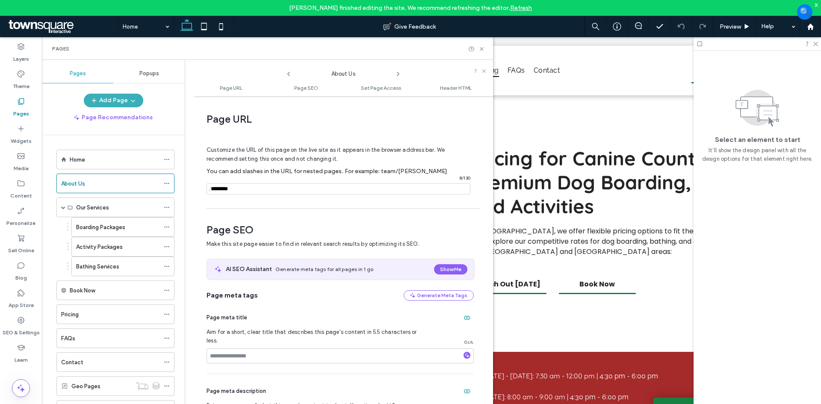
scroll to position [4, 0]
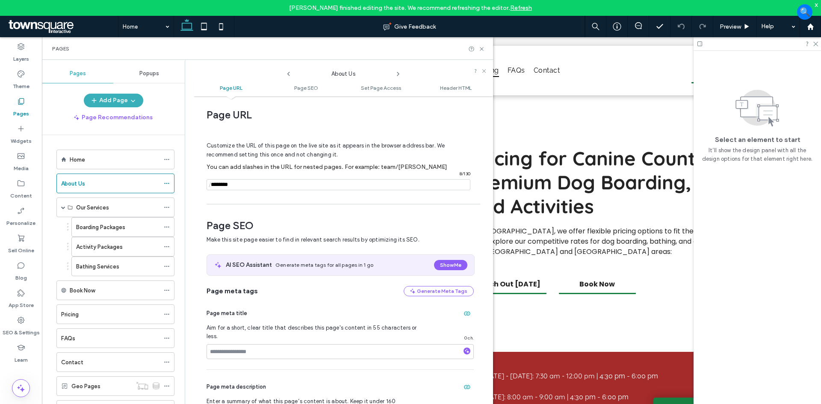
click at [396, 71] on icon at bounding box center [398, 74] width 7 height 7
click at [397, 71] on icon at bounding box center [398, 74] width 7 height 7
click at [398, 71] on icon at bounding box center [398, 74] width 7 height 7
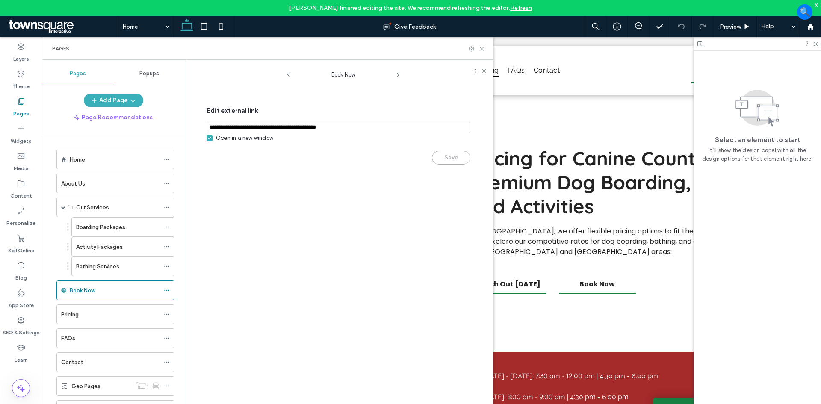
click at [399, 71] on span at bounding box center [398, 72] width 7 height 11
click at [397, 73] on use at bounding box center [398, 74] width 2 height 3
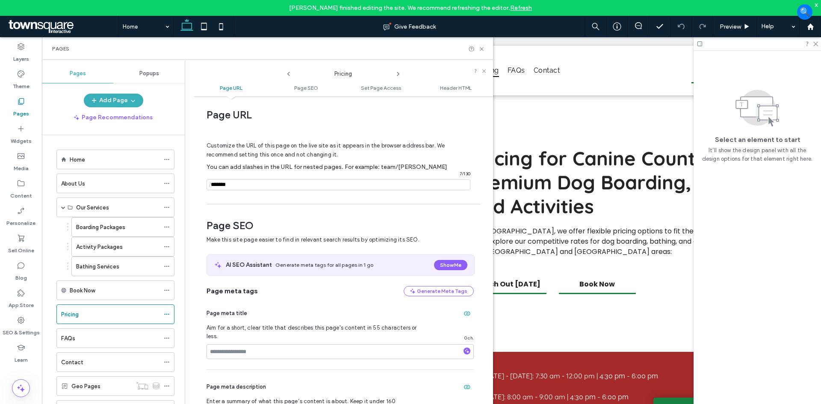
click at [398, 74] on icon at bounding box center [398, 74] width 7 height 7
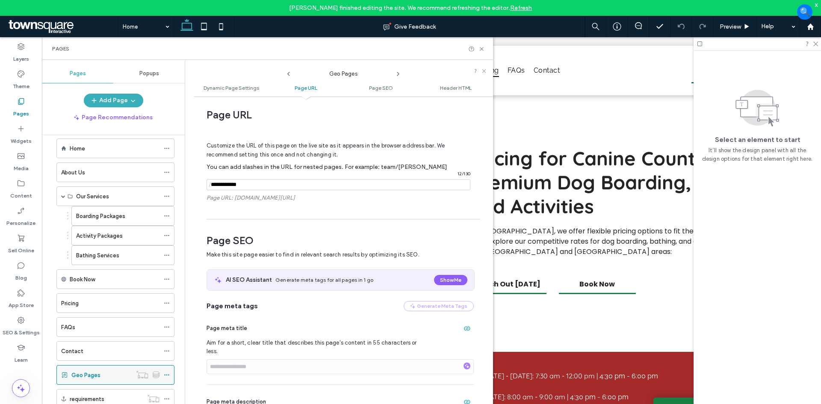
scroll to position [26, 0]
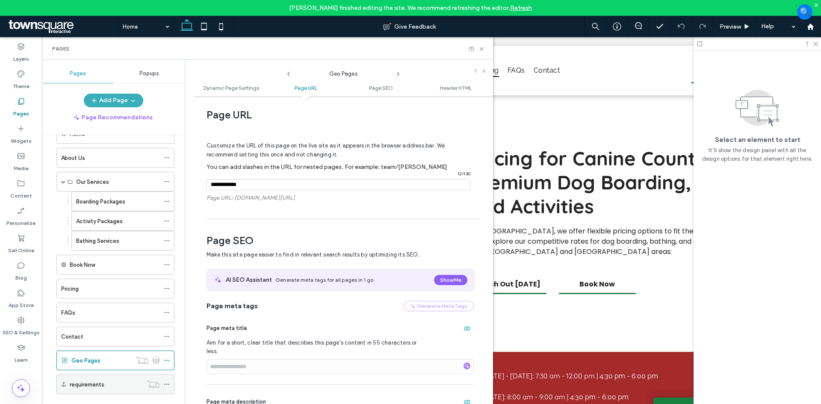
click at [98, 390] on div "requirements" at bounding box center [106, 384] width 73 height 19
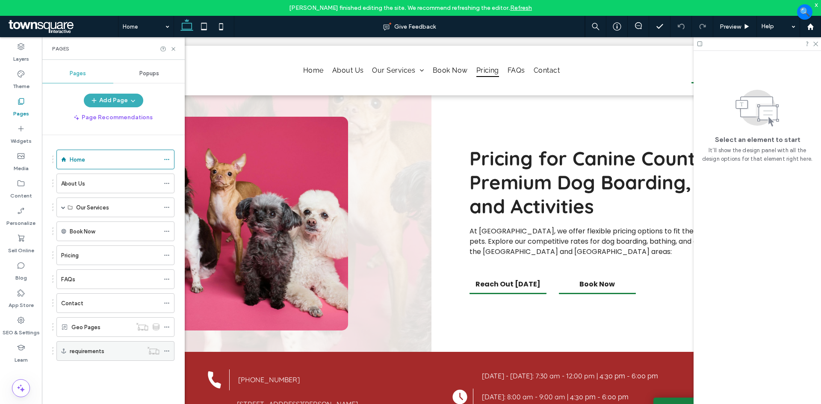
scroll to position [16, 0]
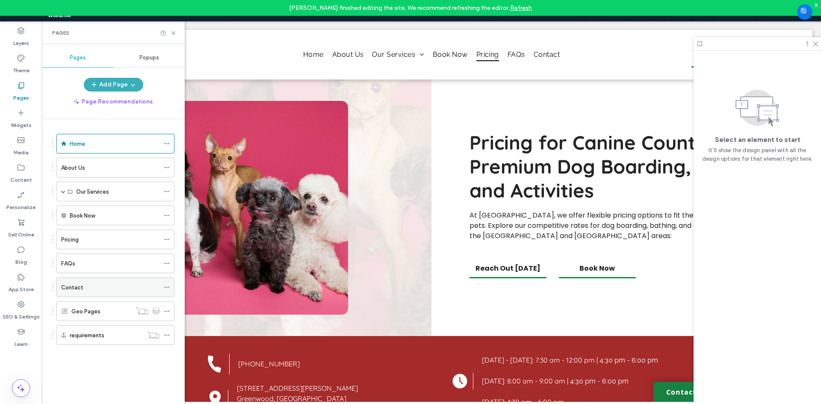
click at [95, 287] on div "Contact" at bounding box center [110, 287] width 98 height 9
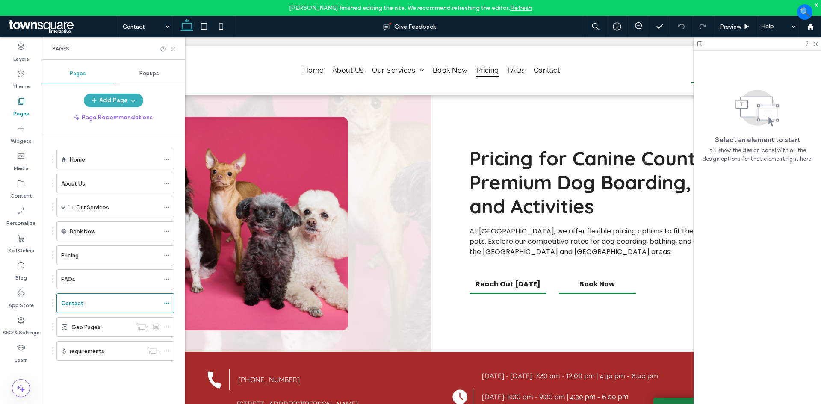
click at [174, 51] on icon at bounding box center [173, 49] width 6 height 6
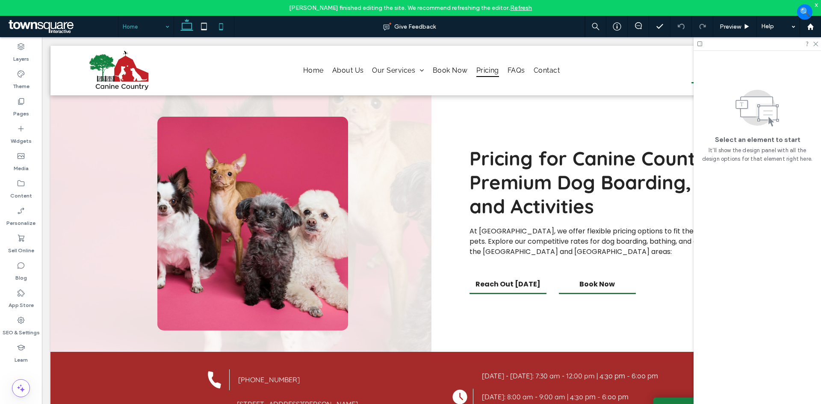
click at [224, 26] on icon at bounding box center [221, 26] width 17 height 17
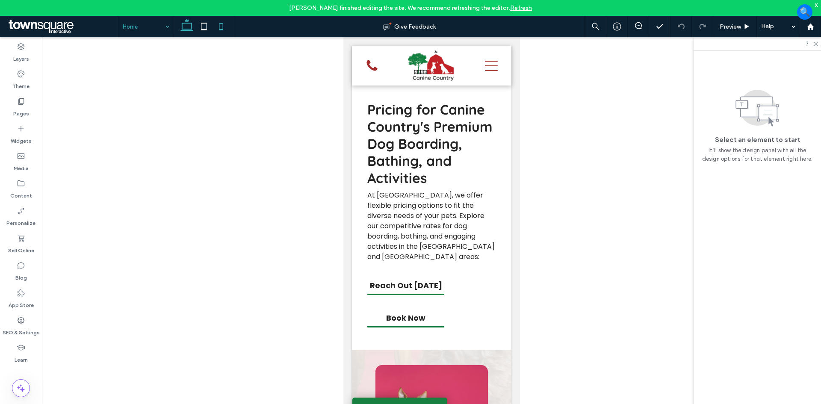
click at [191, 30] on use at bounding box center [186, 25] width 13 height 12
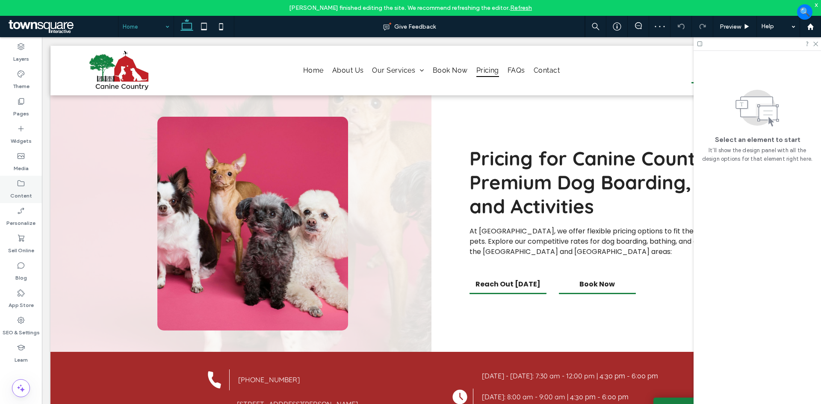
click at [25, 186] on icon at bounding box center [21, 183] width 9 height 9
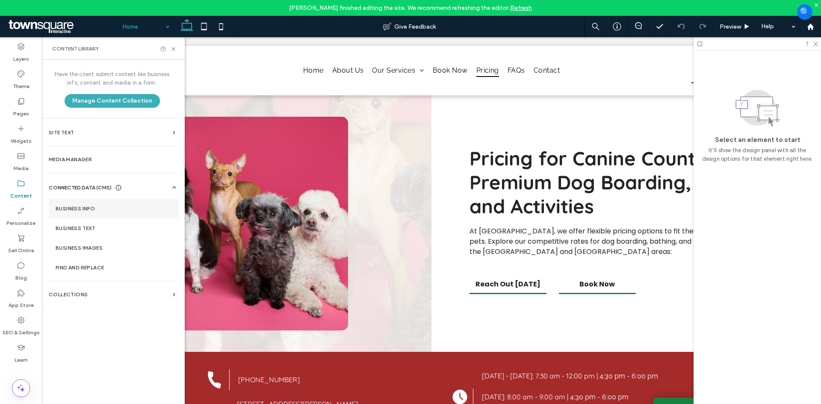
click at [121, 210] on label "Business Info" at bounding box center [114, 209] width 116 height 6
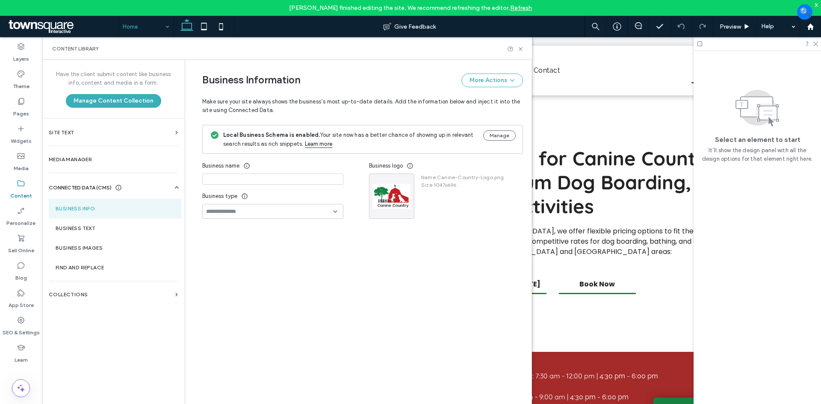
type input "**********"
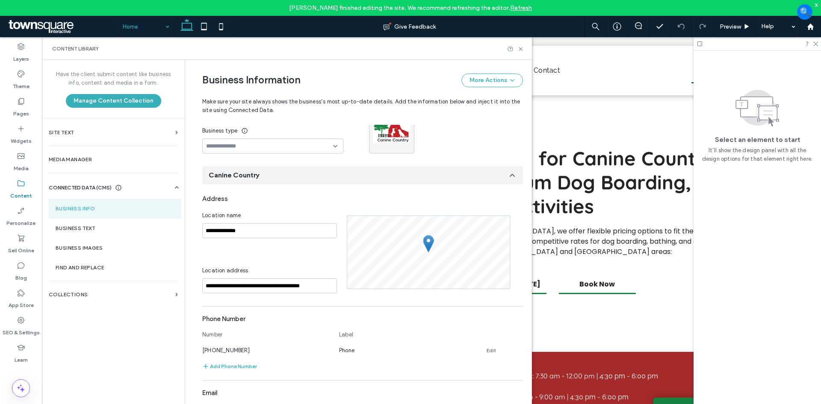
scroll to position [80, 0]
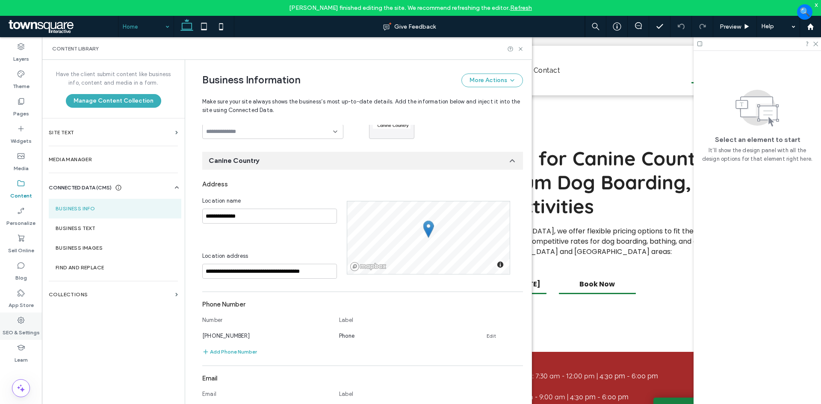
click at [21, 328] on label "SEO & Settings" at bounding box center [21, 331] width 37 height 12
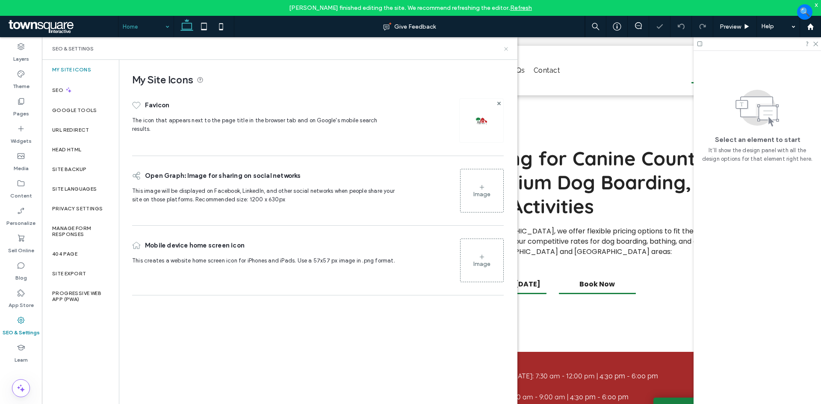
click at [507, 49] on use at bounding box center [505, 48] width 3 height 3
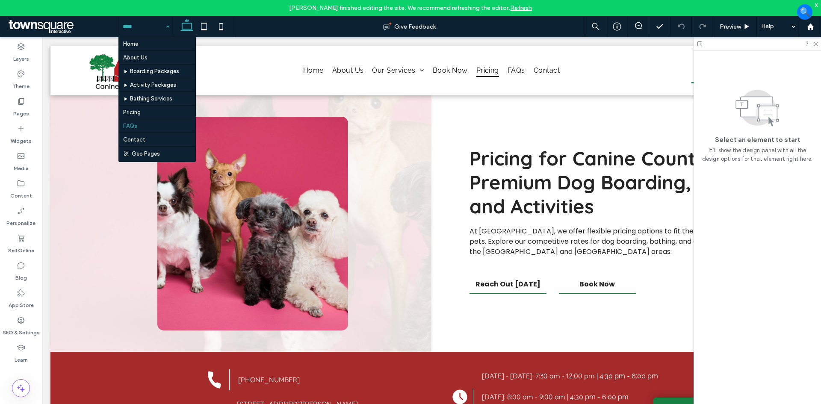
click at [149, 27] on input at bounding box center [144, 26] width 42 height 21
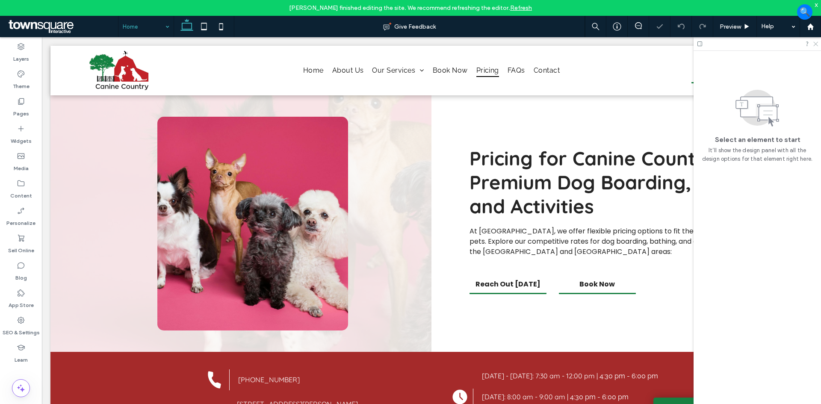
click at [815, 44] on icon at bounding box center [816, 44] width 6 height 6
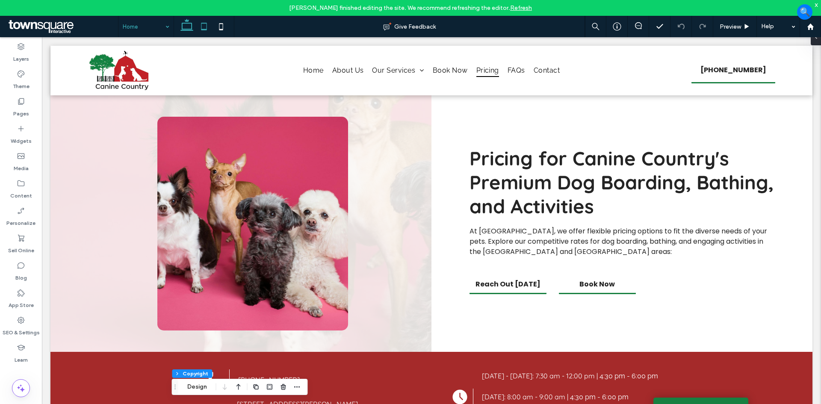
click at [209, 21] on icon at bounding box center [203, 26] width 17 height 17
type input "**"
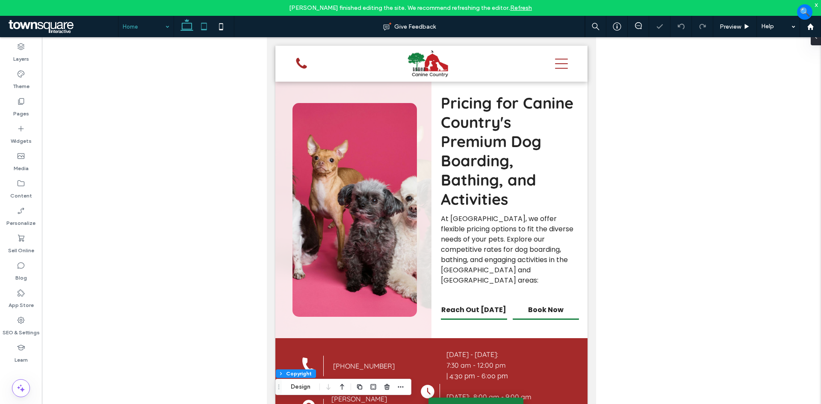
click at [185, 24] on icon at bounding box center [186, 26] width 17 height 17
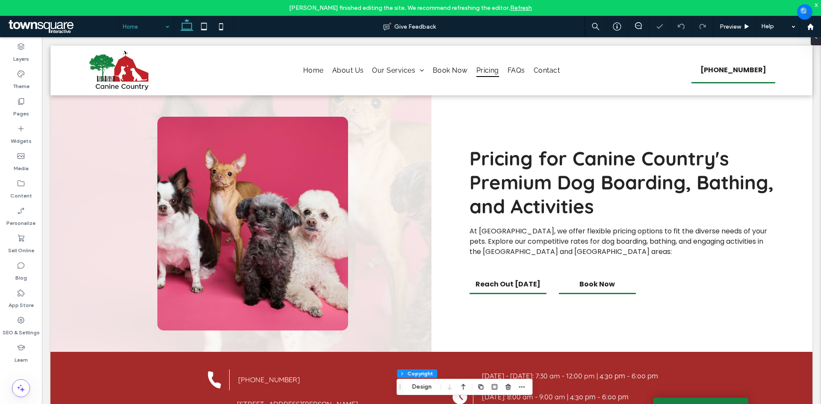
type input "**"
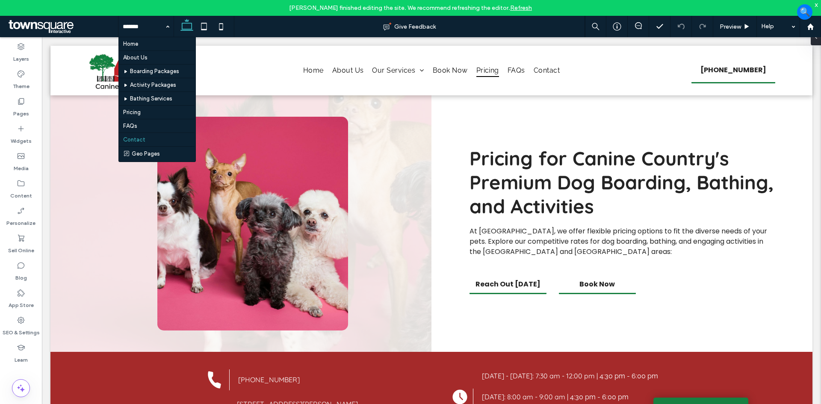
click at [162, 28] on div "Home About Us Boarding Packages Activity Packages Bathing Services Pricing FAQs…" at bounding box center [145, 26] width 55 height 21
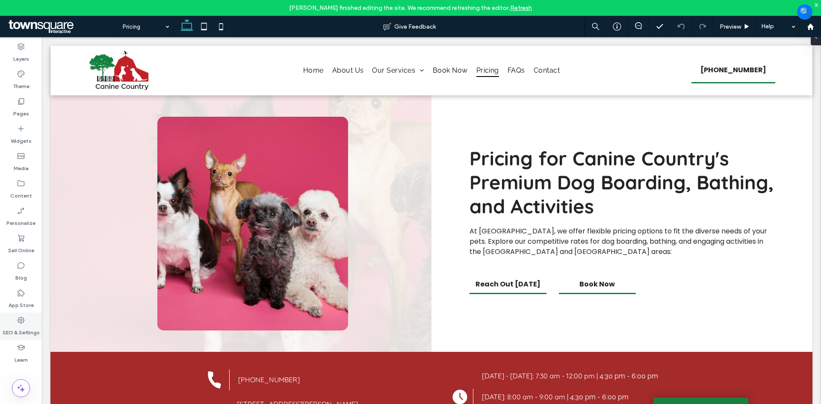
click at [20, 324] on icon at bounding box center [21, 320] width 9 height 9
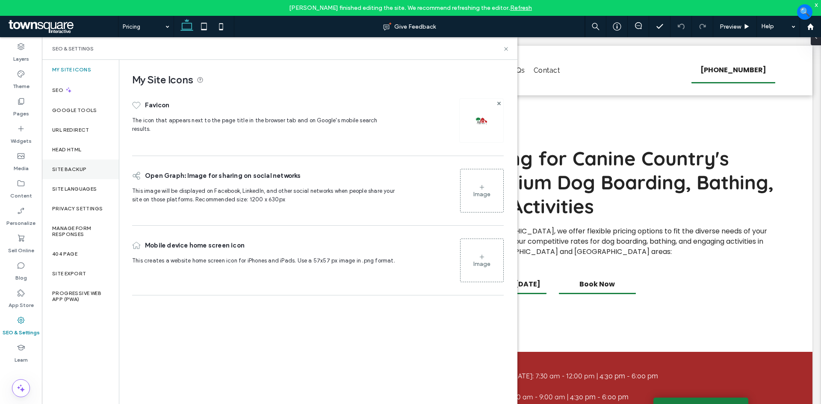
click at [80, 168] on label "Site Backup" at bounding box center [69, 169] width 34 height 6
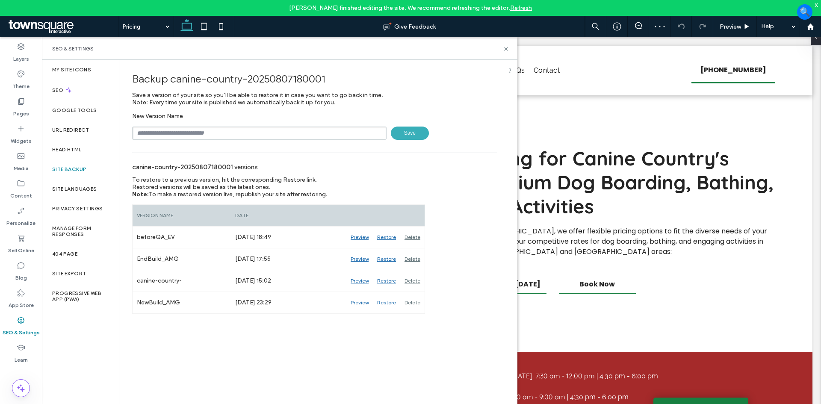
click at [215, 133] on input "text" at bounding box center [259, 133] width 254 height 13
type input "**********"
click at [415, 135] on span "Save" at bounding box center [410, 133] width 38 height 13
click at [505, 51] on icon at bounding box center [506, 49] width 6 height 6
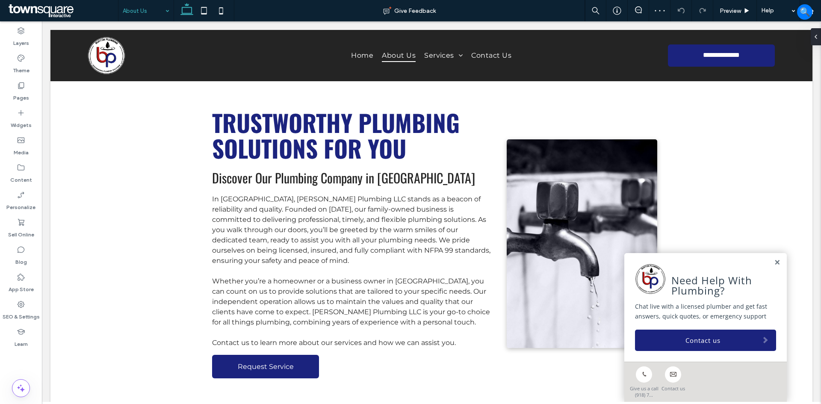
click at [153, 12] on input at bounding box center [144, 10] width 42 height 21
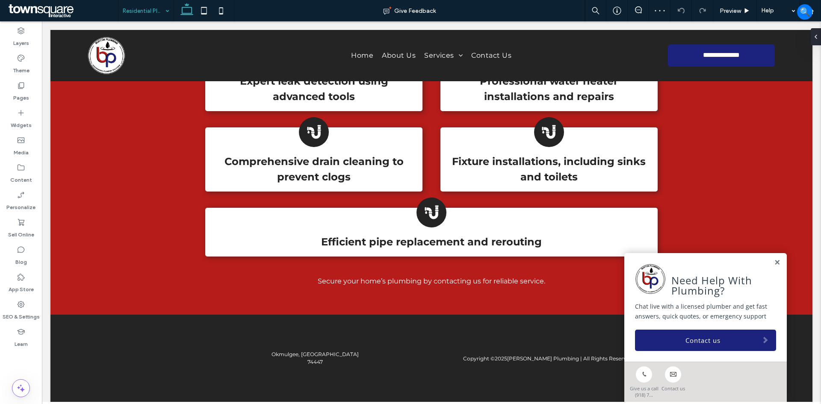
scroll to position [499, 0]
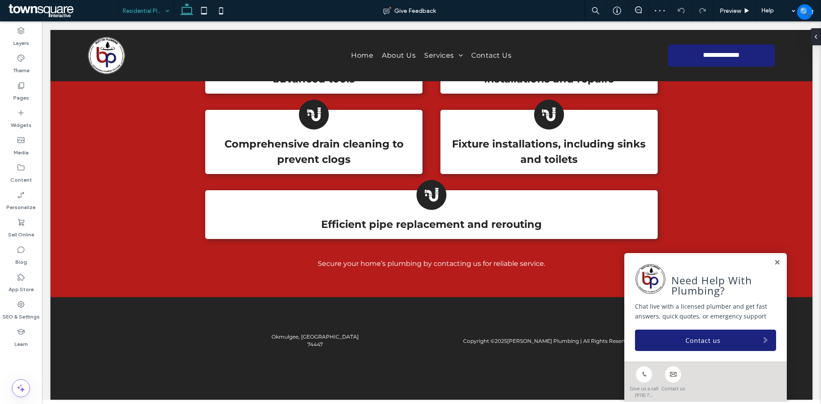
click at [159, 12] on input at bounding box center [144, 10] width 42 height 21
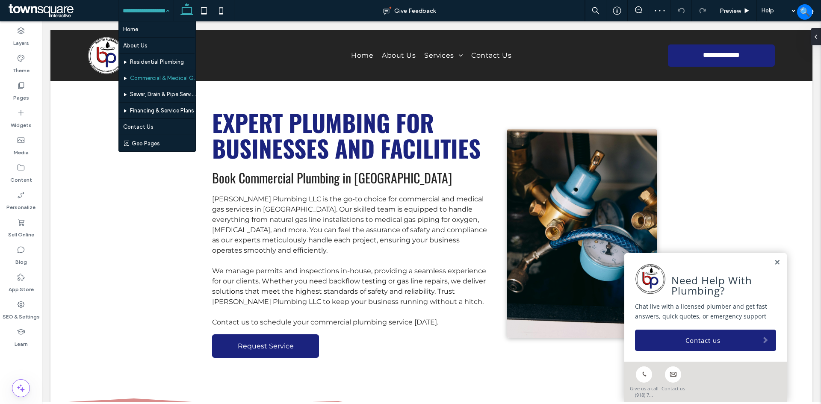
click at [147, 12] on input at bounding box center [144, 10] width 42 height 21
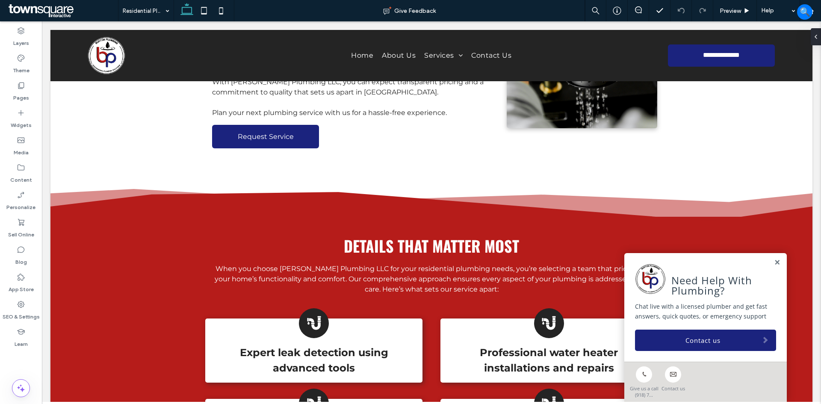
scroll to position [214, 0]
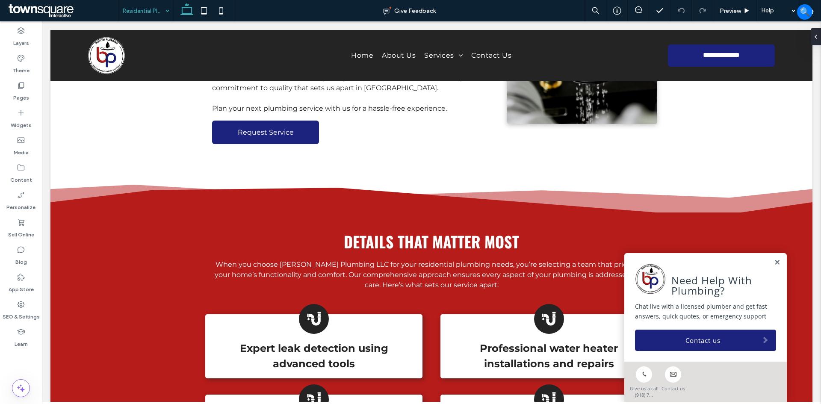
click at [151, 13] on input at bounding box center [144, 10] width 42 height 21
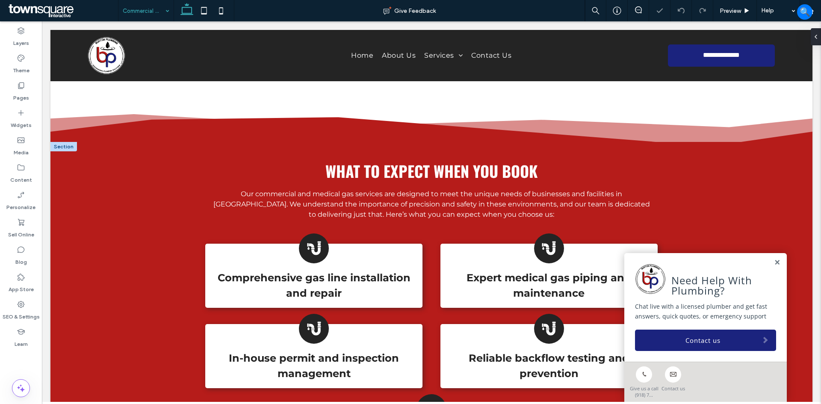
scroll to position [299, 0]
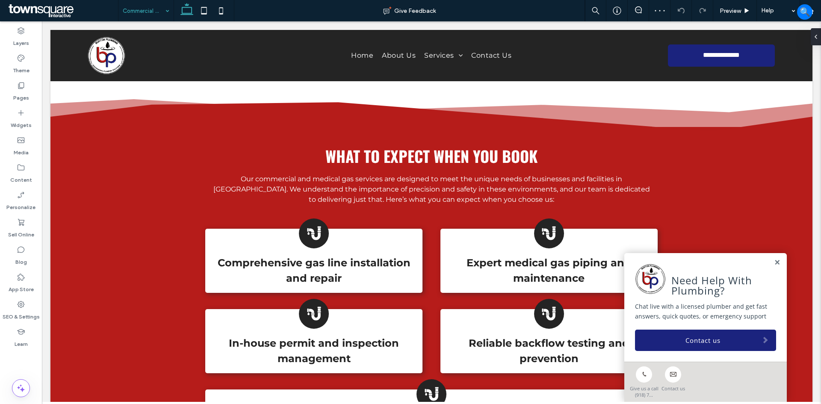
click at [159, 9] on input at bounding box center [144, 10] width 42 height 21
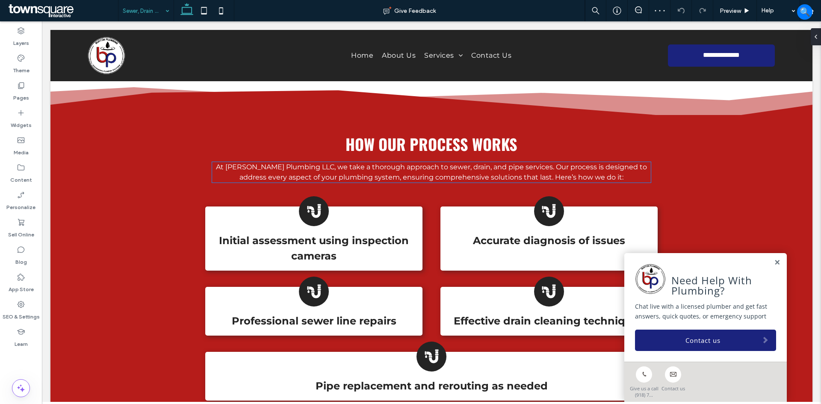
scroll to position [470, 0]
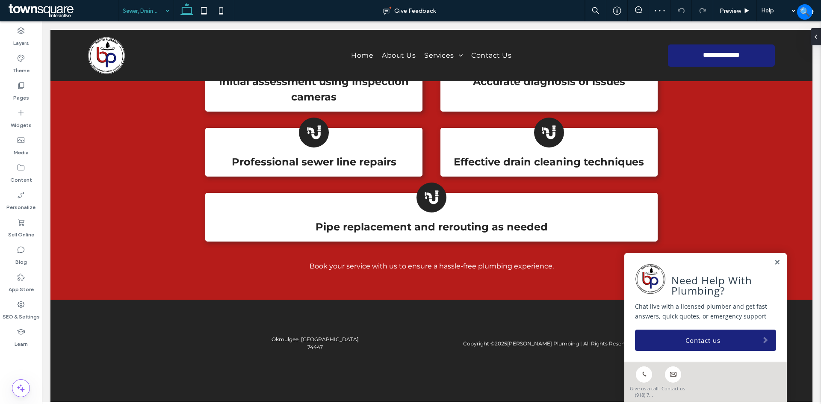
click at [140, 16] on input at bounding box center [144, 10] width 42 height 21
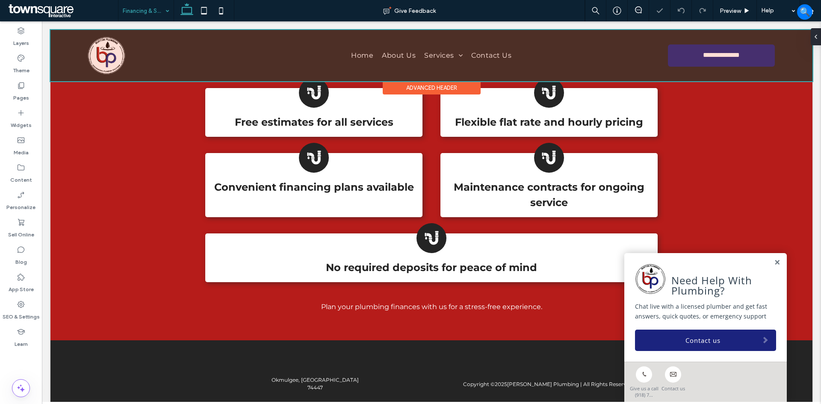
scroll to position [463, 0]
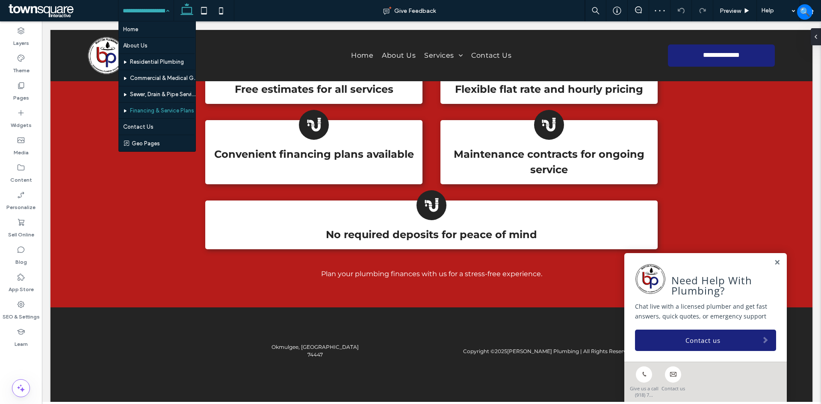
click at [153, 12] on input at bounding box center [144, 10] width 42 height 21
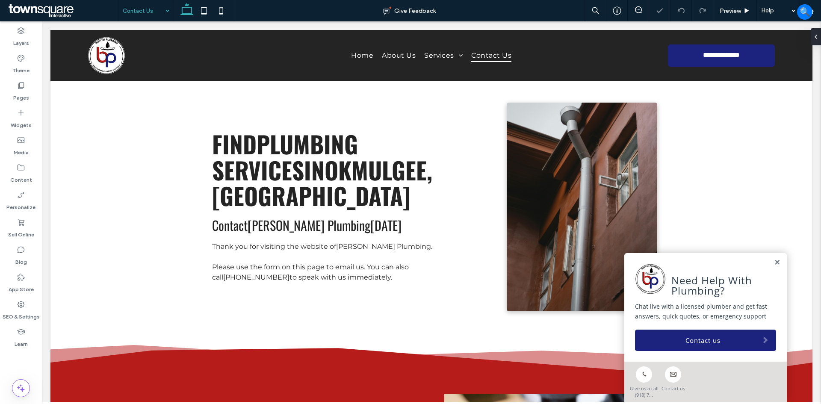
click at [193, 9] on icon at bounding box center [186, 10] width 17 height 17
click at [200, 9] on icon at bounding box center [203, 10] width 17 height 17
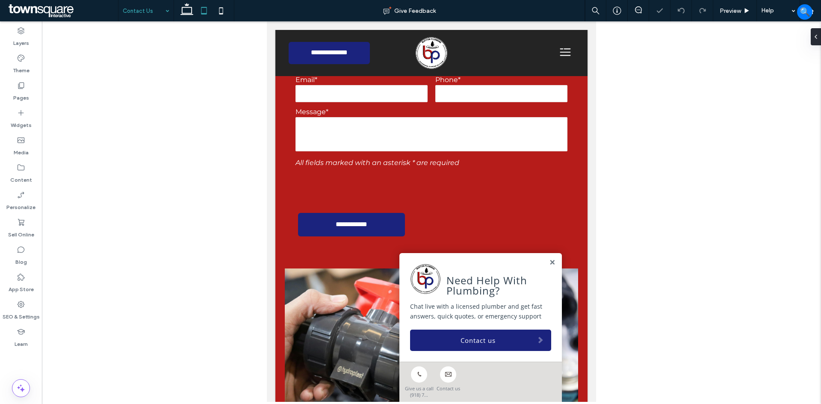
scroll to position [727, 0]
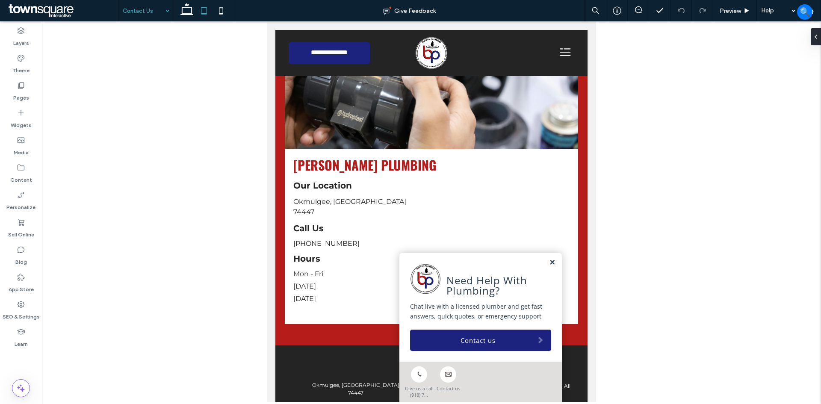
click at [549, 263] on link at bounding box center [552, 262] width 6 height 7
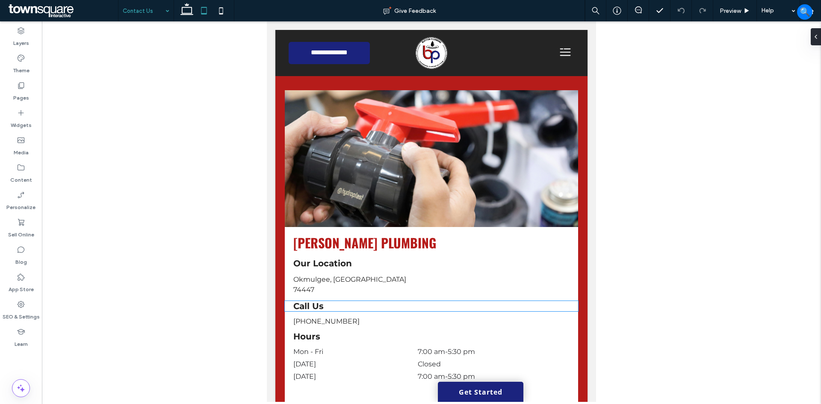
scroll to position [684, 0]
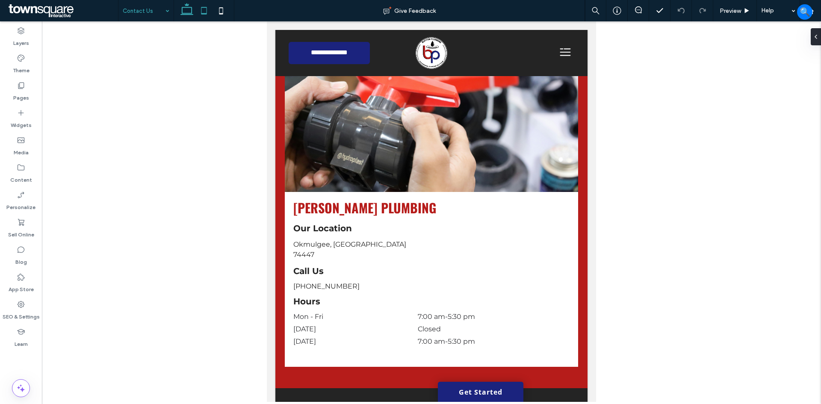
click at [186, 13] on use at bounding box center [186, 9] width 13 height 12
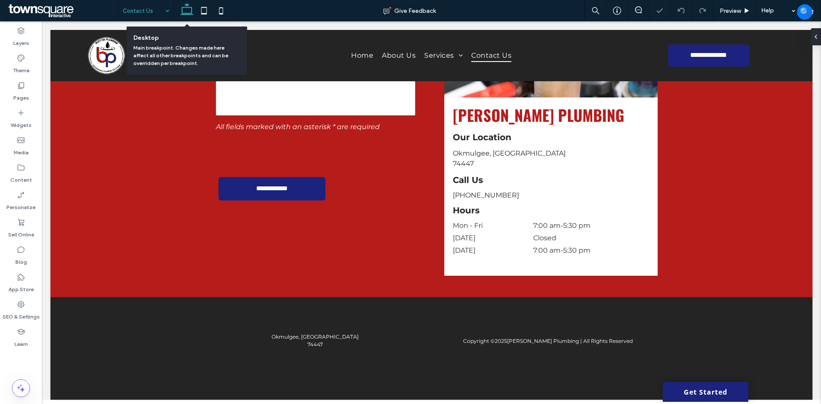
scroll to position [292, 0]
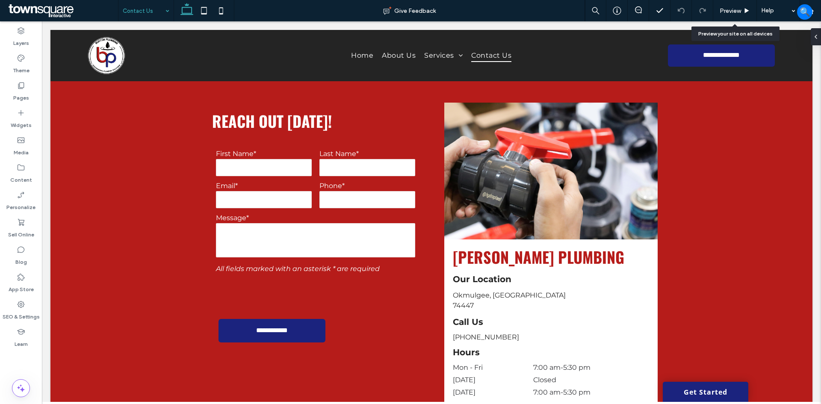
drag, startPoint x: 741, startPoint y: 11, endPoint x: 729, endPoint y: 28, distance: 21.1
click at [741, 11] on div "Preview" at bounding box center [734, 10] width 43 height 7
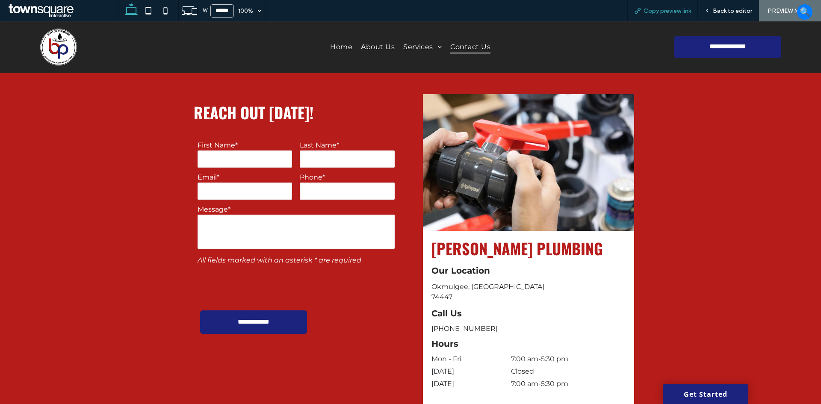
click at [664, 8] on span "Copy preview link" at bounding box center [667, 10] width 47 height 7
